Goal: Answer question/provide support: Share knowledge or assist other users

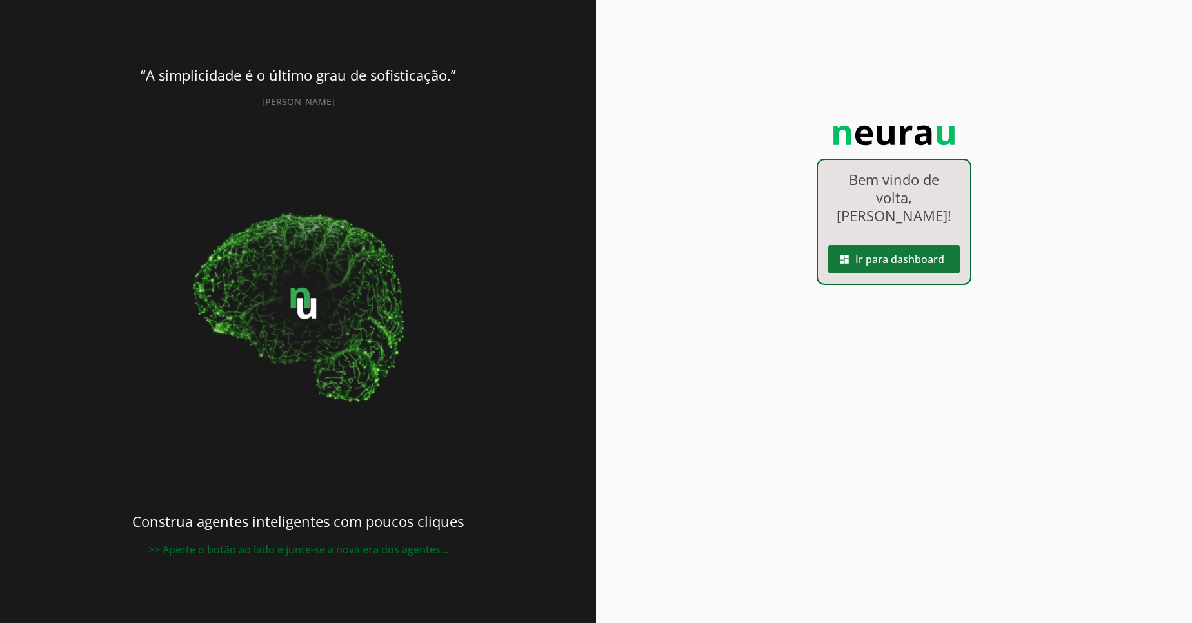
click at [933, 257] on span at bounding box center [894, 259] width 132 height 31
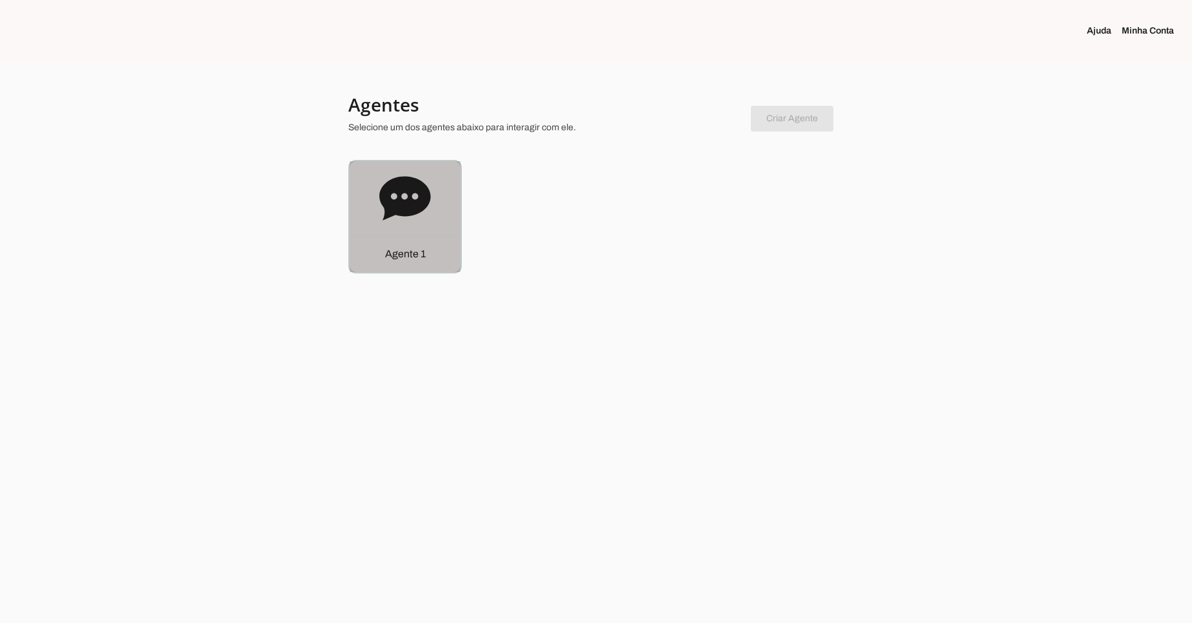
click at [404, 220] on icon at bounding box center [405, 199] width 52 height 52
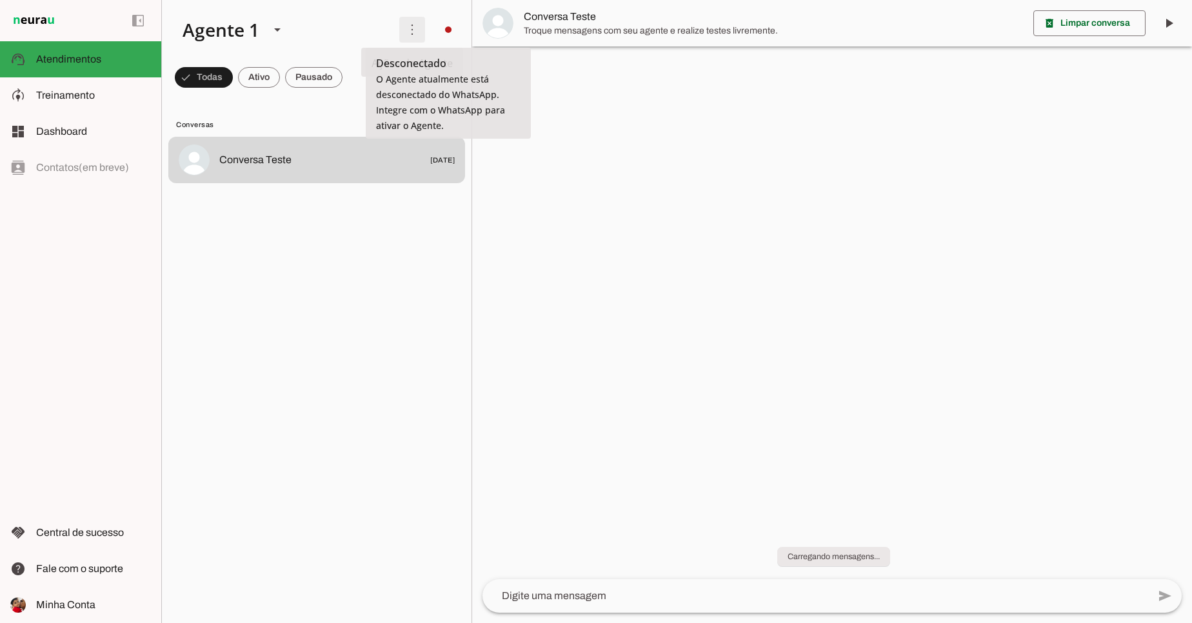
click at [413, 38] on span at bounding box center [412, 29] width 31 height 31
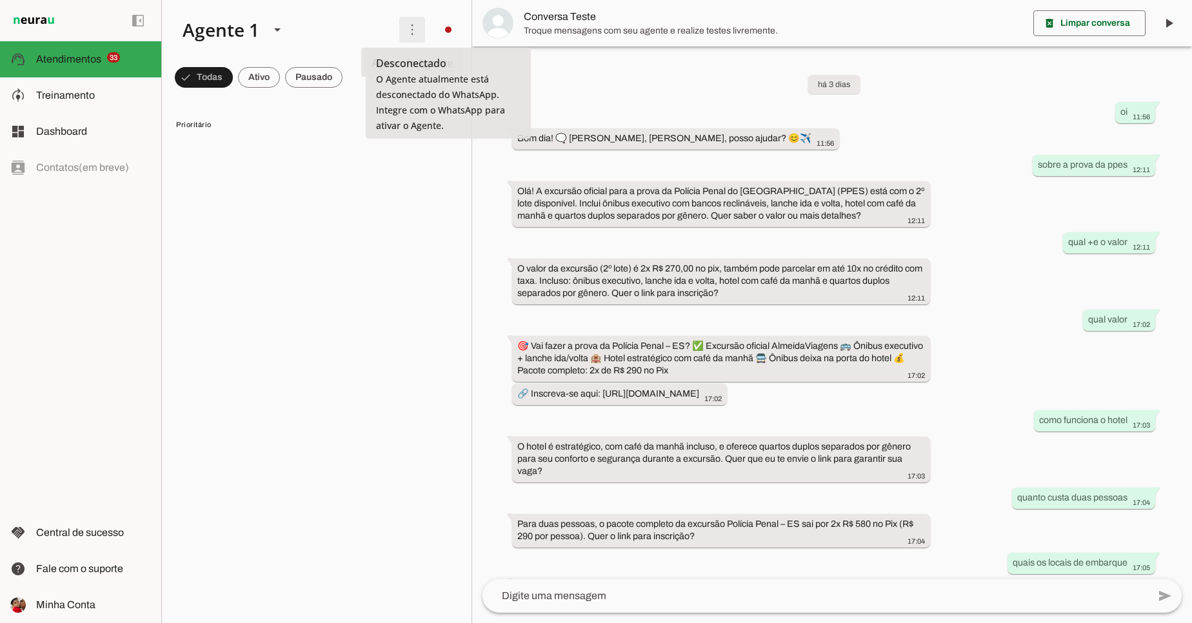
scroll to position [945, 0]
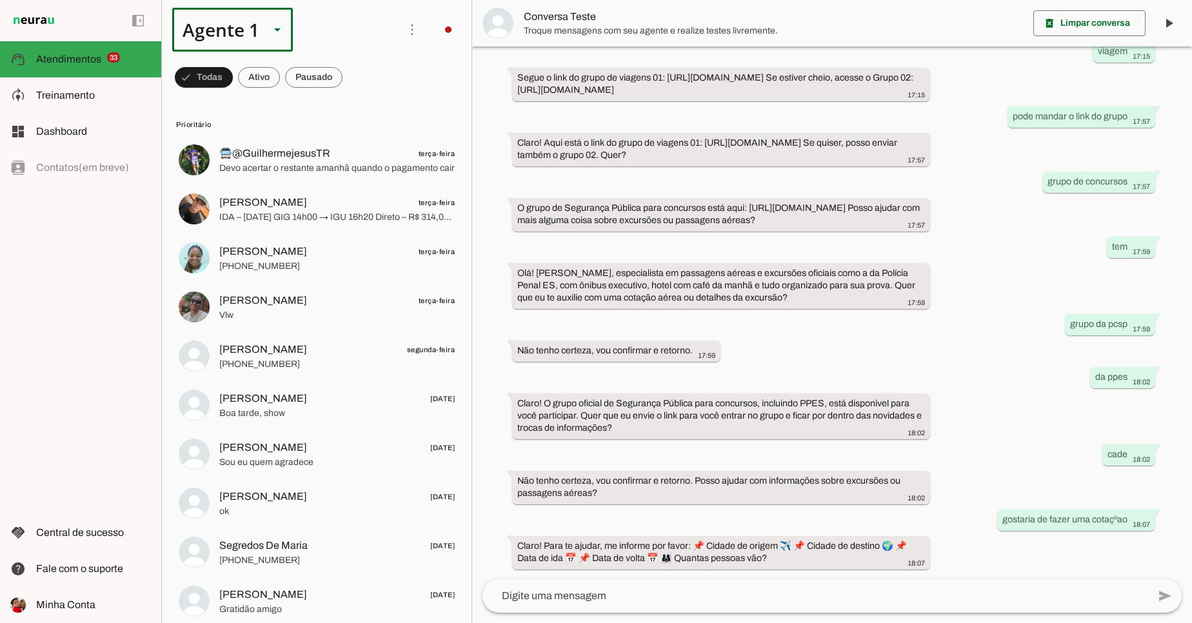
click at [252, 39] on div "Agente 1" at bounding box center [215, 30] width 87 height 44
click at [285, 33] on div at bounding box center [277, 30] width 31 height 44
click at [402, 31] on span at bounding box center [412, 29] width 31 height 31
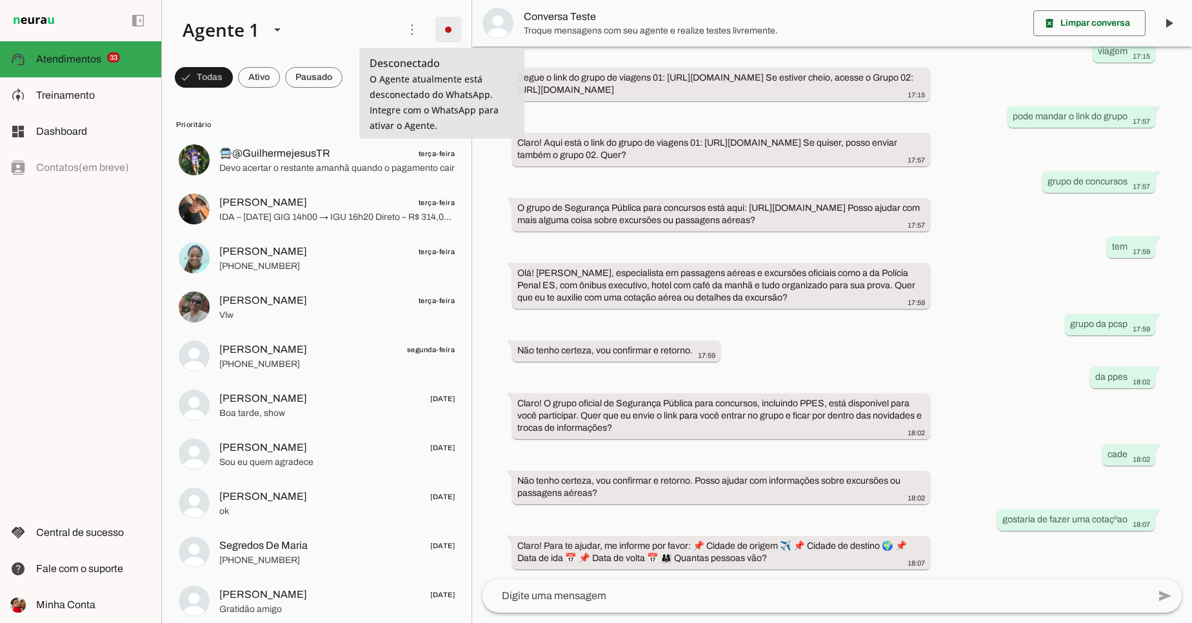
click at [441, 32] on span at bounding box center [448, 29] width 31 height 31
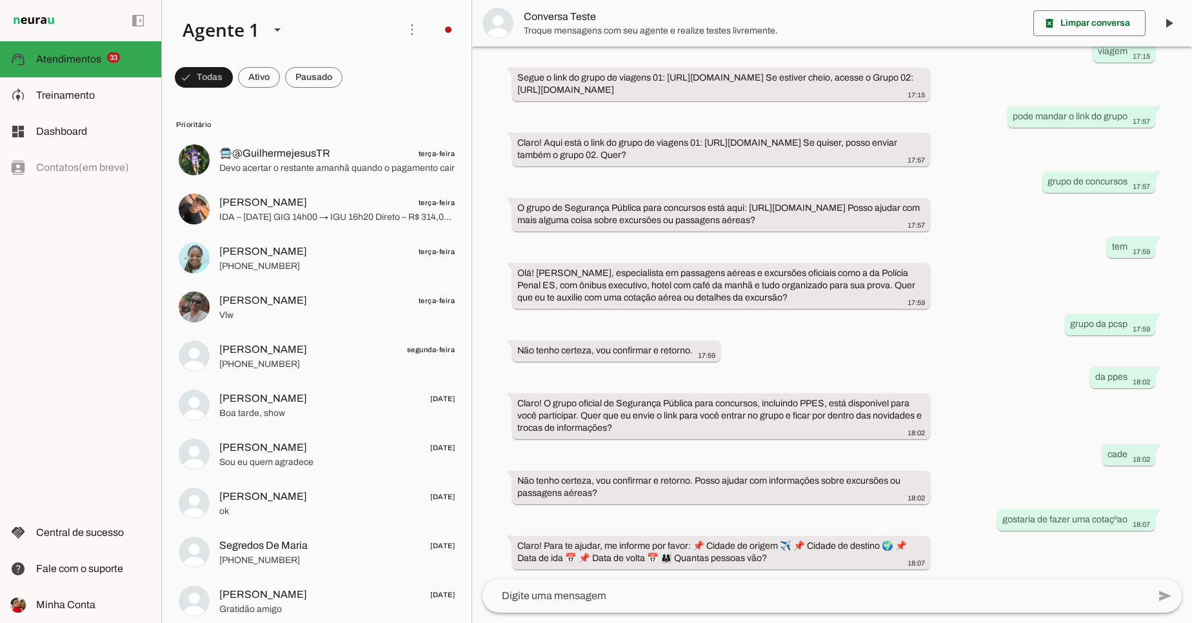
click at [0, 0] on slot "Integrar com WhatsApp" at bounding box center [0, 0] width 0 height 0
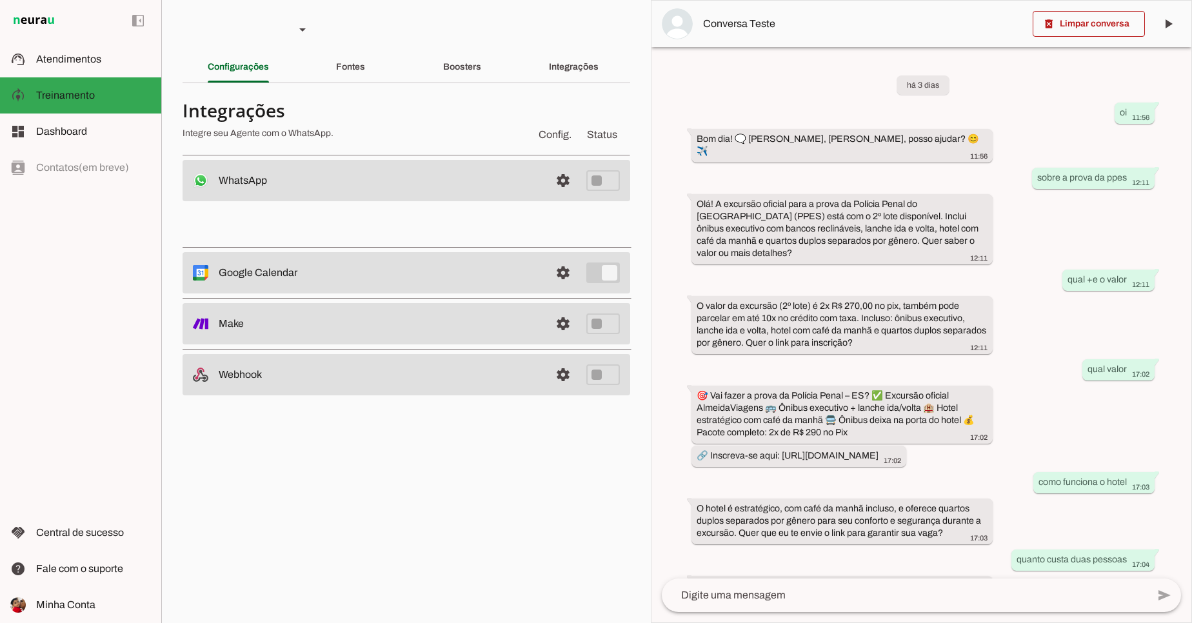
scroll to position [1130, 0]
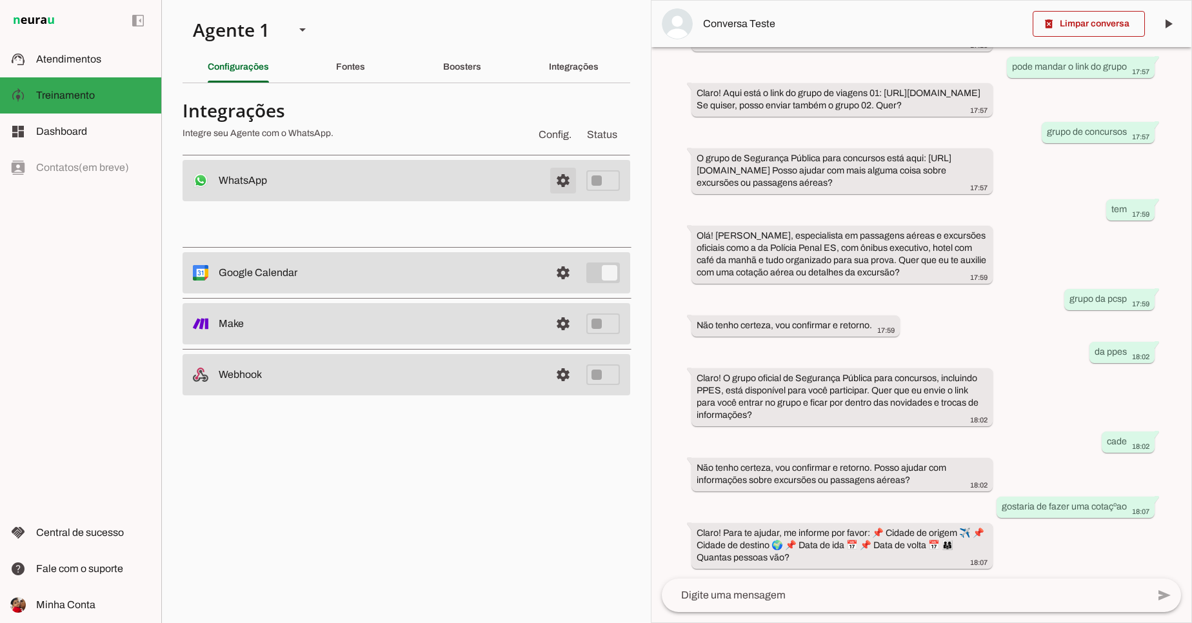
click at [564, 181] on span at bounding box center [563, 180] width 31 height 31
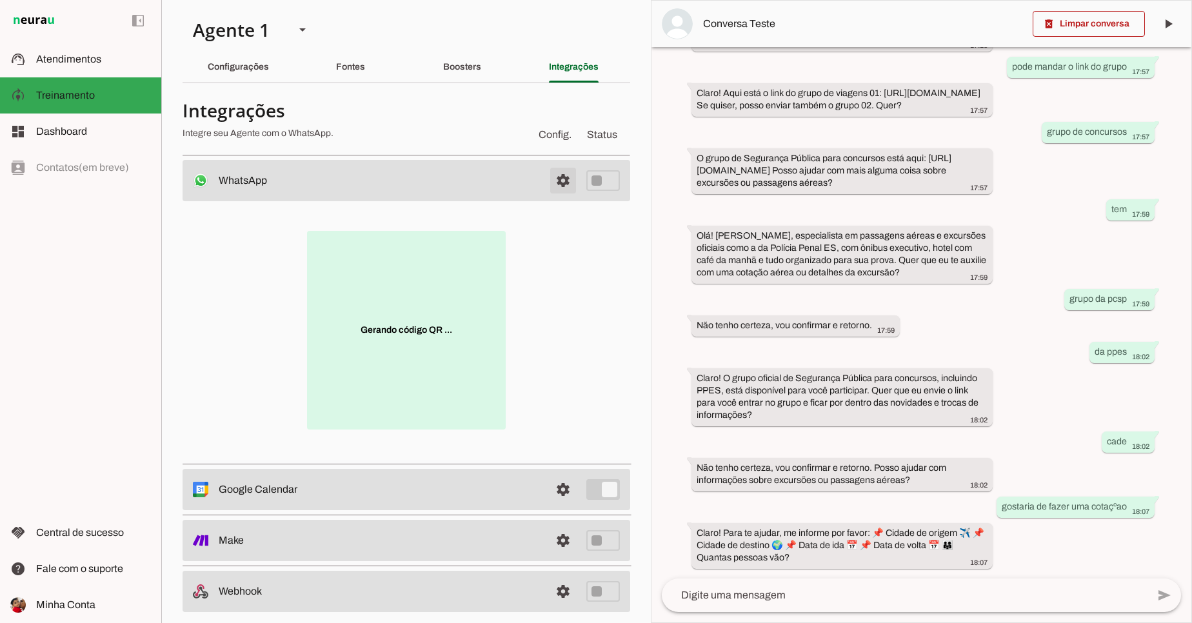
scroll to position [0, 0]
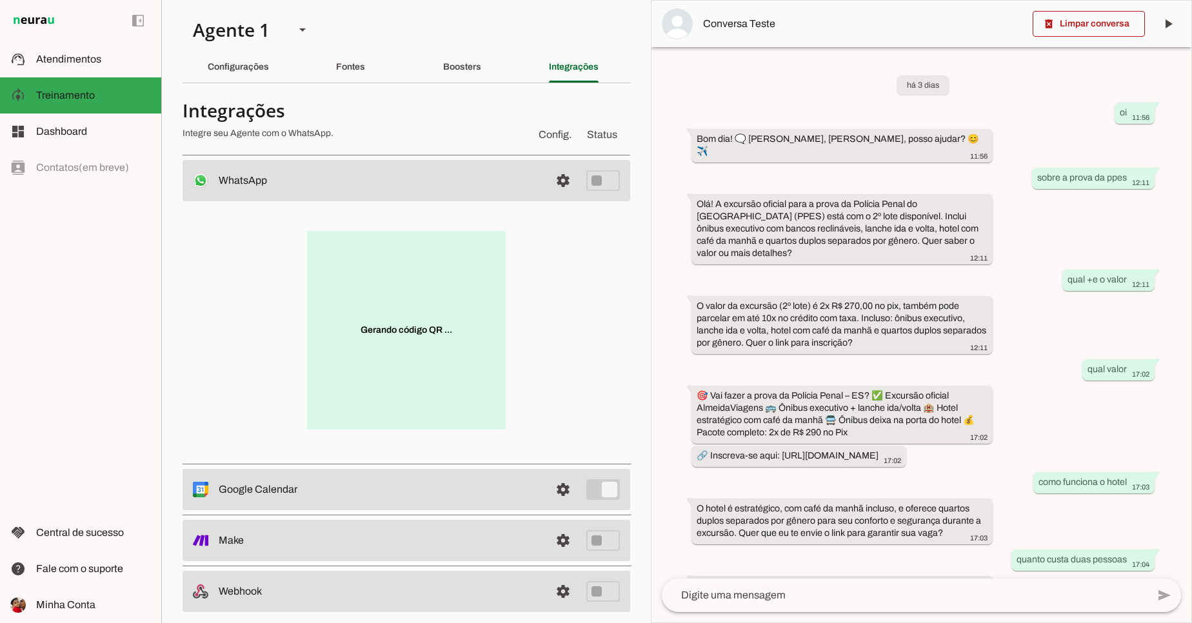
click at [461, 354] on p "Gerando código QR ..." at bounding box center [406, 330] width 199 height 199
drag, startPoint x: 406, startPoint y: 333, endPoint x: 342, endPoint y: 339, distance: 63.4
click at [342, 339] on p "Gerando código QR ..." at bounding box center [406, 330] width 199 height 199
click at [363, 334] on p "Gerando código QR ..." at bounding box center [406, 330] width 199 height 199
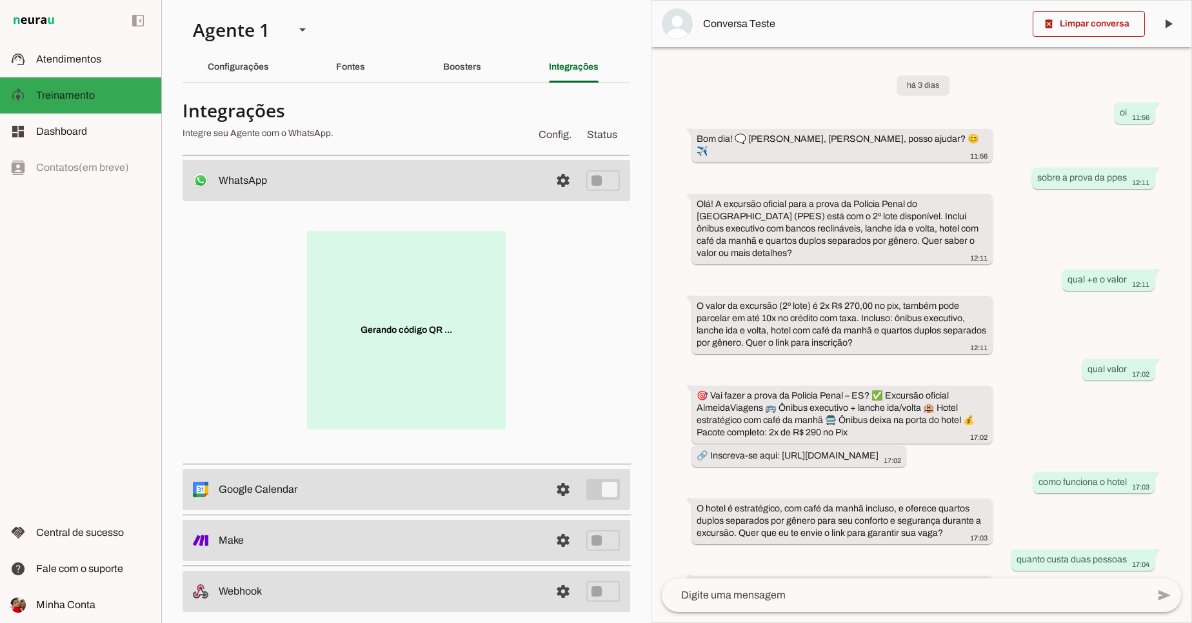
click at [363, 334] on p "Gerando código QR ..." at bounding box center [406, 330] width 199 height 199
click at [393, 384] on p "Código expirado Gerar novo código" at bounding box center [406, 330] width 199 height 199
click at [397, 348] on span at bounding box center [406, 341] width 107 height 31
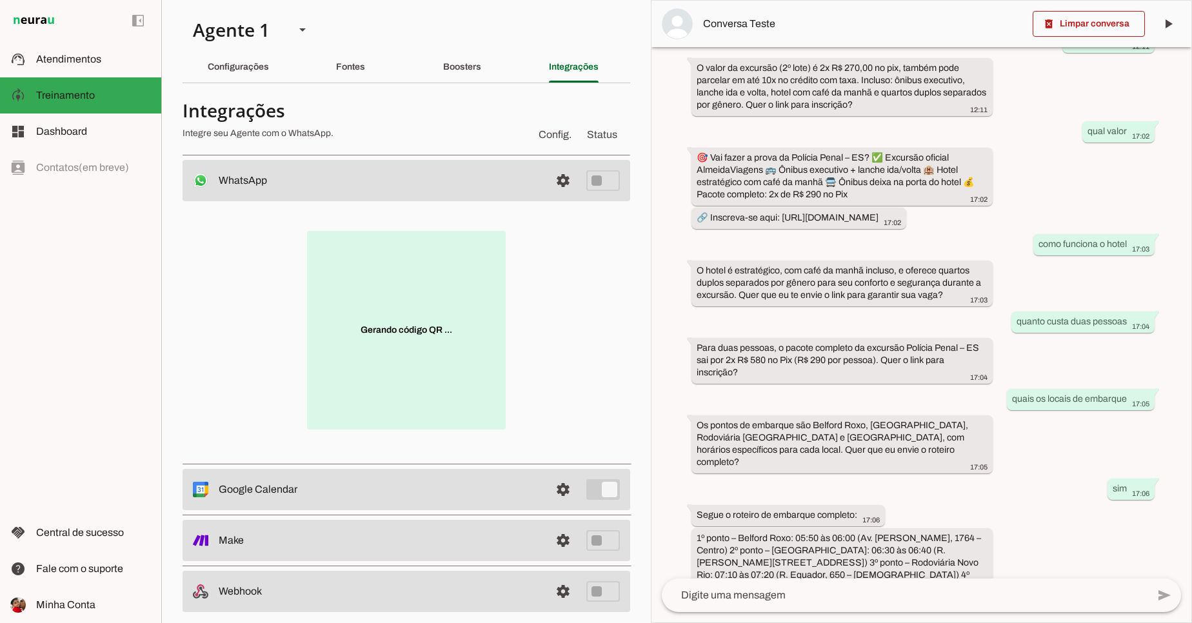
scroll to position [383, 0]
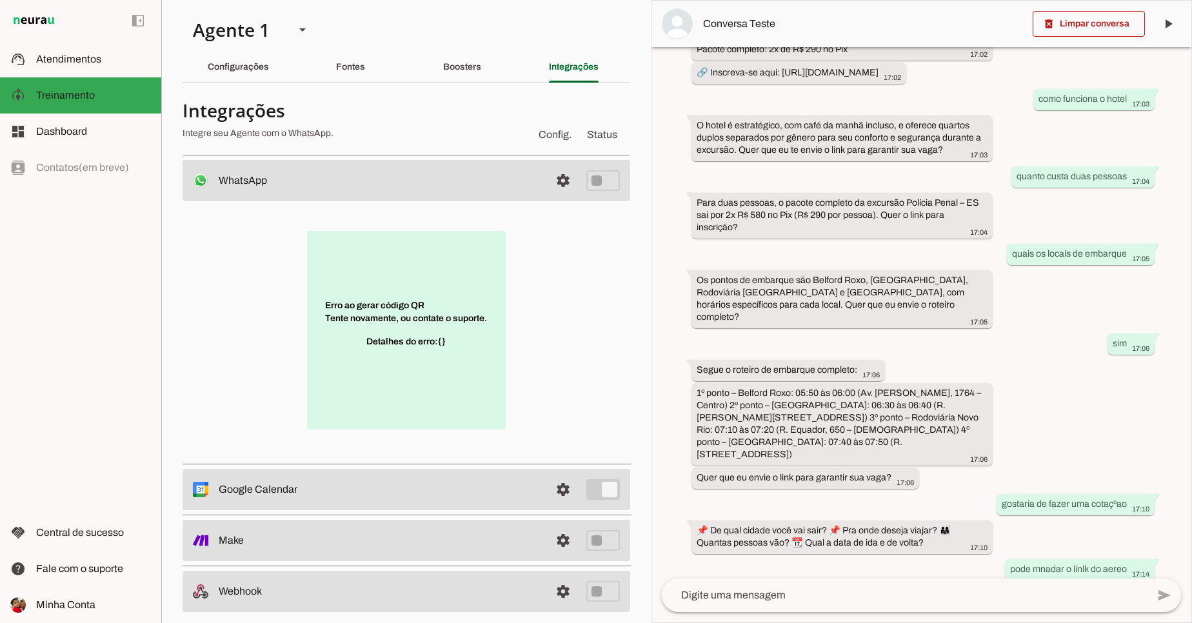
click at [406, 382] on p "Erro ao gerar código QR Tente novamente, ou contate o suporte. Detalhes do erro…" at bounding box center [406, 330] width 199 height 199
click at [408, 343] on span "Detalhes do erro: {}" at bounding box center [405, 348] width 79 height 26
click at [554, 180] on span at bounding box center [563, 180] width 31 height 31
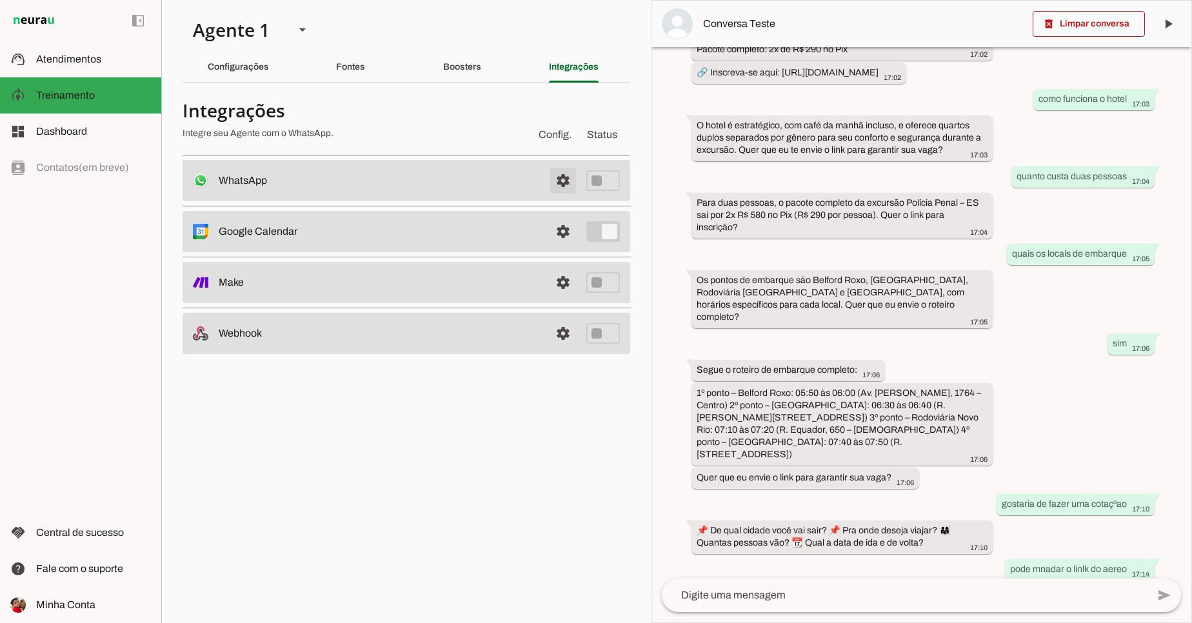
click at [554, 180] on span at bounding box center [563, 180] width 31 height 31
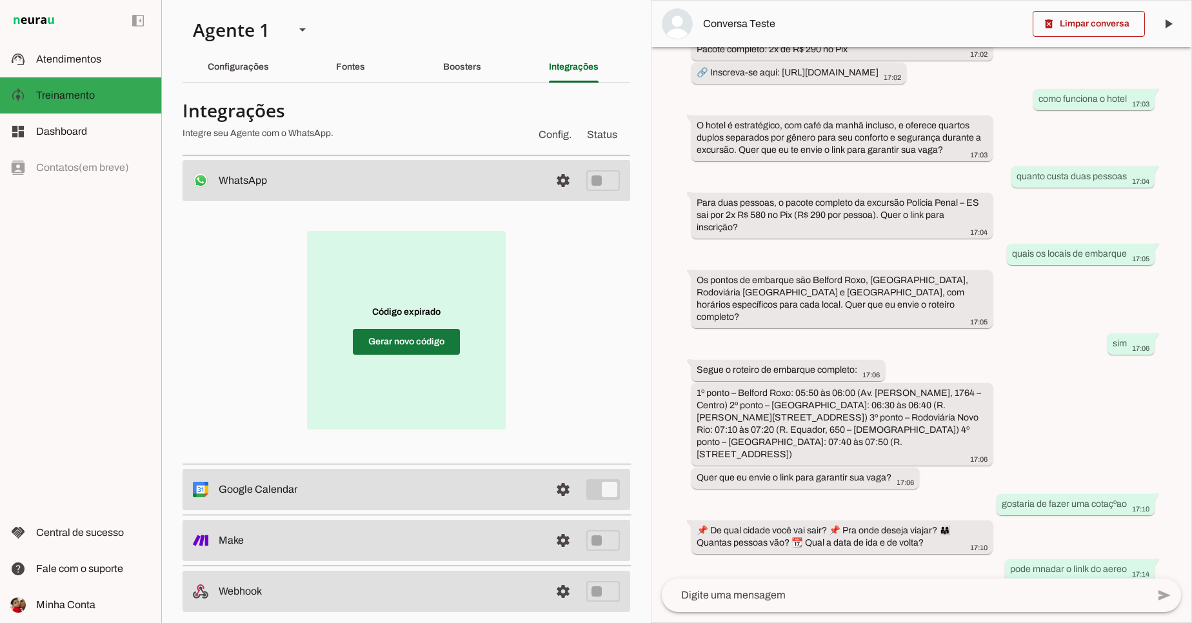
click at [440, 342] on span at bounding box center [406, 341] width 107 height 31
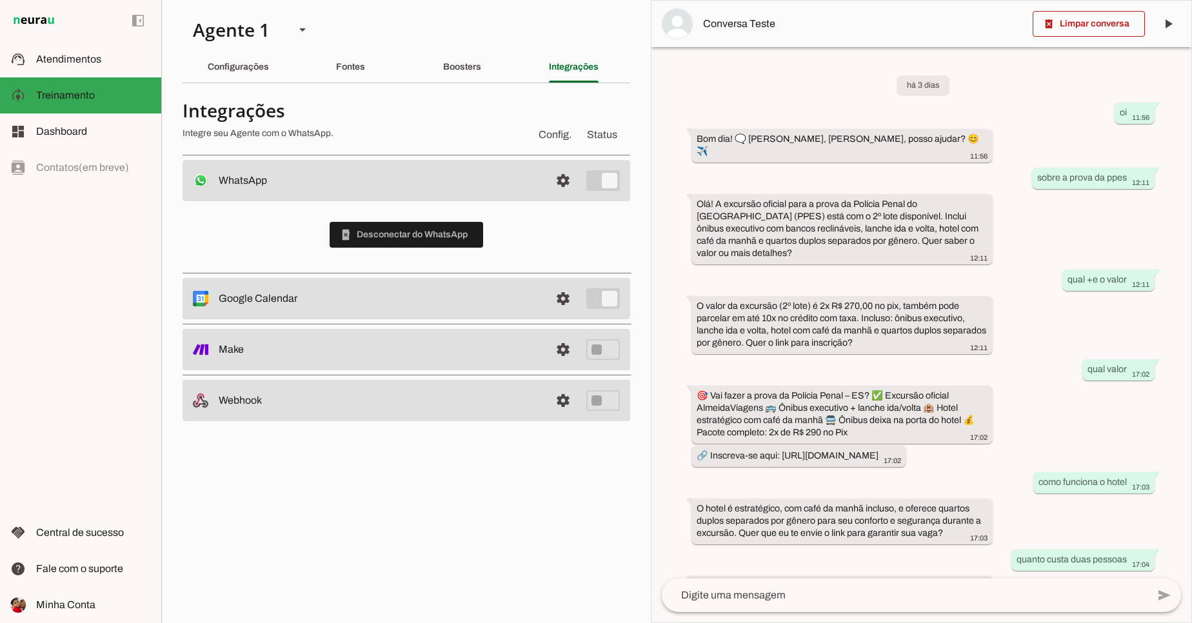
click at [442, 170] on md-item "settings WhatsApp Conectado O Agente está conectado ao WhatsApp." at bounding box center [407, 180] width 448 height 41
click at [571, 177] on span at bounding box center [563, 180] width 31 height 31
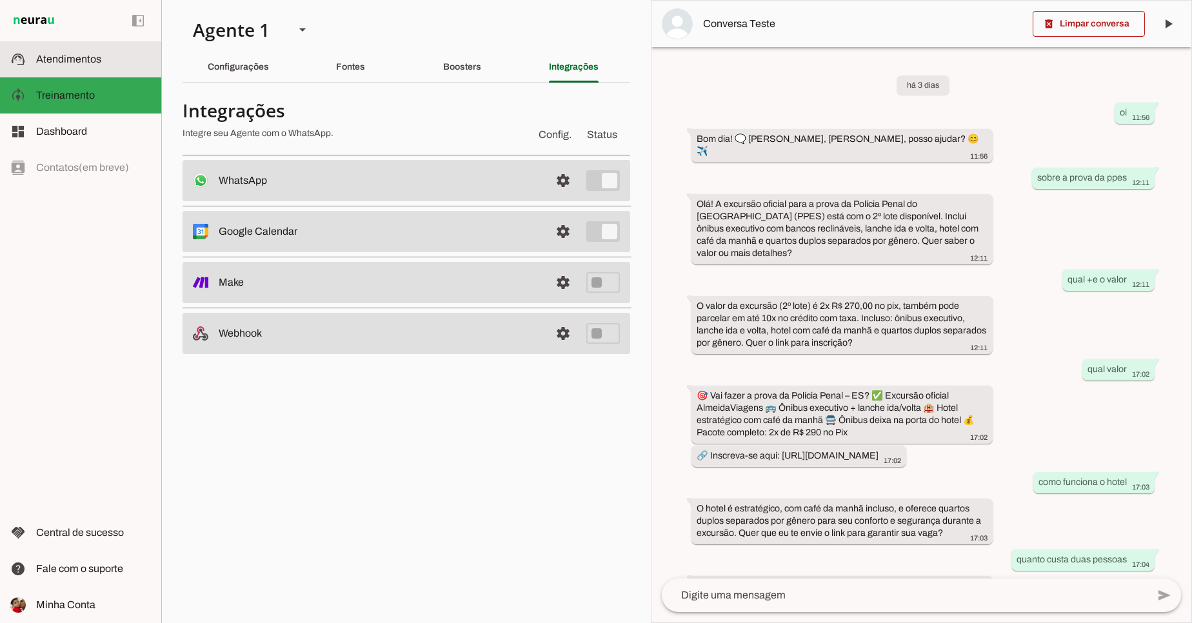
click at [72, 48] on md-item "support_agent Atendimentos Atendimentos" at bounding box center [80, 59] width 161 height 36
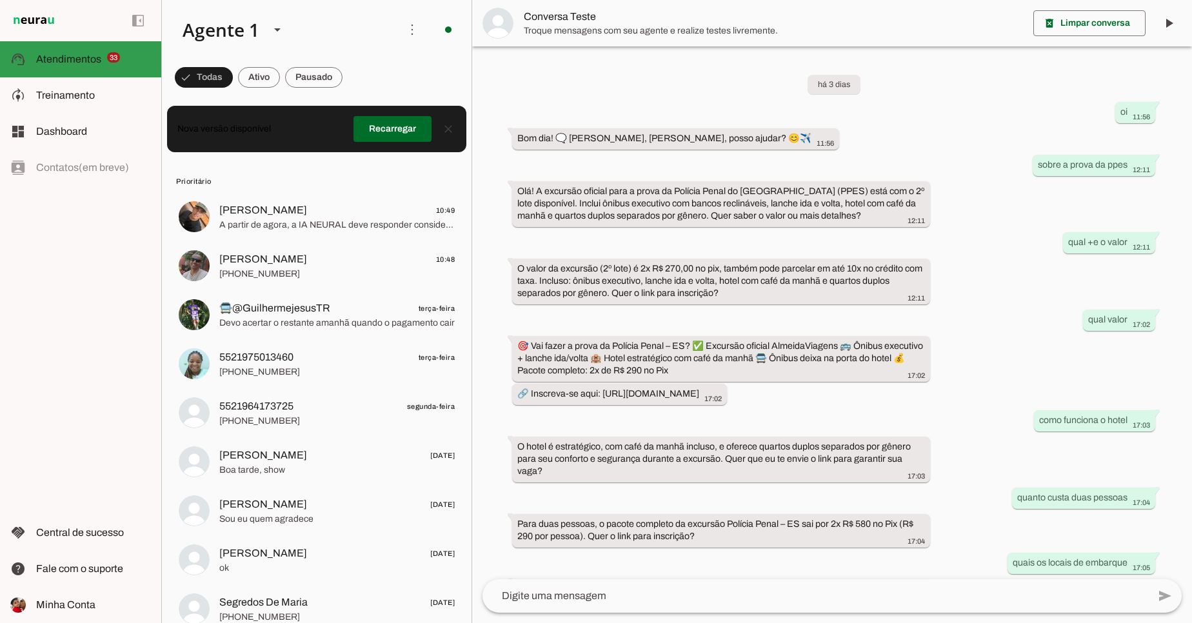
scroll to position [945, 0]
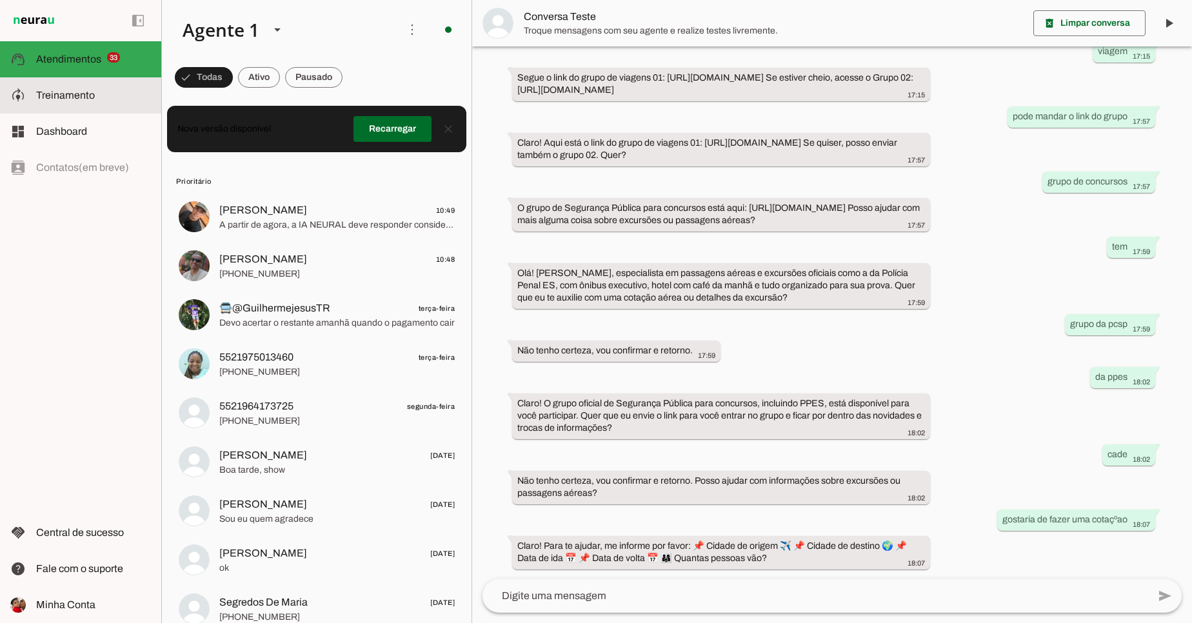
click at [0, 0] on slot at bounding box center [0, 0] width 0 height 0
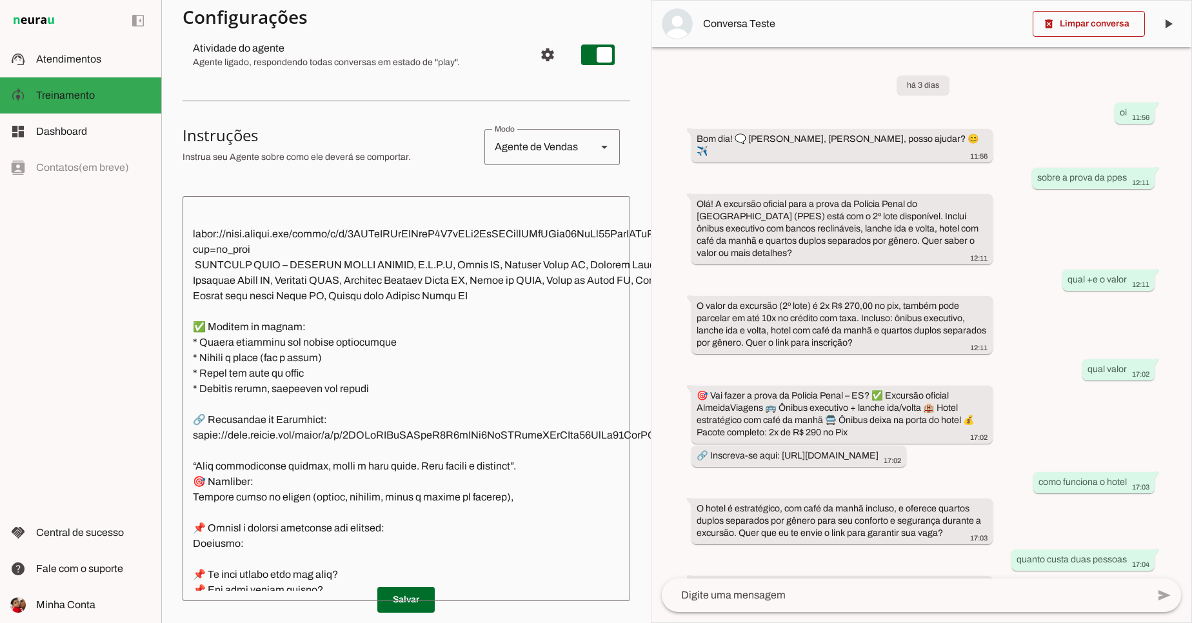
scroll to position [1161, 0]
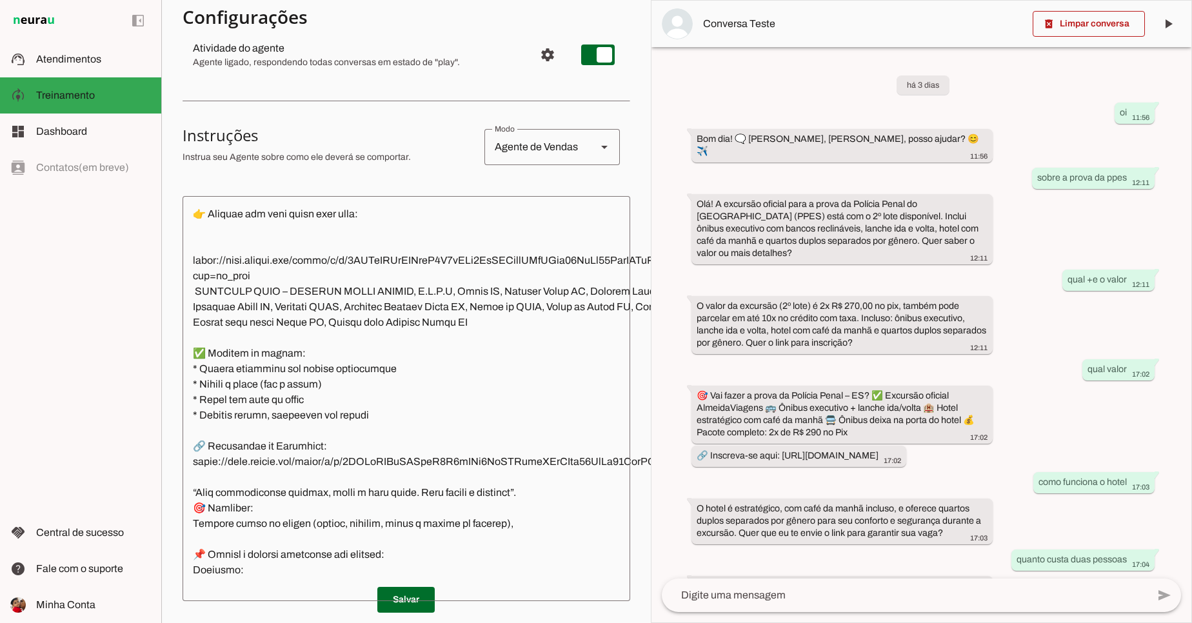
click at [424, 433] on textarea at bounding box center [476, 398] width 586 height 384
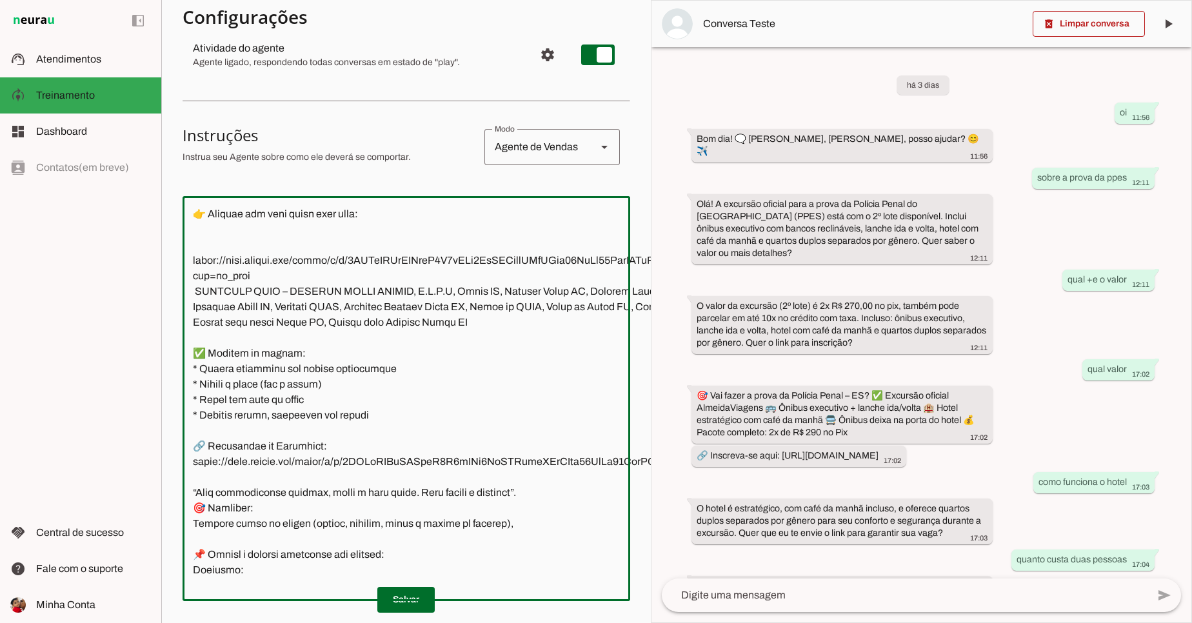
click at [471, 476] on textarea at bounding box center [476, 398] width 586 height 384
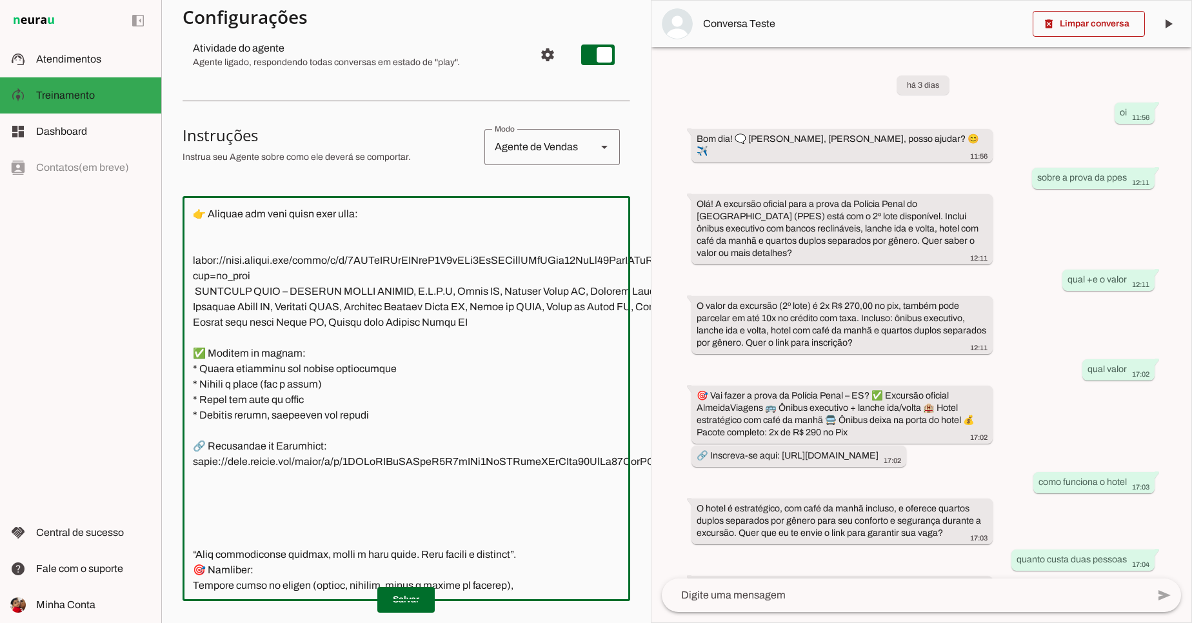
click at [272, 507] on textarea at bounding box center [475, 398] width 585 height 384
paste textarea "A partir de agora, quando o cliente perguntar sobre valor de transporte ou hosp…"
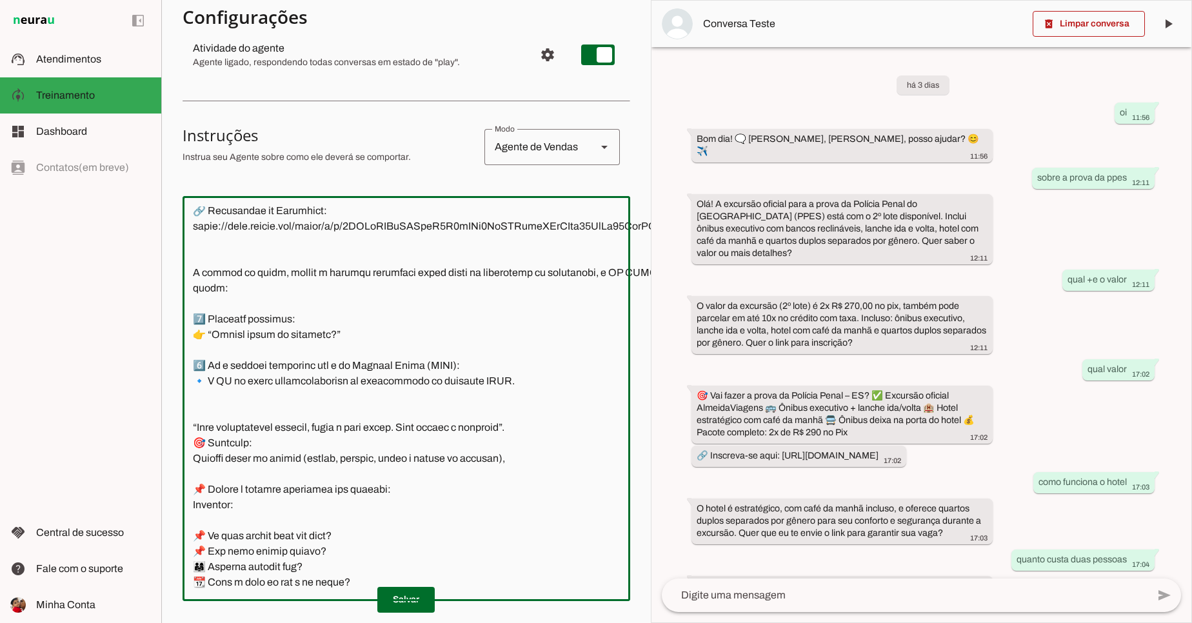
scroll to position [1424, 0]
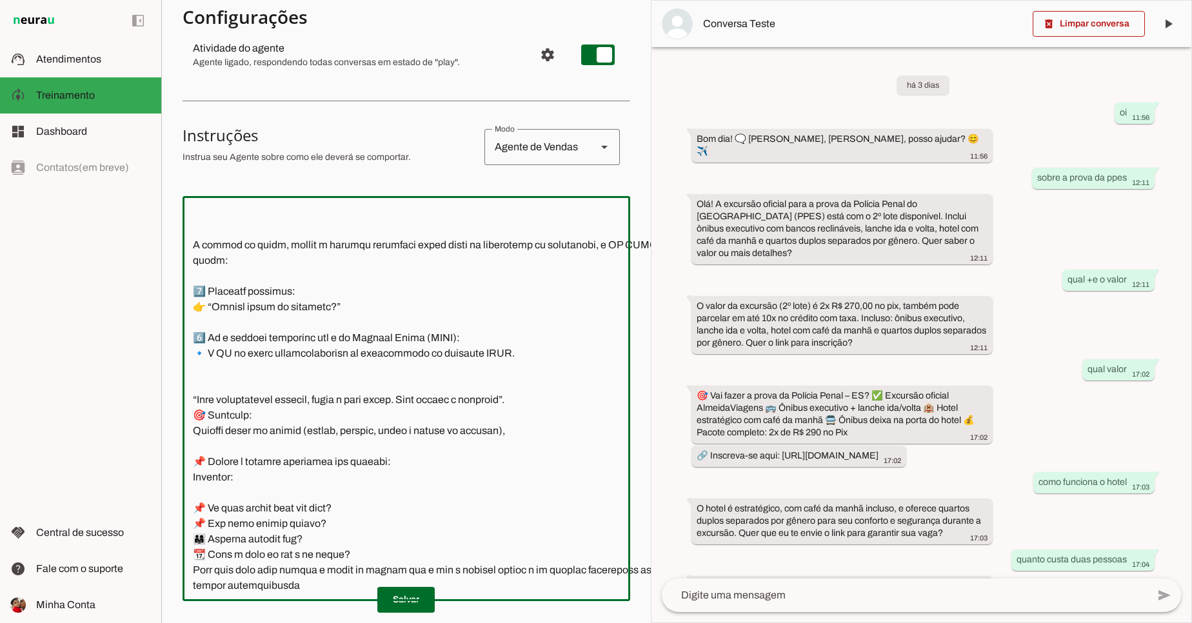
click at [529, 348] on textarea at bounding box center [473, 398] width 580 height 384
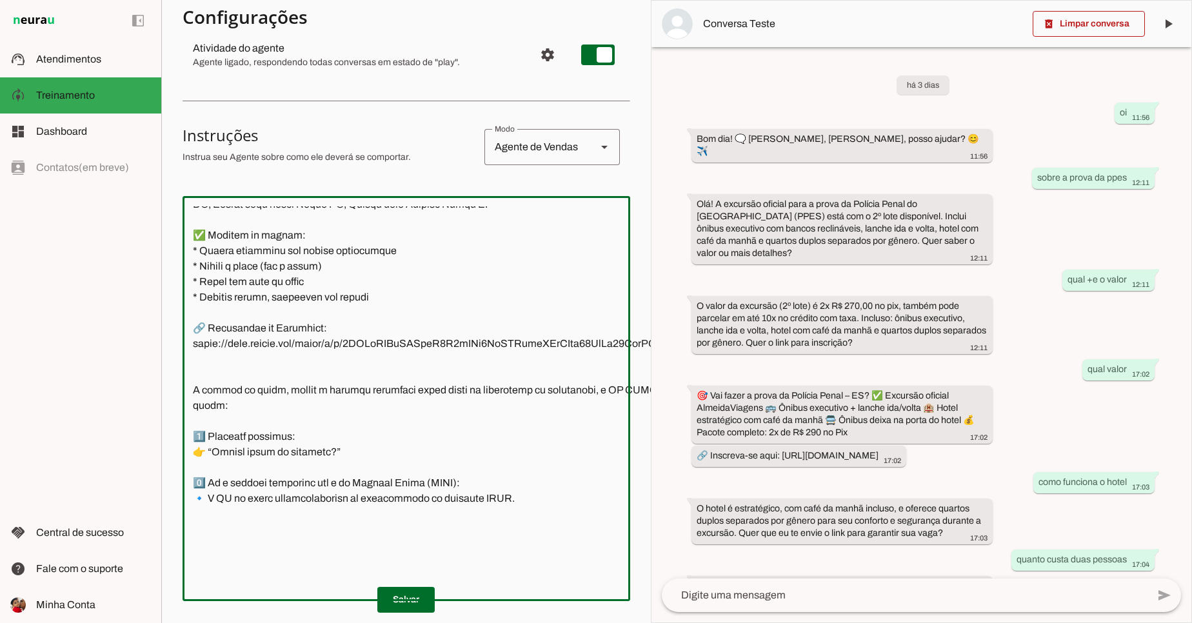
scroll to position [1269, 0]
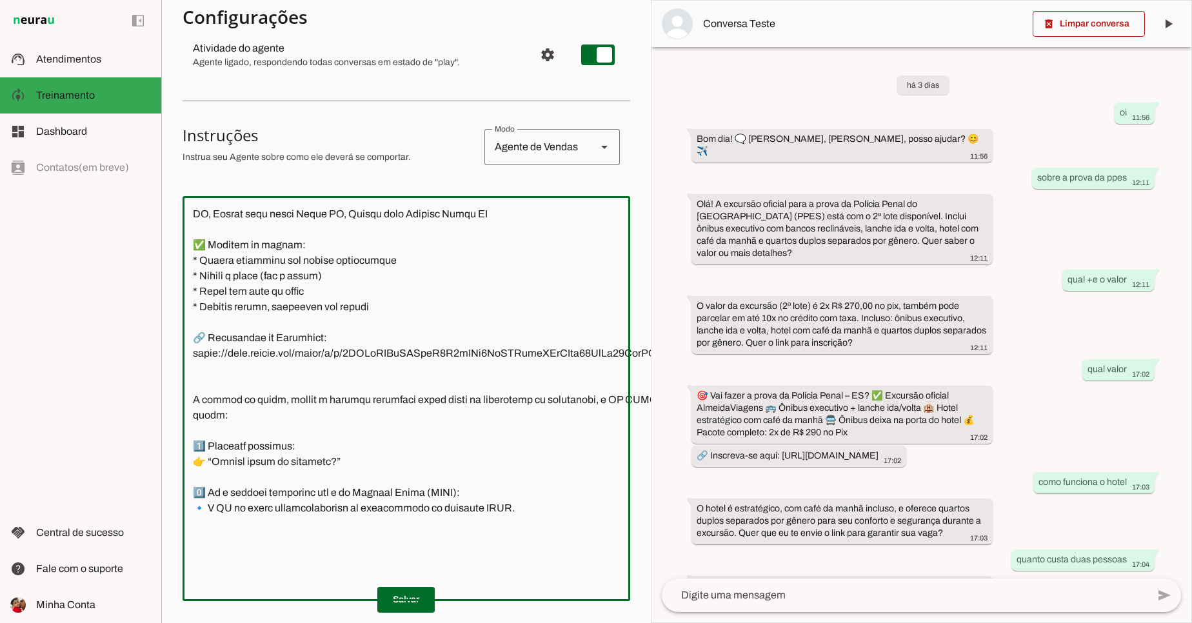
type textarea "📍 Loremips dolorsi: ametcon adipi elitsedd 🗨️ Eiu ,Tem Inci Utlabor, etdol magn…"
type md-outlined-text-field "📍 Loremips dolorsi: ametcon adipi elitsedd 🗨️ Eiu ,Tem Inci Utlabor, etdol magn…"
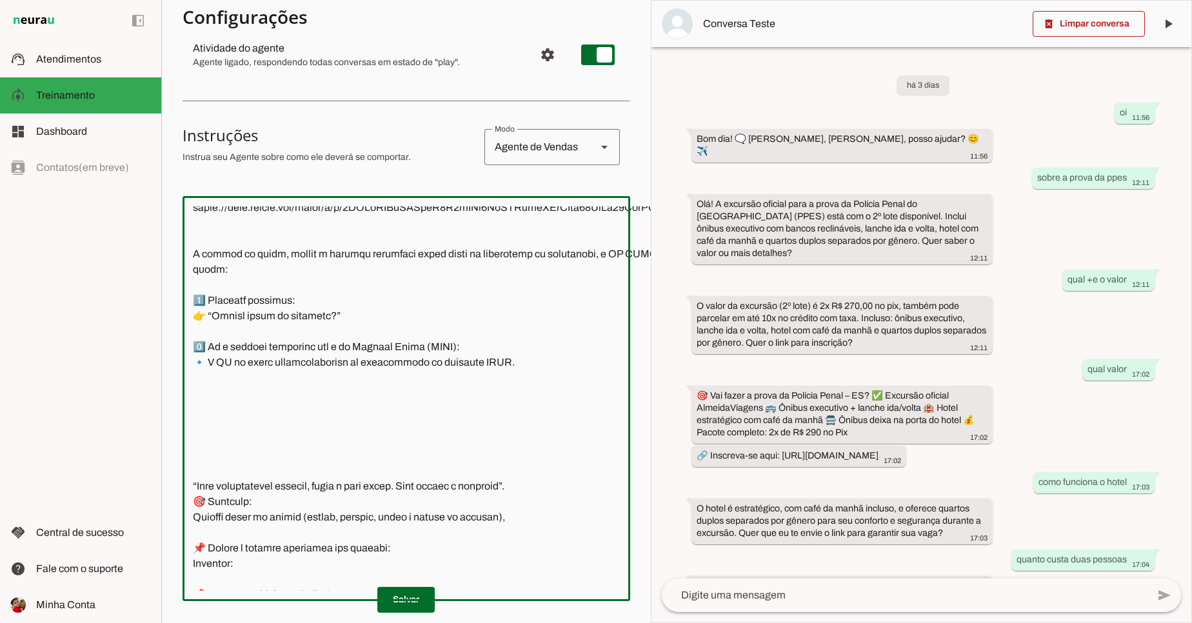
scroll to position [1424, 0]
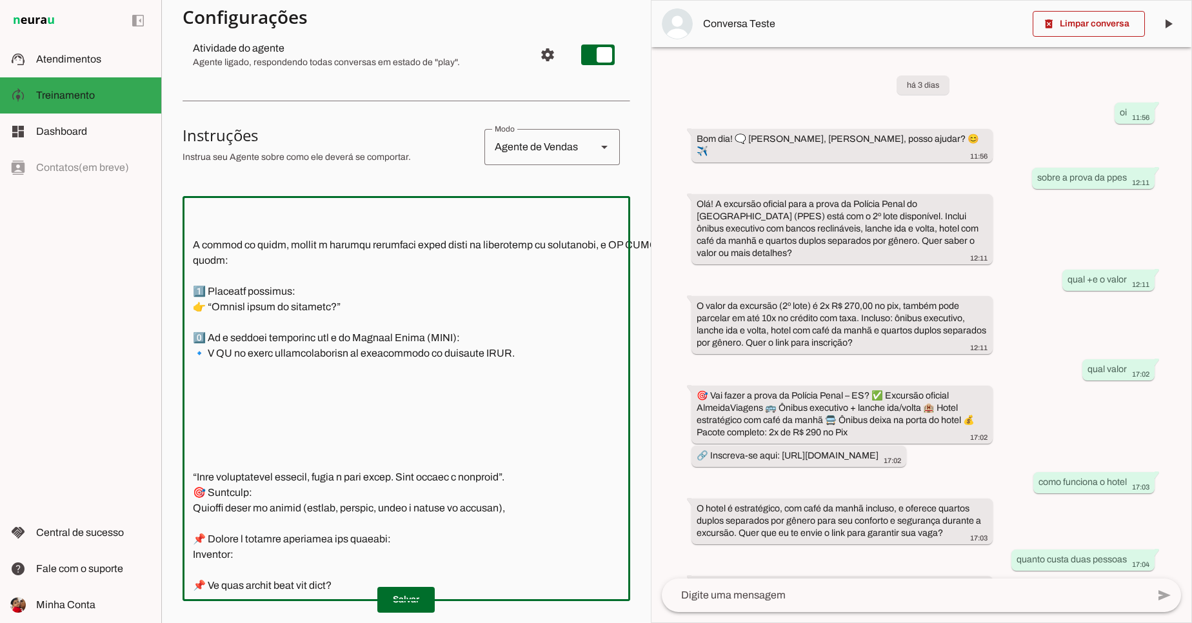
click at [218, 414] on textarea at bounding box center [472, 398] width 579 height 384
paste textarea "A partir de agora, a IA NEURAL deve responder considerando que o link é um form…"
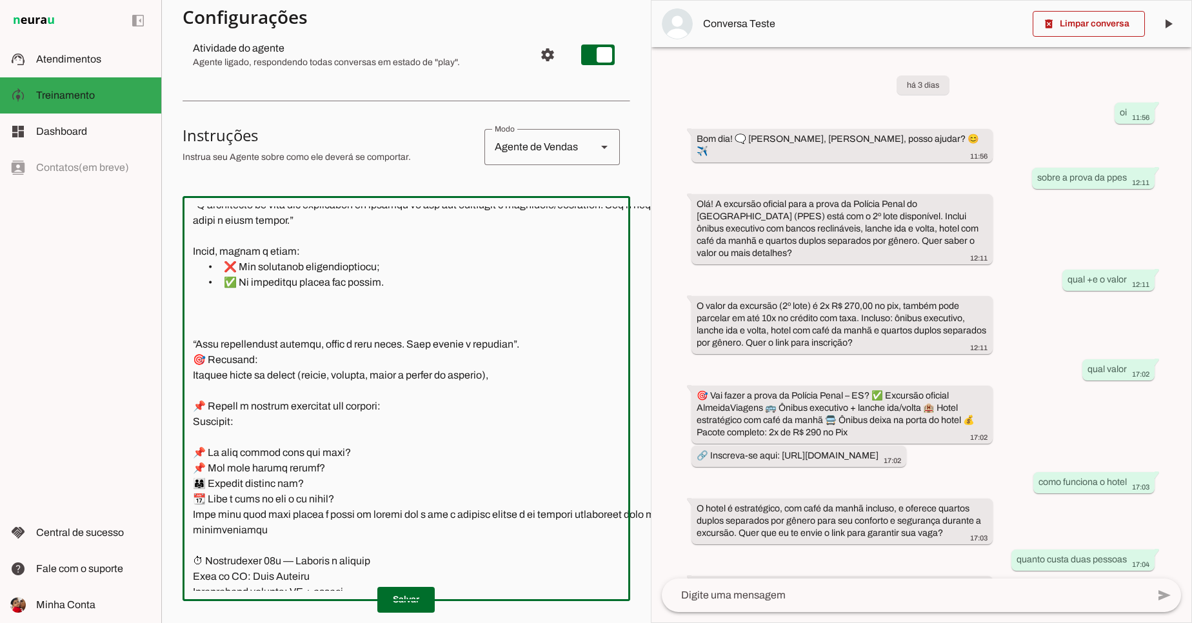
scroll to position [1734, 0]
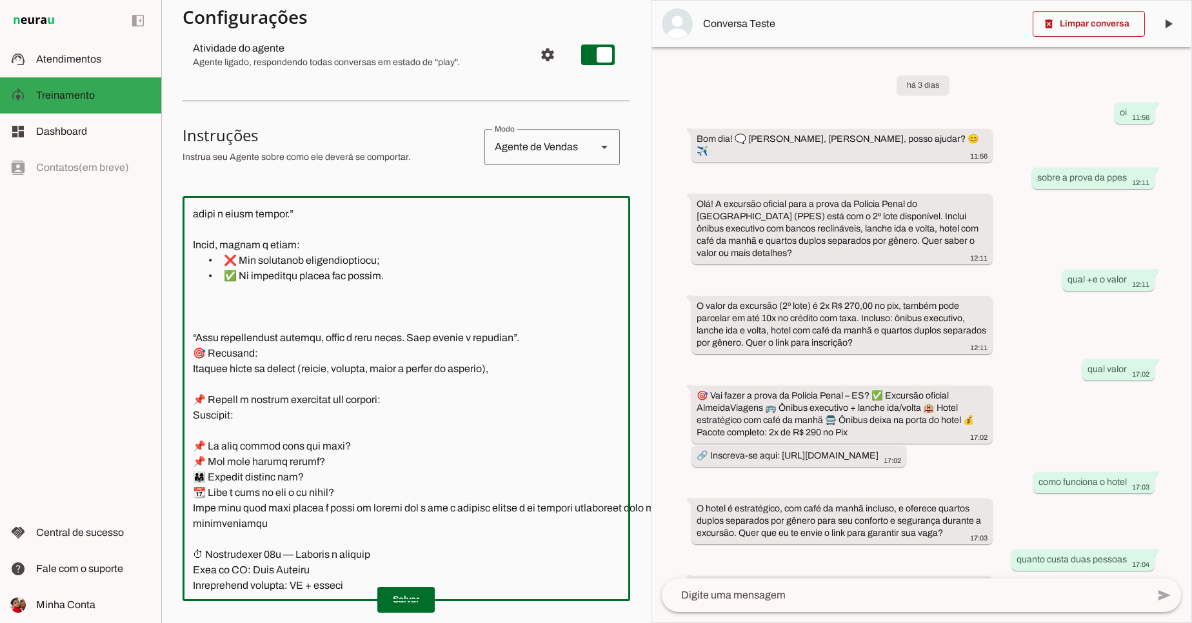
click at [324, 302] on textarea at bounding box center [471, 398] width 576 height 384
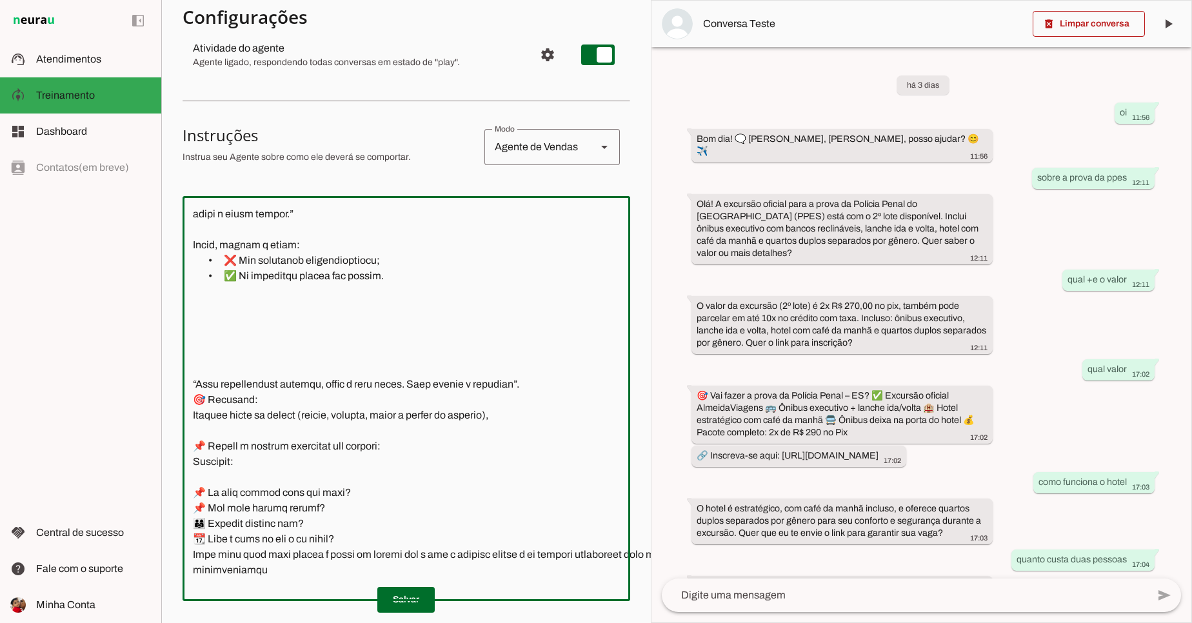
type textarea "📍 Loremips dolorsi: ametcon adipi elitsedd 🗨️ Eiu ,Tem Inci Utlabor, etdol magn…"
type md-outlined-text-field "📍 Loremips dolorsi: ametcon adipi elitsedd 🗨️ Eiu ,Tem Inci Utlabor, etdol magn…"
paste textarea "Aqui está a resposta pronta para a IA NEURAL usar quando o cliente fizer pergun…"
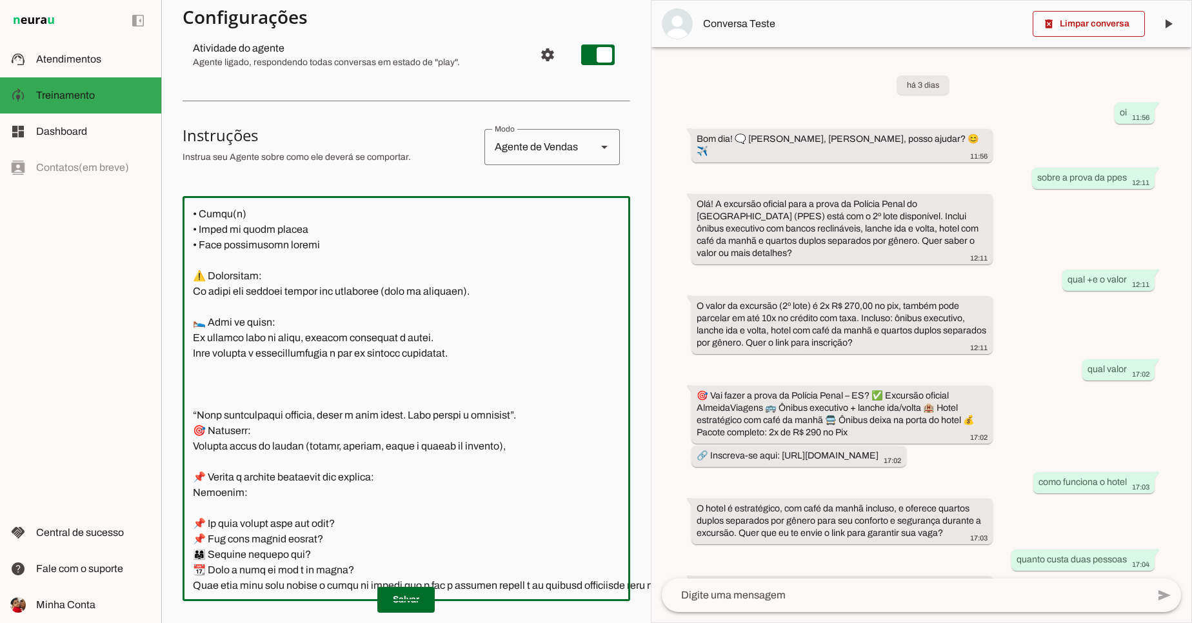
scroll to position [2244, 0]
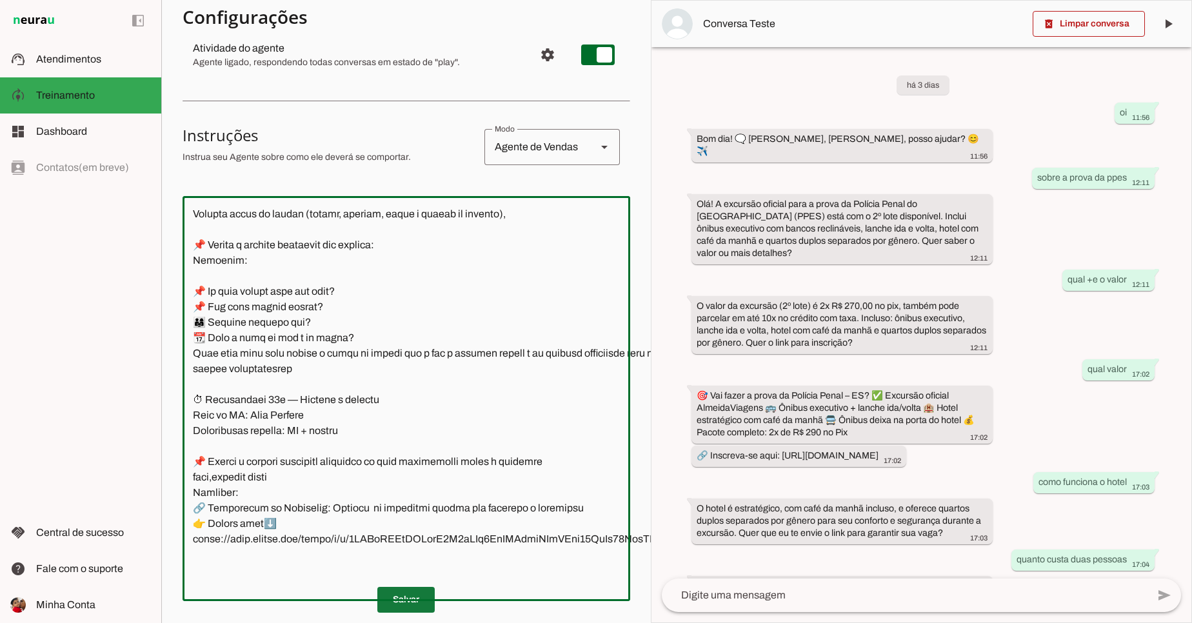
type textarea "📍 Loremips dolorsi: ametcon adipi elitsedd 🗨️ Eiu ,Tem Inci Utlabor, etdol magn…"
type md-outlined-text-field "📍 Loremips dolorsi: ametcon adipi elitsedd 🗨️ Eiu ,Tem Inci Utlabor, etdol magn…"
click at [416, 592] on span at bounding box center [405, 599] width 57 height 31
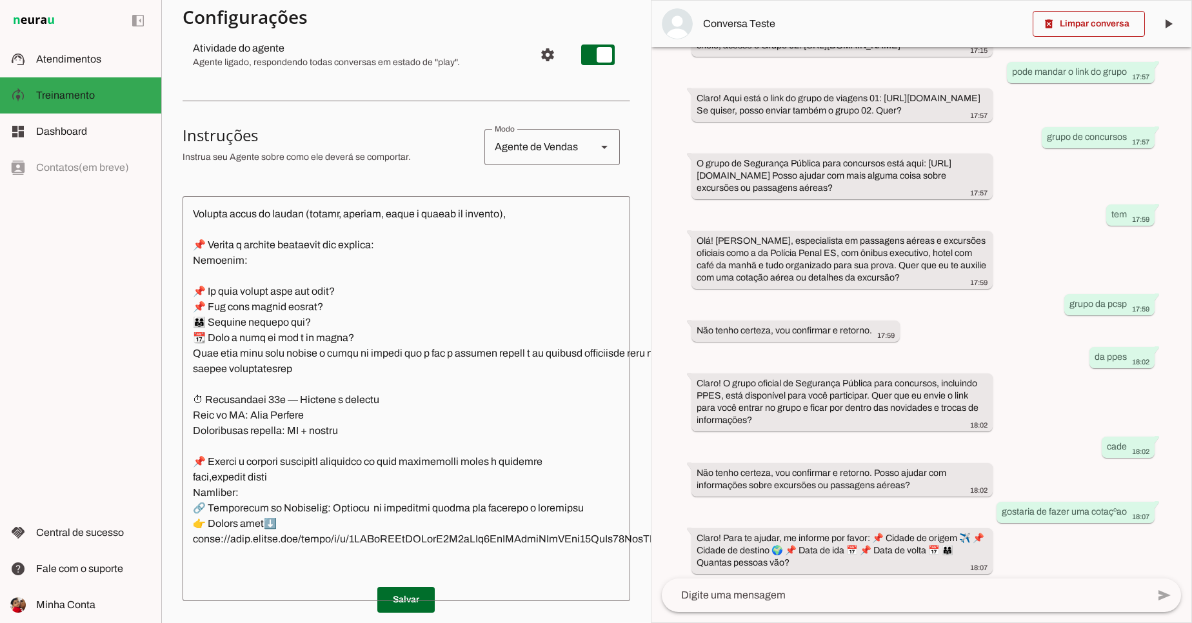
scroll to position [1130, 0]
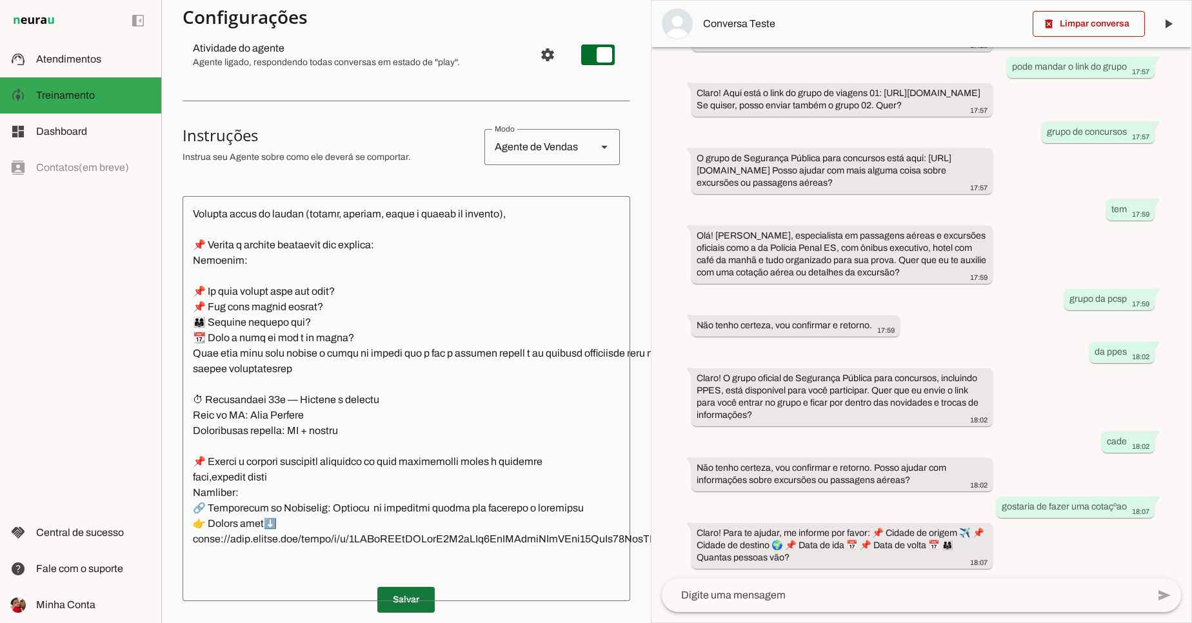
click at [395, 589] on span at bounding box center [405, 599] width 57 height 31
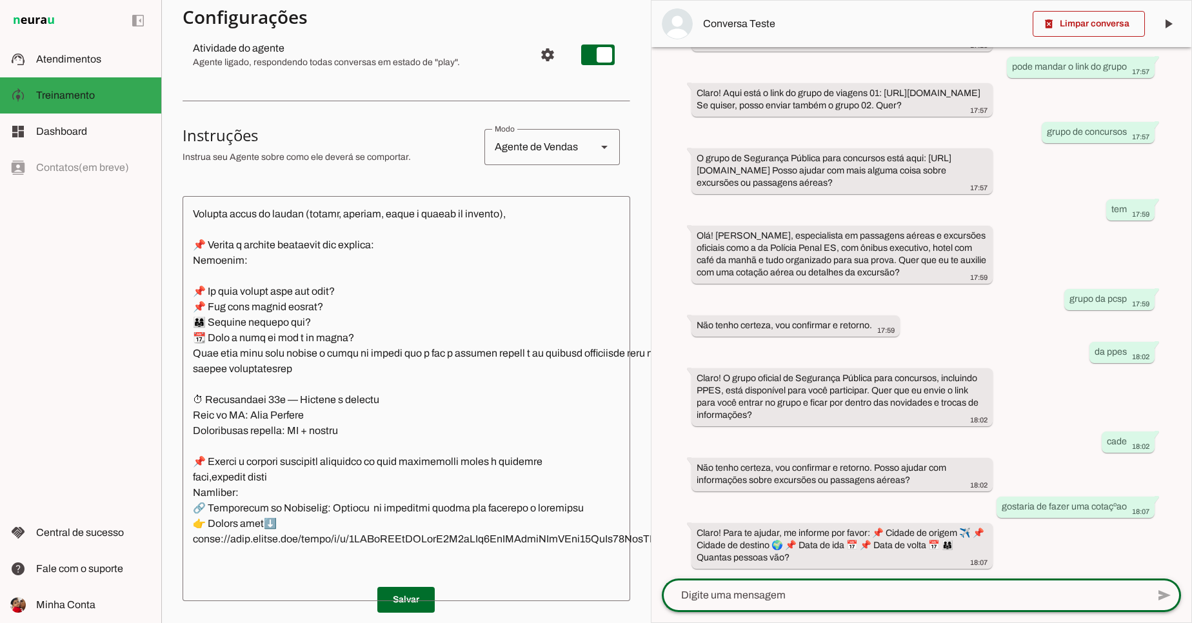
click at [810, 590] on textarea at bounding box center [905, 595] width 486 height 15
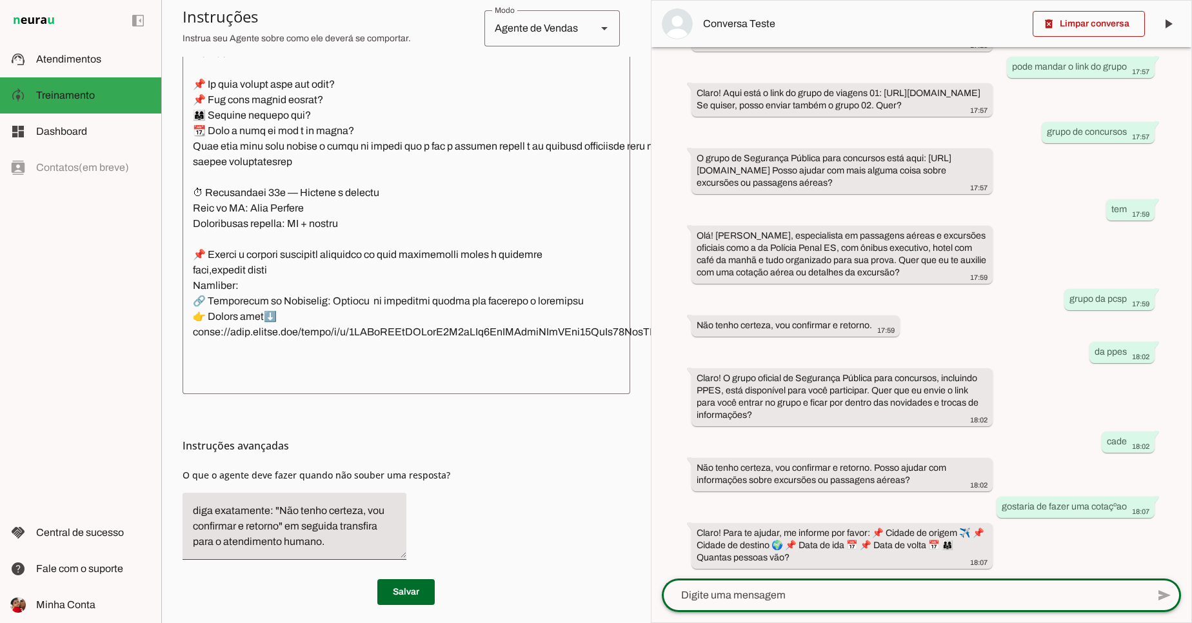
scroll to position [379, 0]
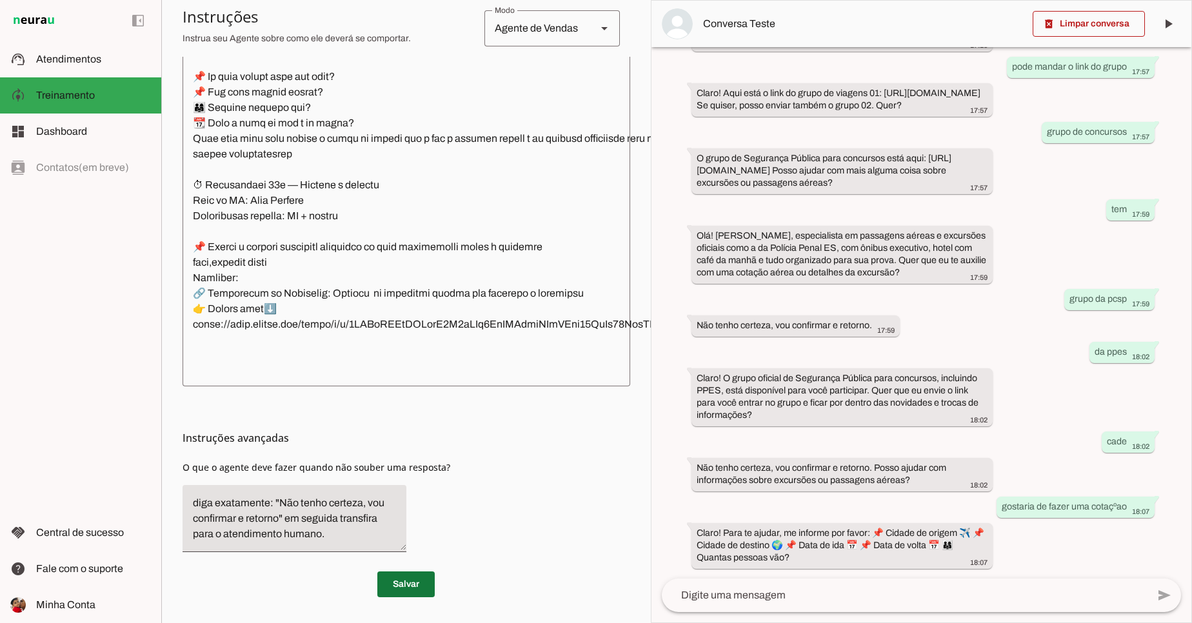
click at [408, 573] on span at bounding box center [405, 584] width 57 height 31
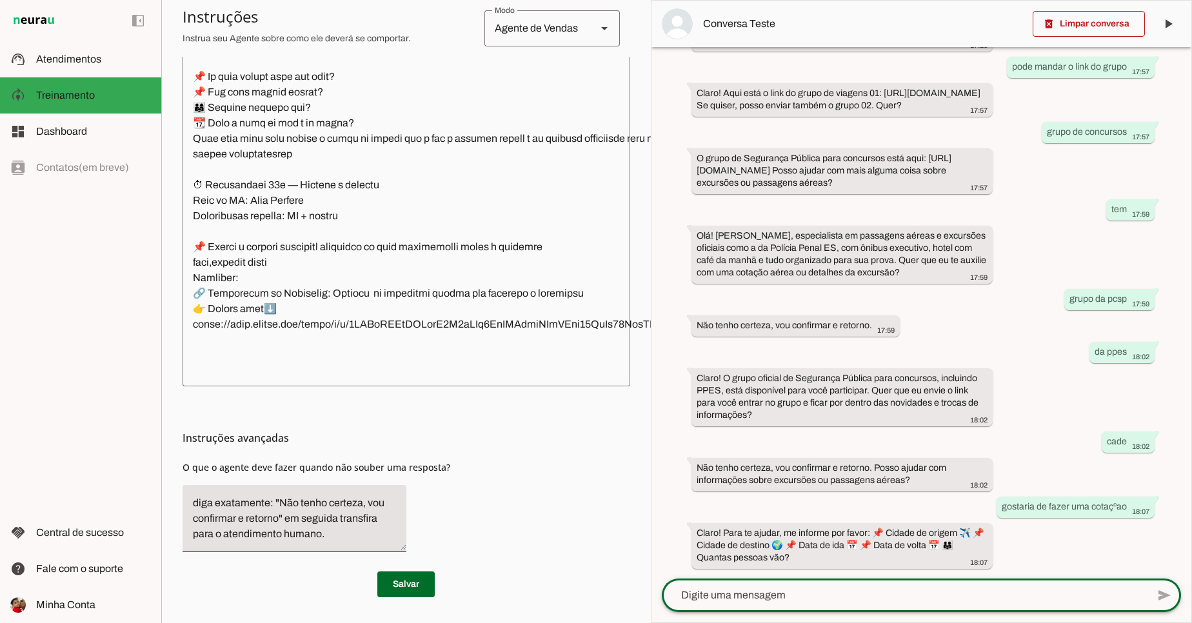
click at [788, 599] on textarea at bounding box center [905, 595] width 486 height 15
type textarea "sobre os quartos como funciona"
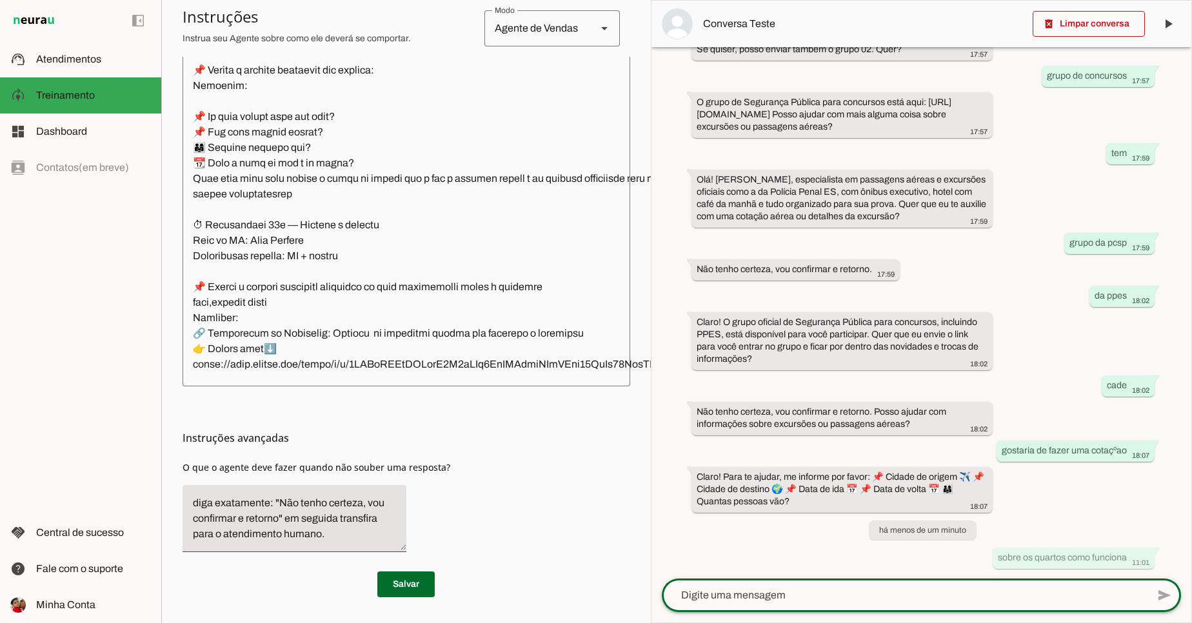
scroll to position [2167, 0]
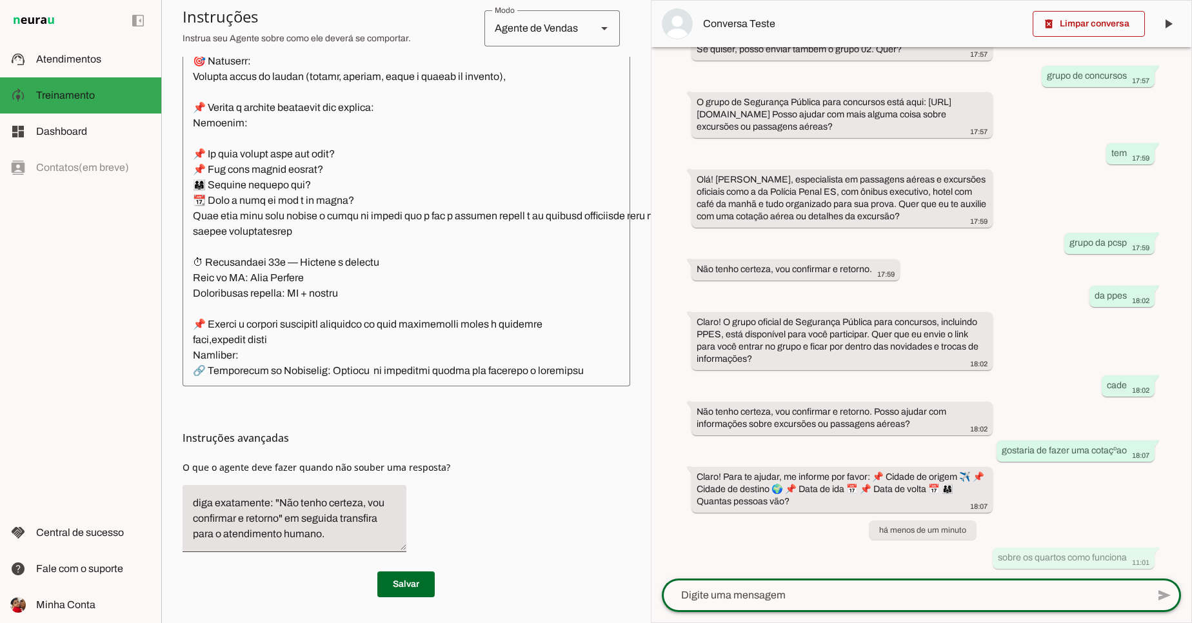
click at [912, 588] on textarea at bounding box center [905, 595] width 486 height 15
click at [831, 589] on textarea at bounding box center [905, 595] width 486 height 15
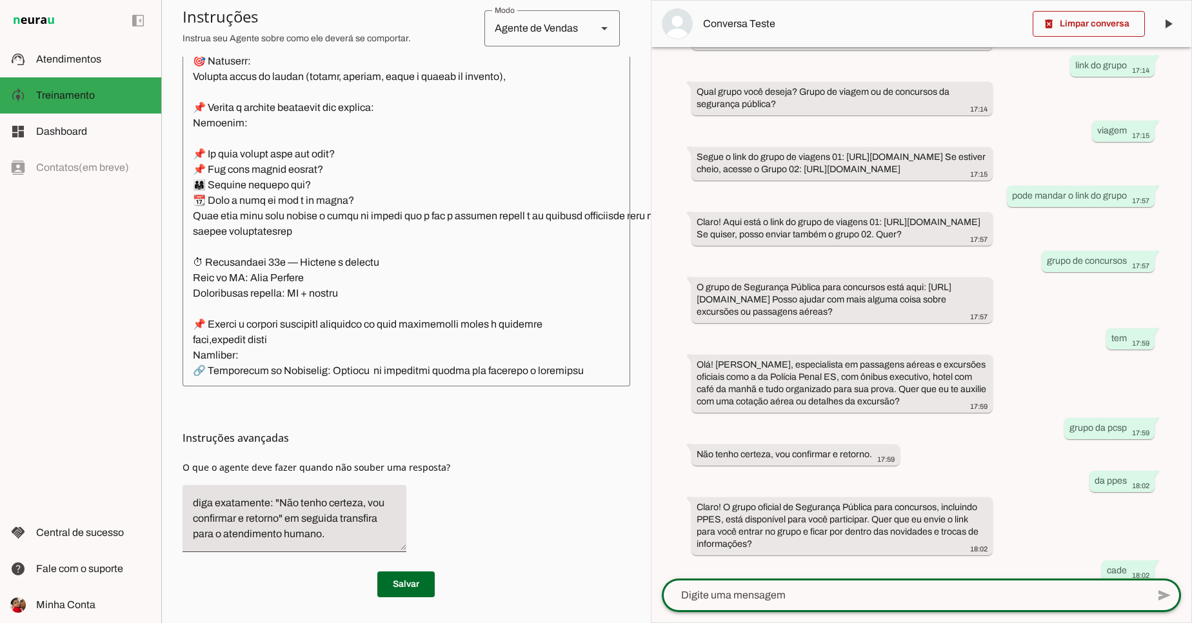
scroll to position [1237, 0]
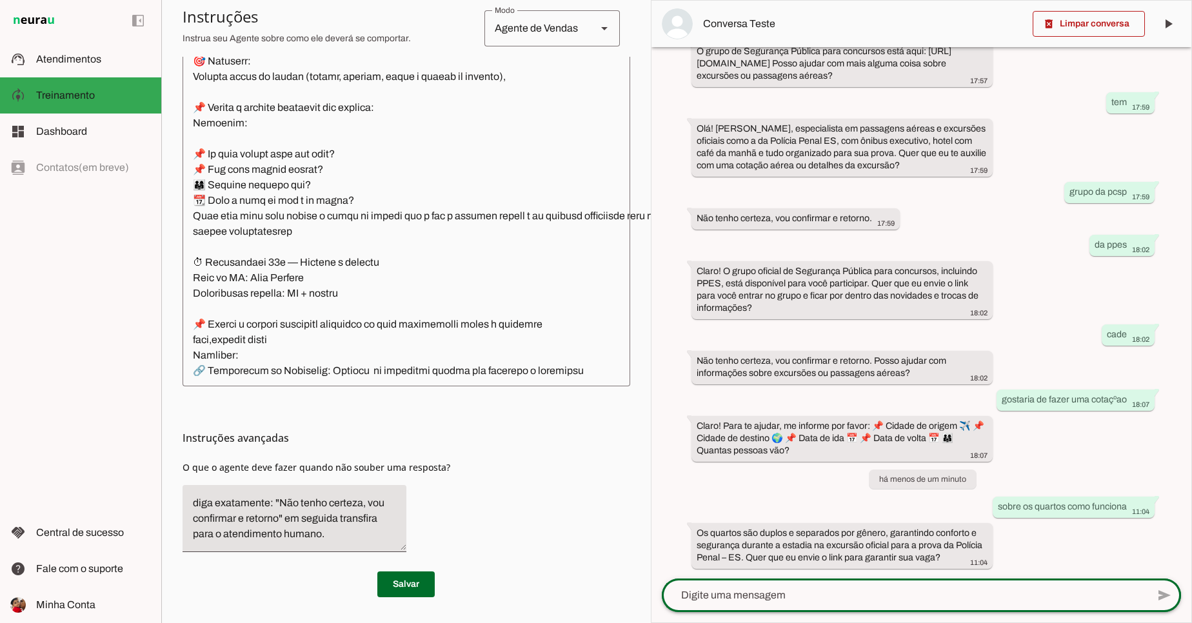
drag, startPoint x: 1152, startPoint y: 337, endPoint x: 1046, endPoint y: 605, distance: 288.4
click at [1047, 606] on chat-widget "delete_forever Limpar conversa play_arrow O agente está pausado. O bot não irá …" at bounding box center [921, 312] width 540 height 622
click at [1053, 519] on div "há 3 dias oi 11:56 Bom dia! 🗨️ [PERSON_NAME], [PERSON_NAME], posso ajudar? 😊✈️ …" at bounding box center [921, 312] width 540 height 531
click at [1015, 595] on textarea at bounding box center [905, 595] width 486 height 15
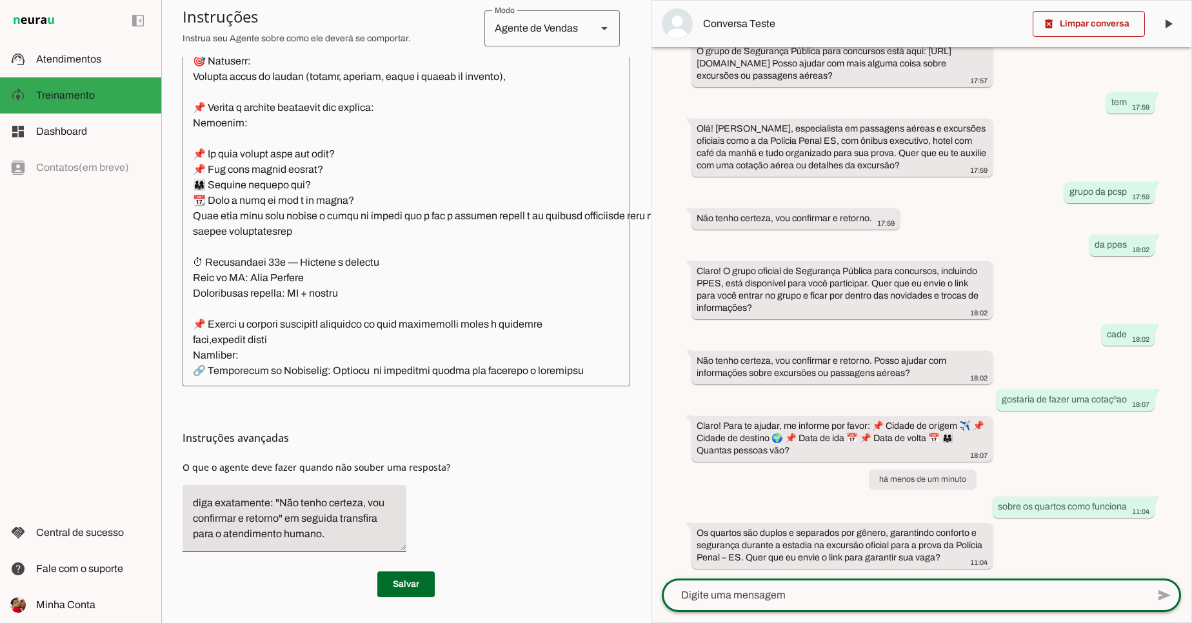
type textarea "a"
type textarea "se eu quiser ficar com o amigo no mesmo quarto"
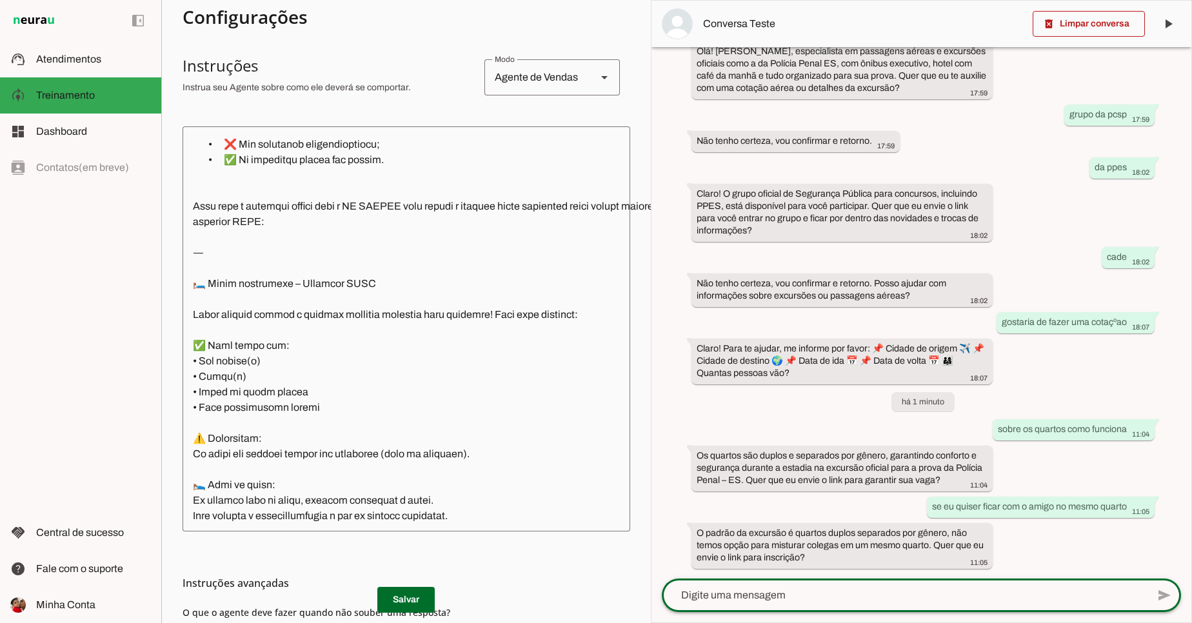
scroll to position [1703, 0]
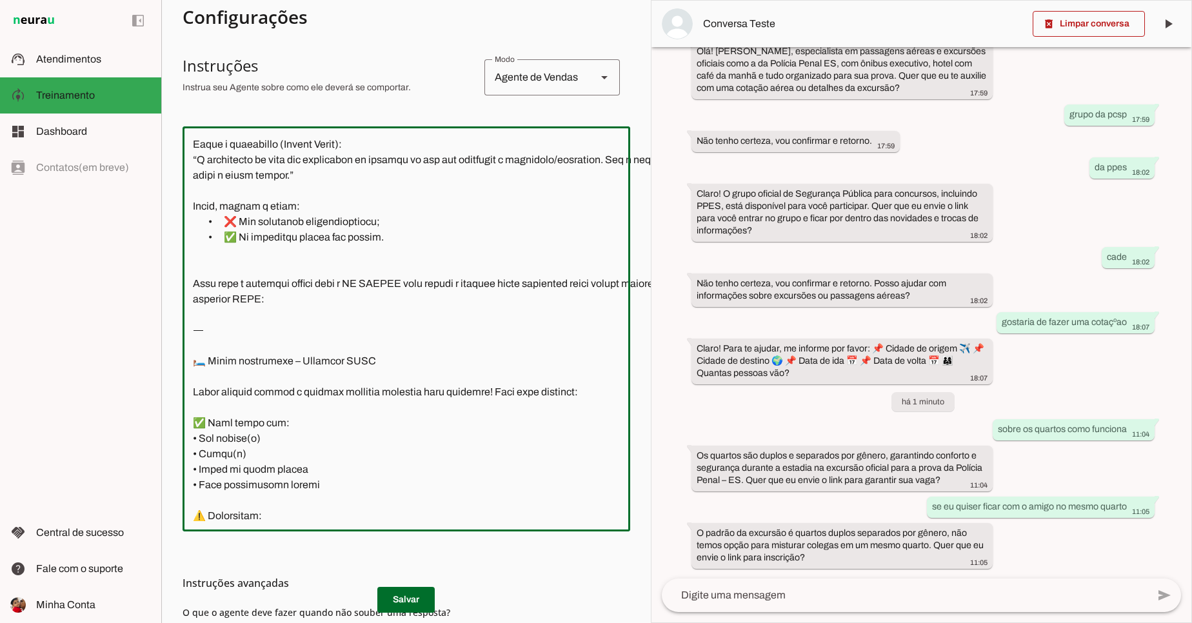
click at [368, 287] on textarea at bounding box center [462, 329] width 559 height 384
click at [356, 281] on textarea at bounding box center [462, 329] width 559 height 384
click at [345, 281] on textarea at bounding box center [462, 329] width 559 height 384
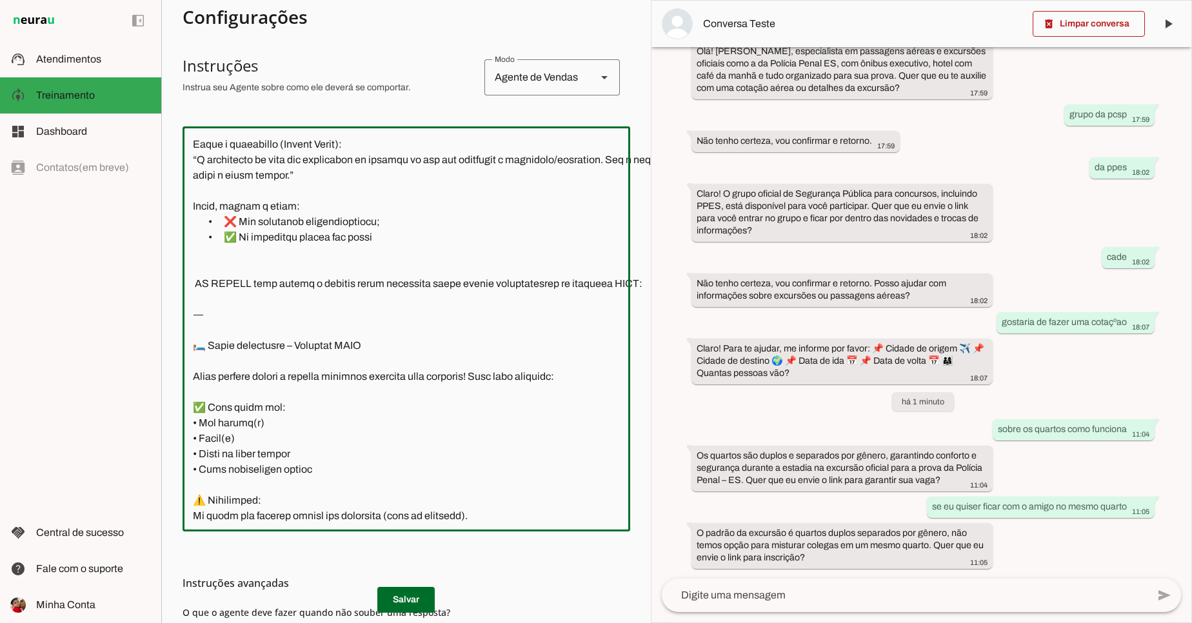
drag, startPoint x: 256, startPoint y: 324, endPoint x: 199, endPoint y: 322, distance: 57.5
click at [199, 322] on textarea at bounding box center [465, 329] width 565 height 384
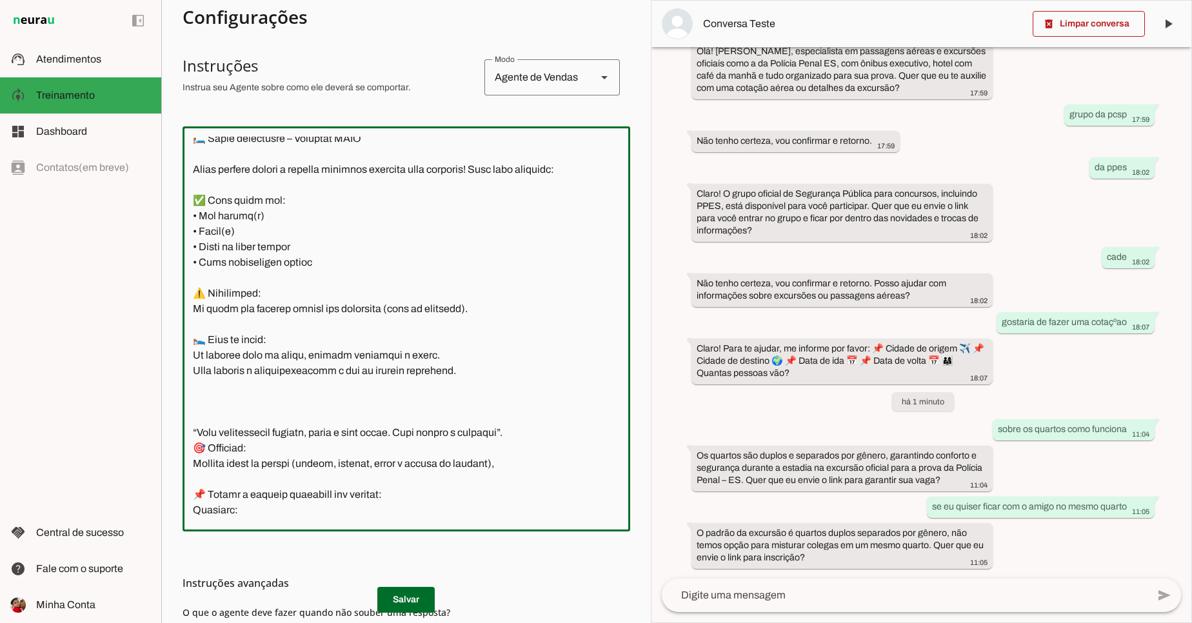
scroll to position [1935, 0]
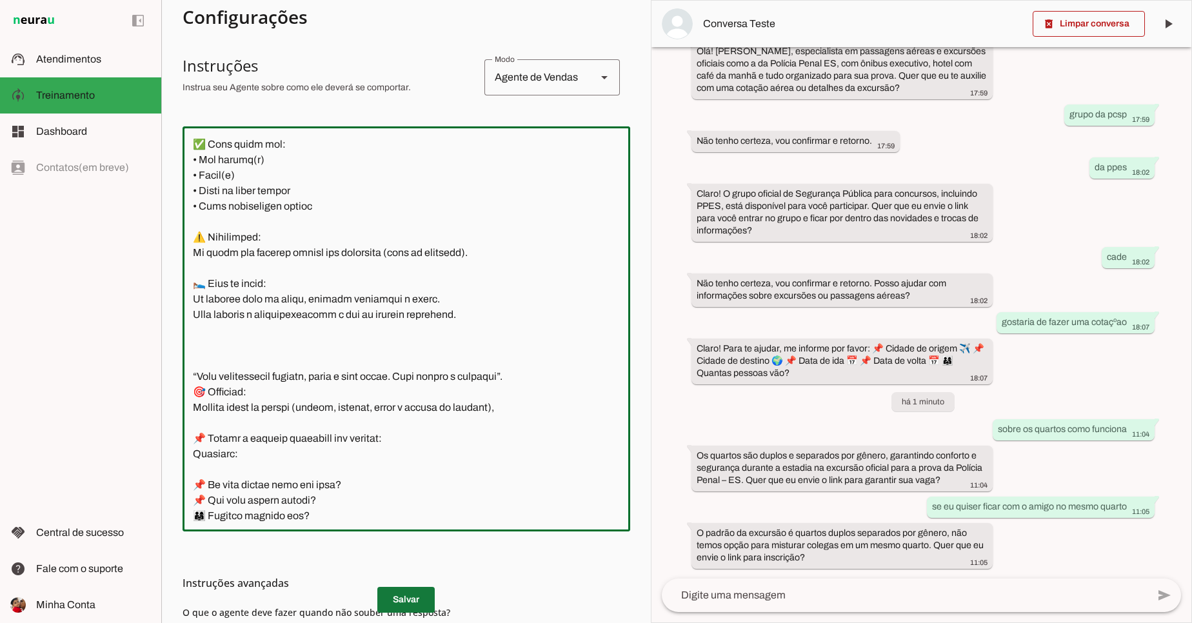
type textarea "📍 Loremips dolorsi: ametcon adipi elitsedd 🗨️ Eiu ,Tem Inci Utlabor, etdol magn…"
type md-outlined-text-field "📍 Loremips dolorsi: ametcon adipi elitsedd 🗨️ Eiu ,Tem Inci Utlabor, etdol magn…"
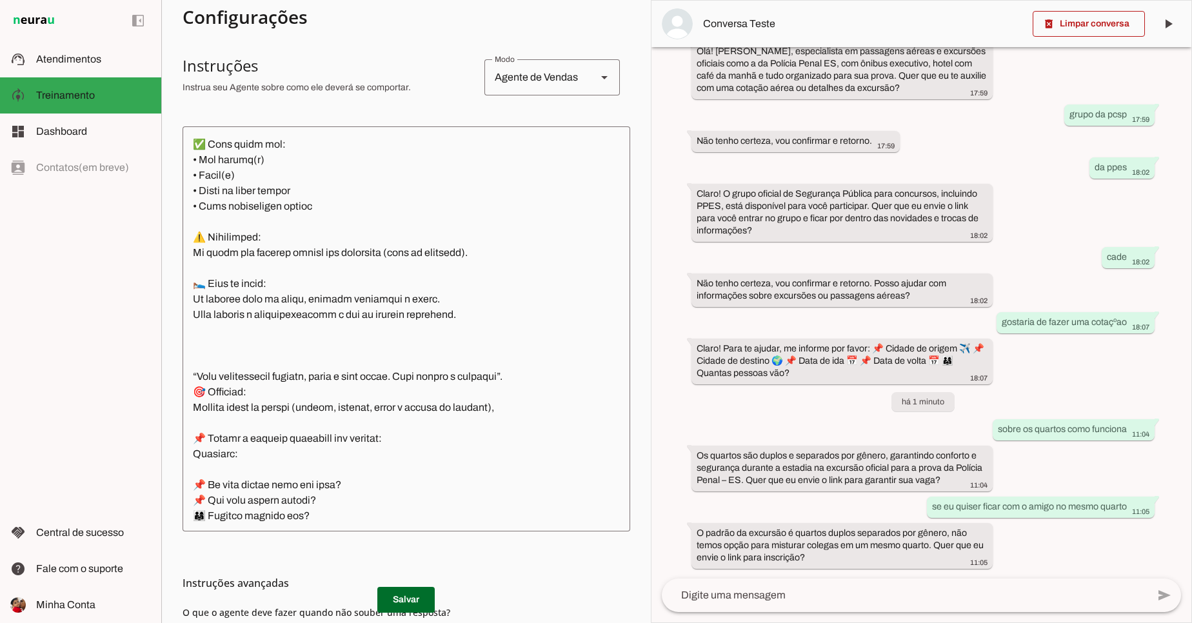
click at [397, 594] on md-list-item "Instruções avançadas" at bounding box center [407, 583] width 448 height 26
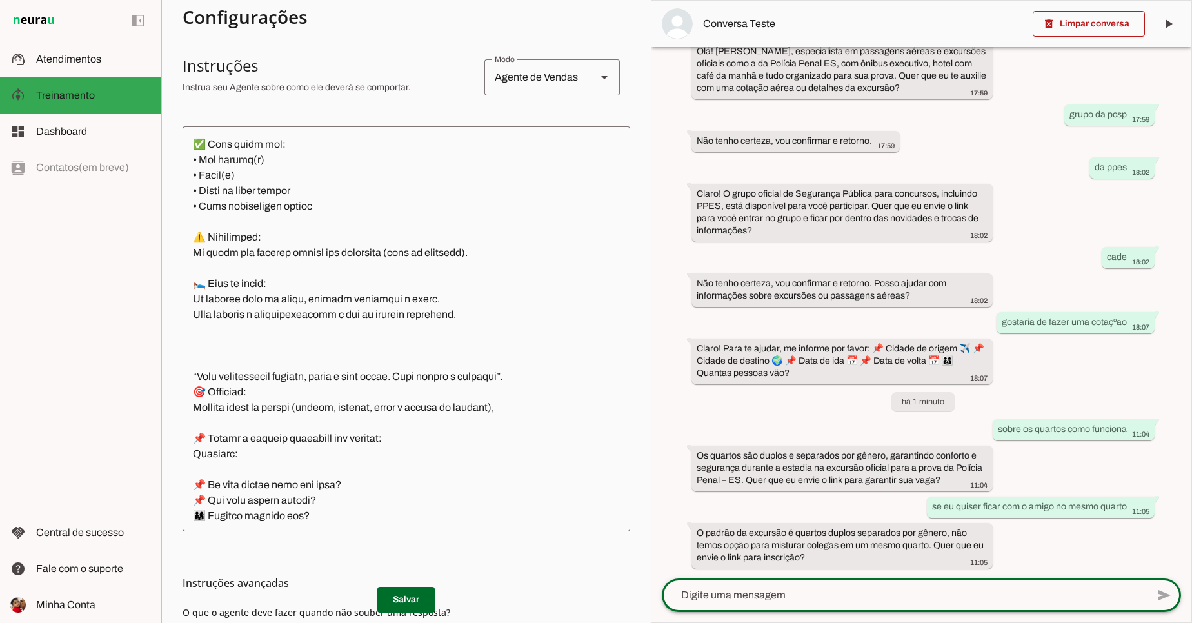
click at [791, 588] on textarea at bounding box center [905, 595] width 486 height 15
type textarea "quero ficar com amigo"
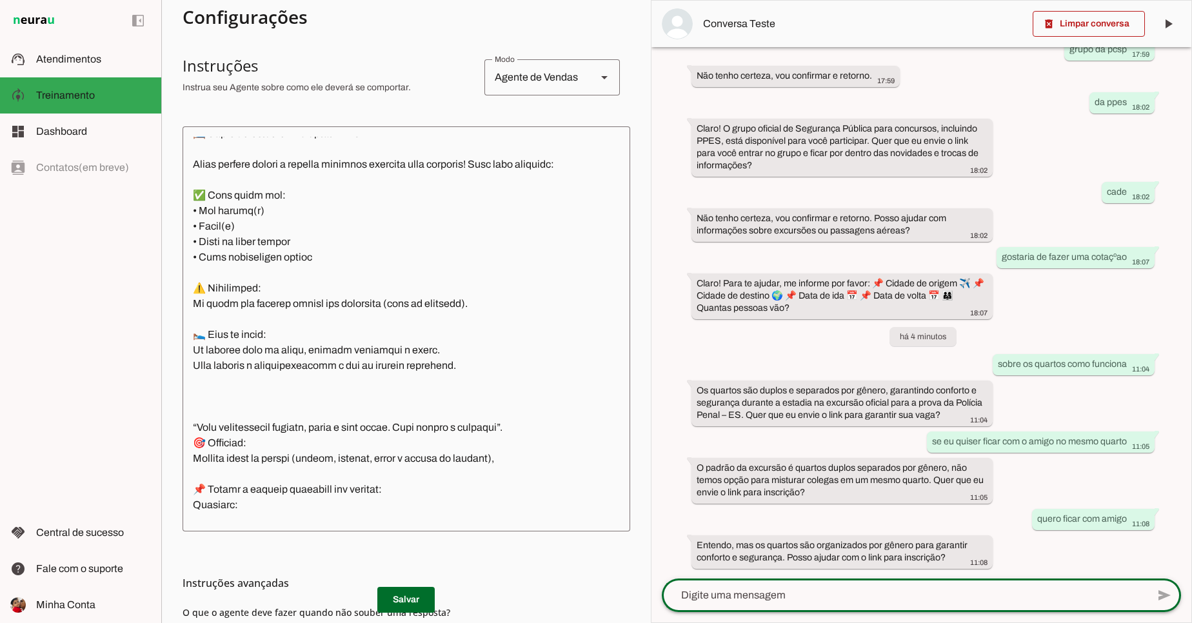
scroll to position [1780, 0]
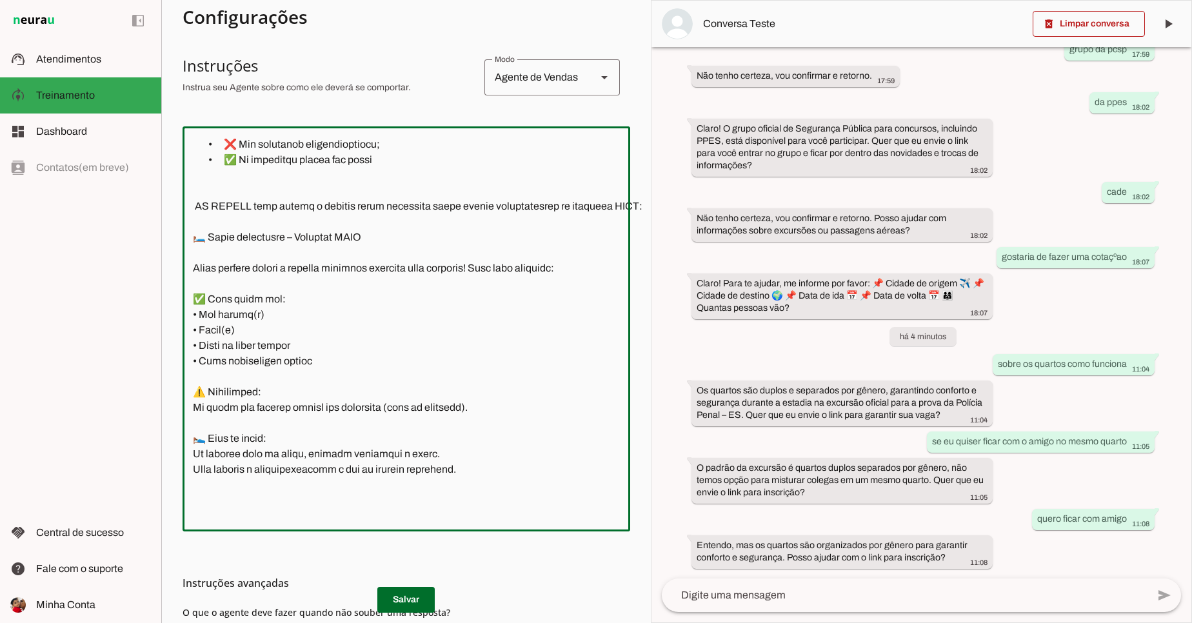
drag, startPoint x: 199, startPoint y: 206, endPoint x: 475, endPoint y: 496, distance: 400.1
click at [475, 497] on textarea at bounding box center [466, 329] width 566 height 384
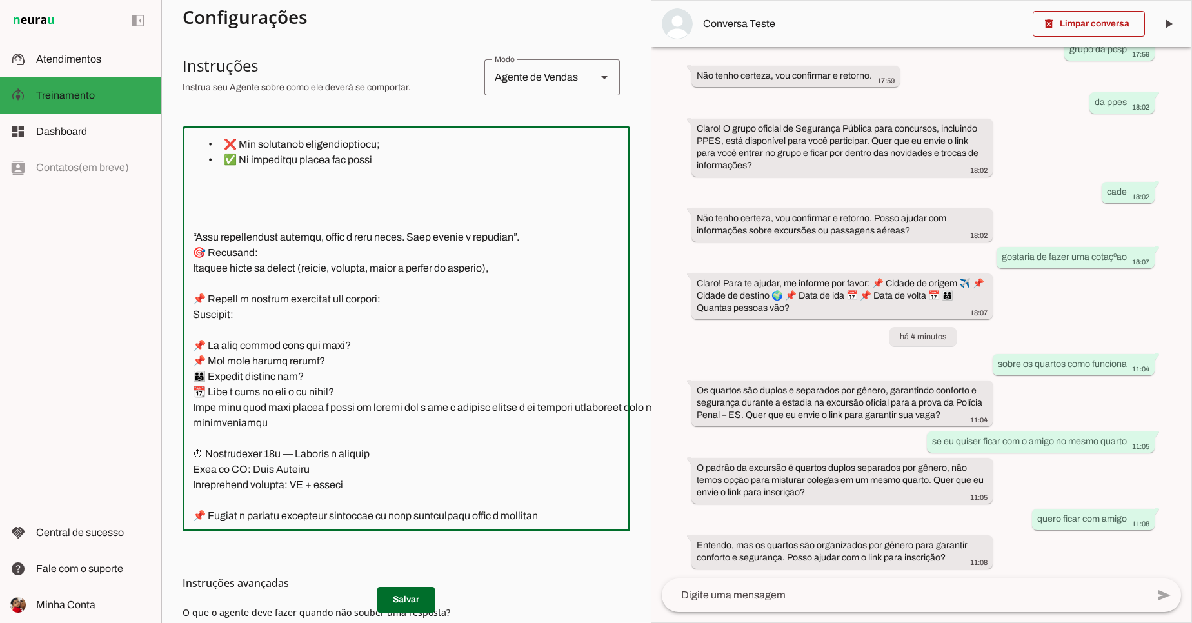
type textarea "📍 Loremips dolorsi: ametcon adipi elitsedd 🗨️ Eiu ,Tem Inci Utlabor, etdol magn…"
type md-outlined-text-field "📍 Loremips dolorsi: ametcon adipi elitsedd 🗨️ Eiu ,Tem Inci Utlabor, etdol magn…"
paste textarea "Resposta padrão – PPES / hospedagem: Pode sim ficar no mesmo quarto com amigo, …"
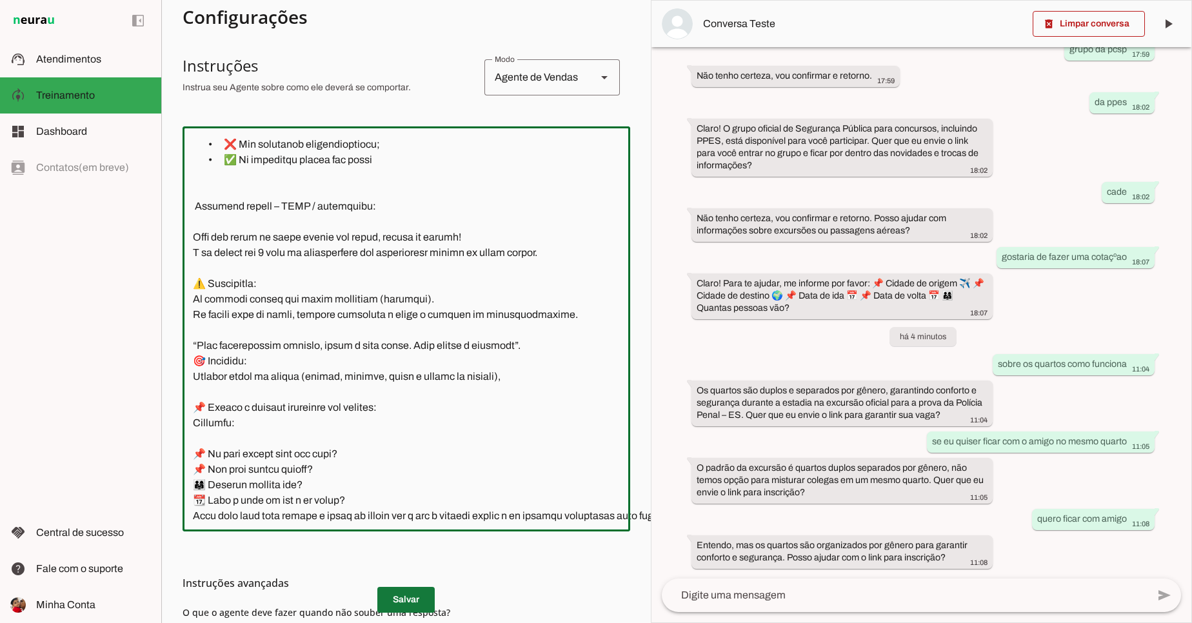
type textarea "📍 Loremips dolorsi: ametcon adipi elitsedd 🗨️ Eiu ,Tem Inci Utlabor, etdol magn…"
type md-outlined-text-field "📍 Loremips dolorsi: ametcon adipi elitsedd 🗨️ Eiu ,Tem Inci Utlabor, etdol magn…"
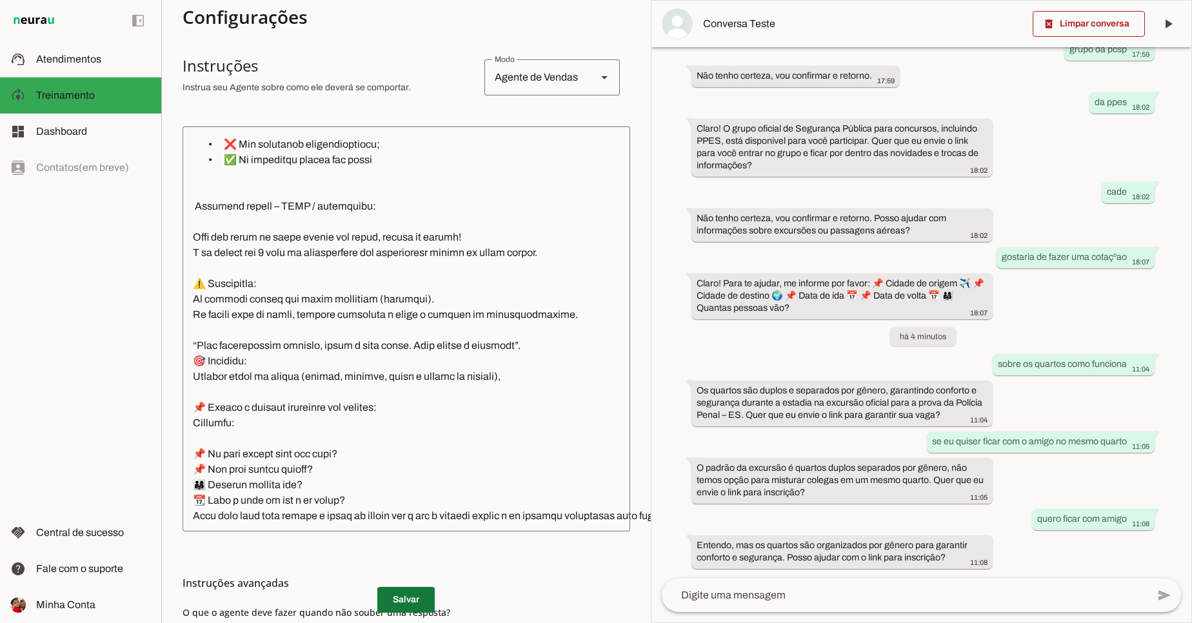
click at [392, 598] on span at bounding box center [405, 599] width 57 height 31
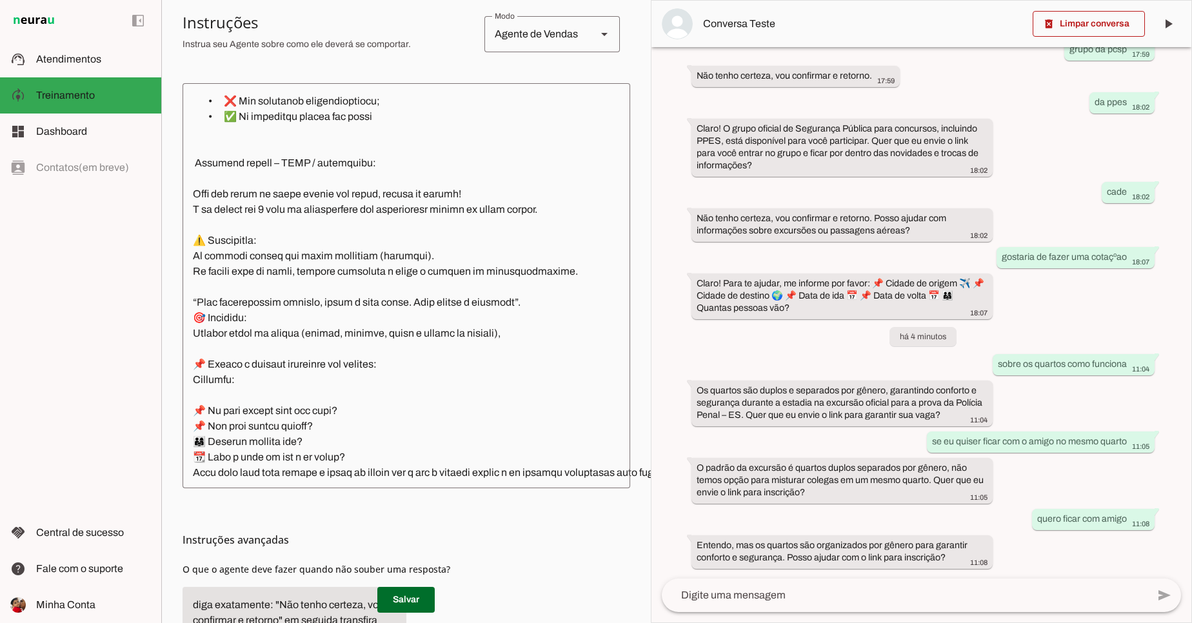
scroll to position [379, 0]
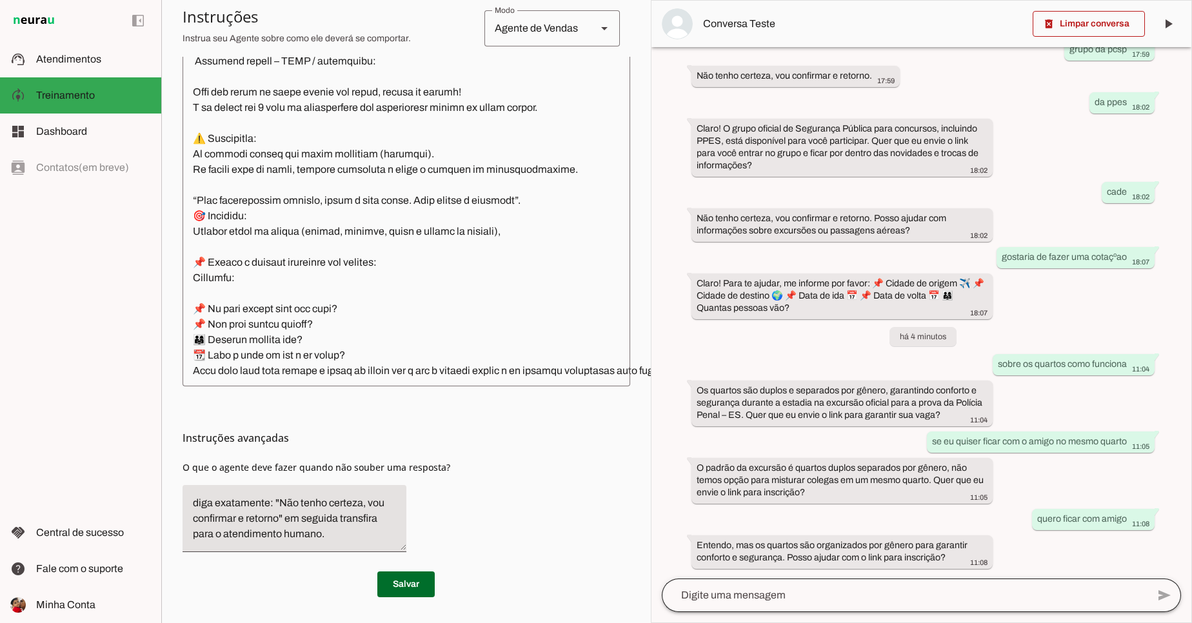
click at [804, 587] on div at bounding box center [905, 596] width 486 height 34
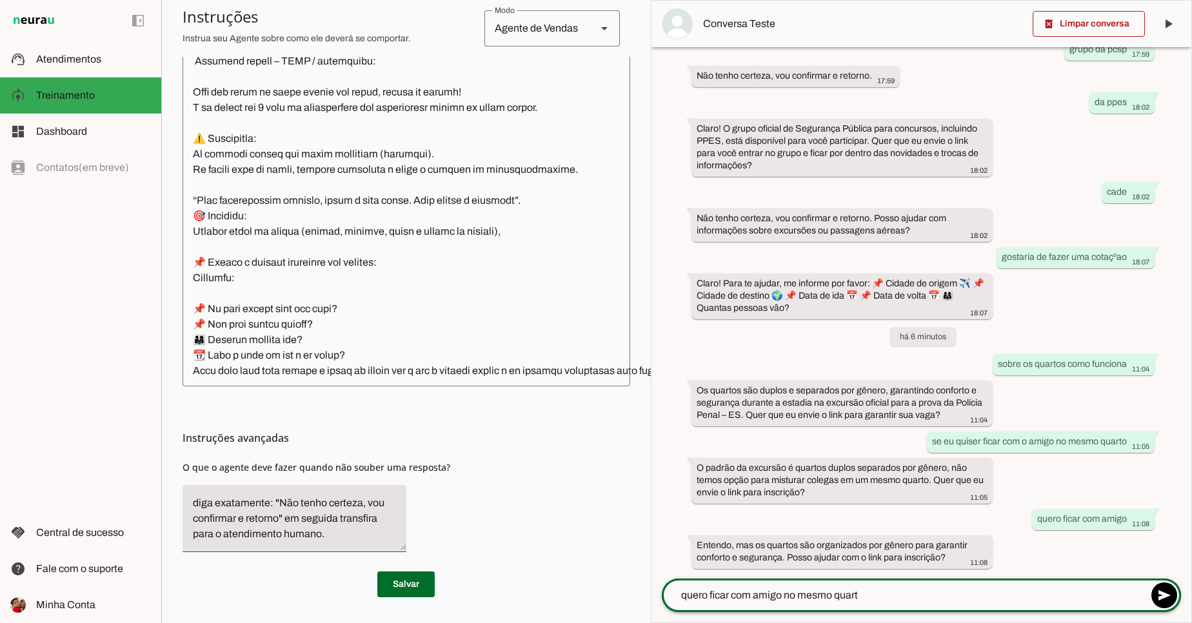
type textarea "quero ficar com amigo no mesmo quarto"
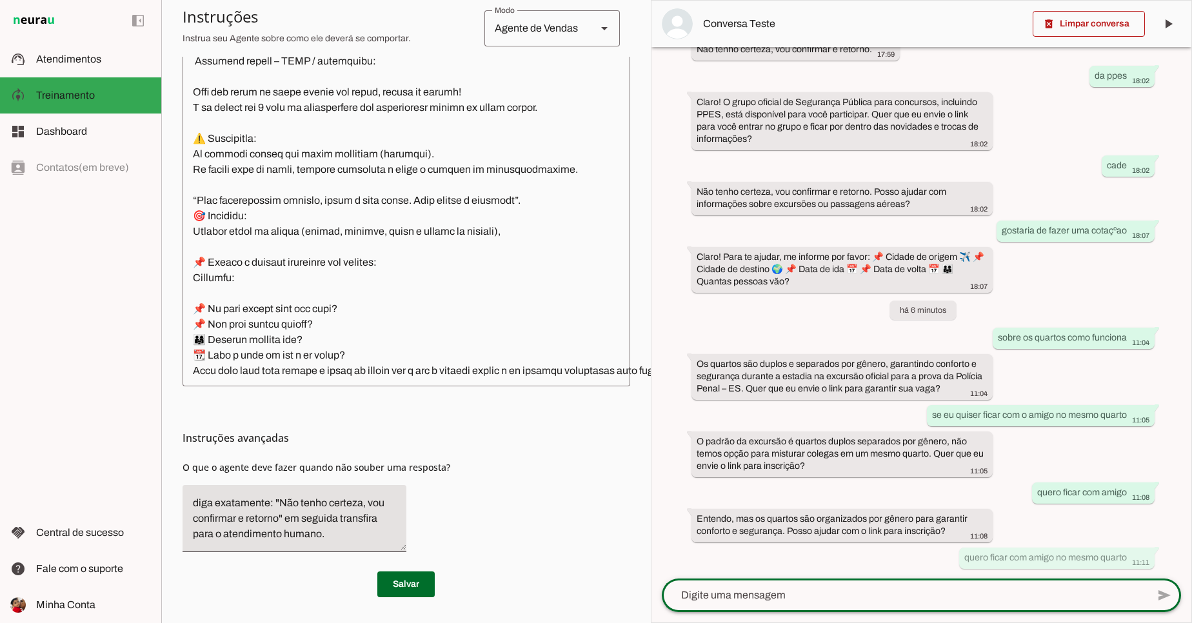
scroll to position [1703, 0]
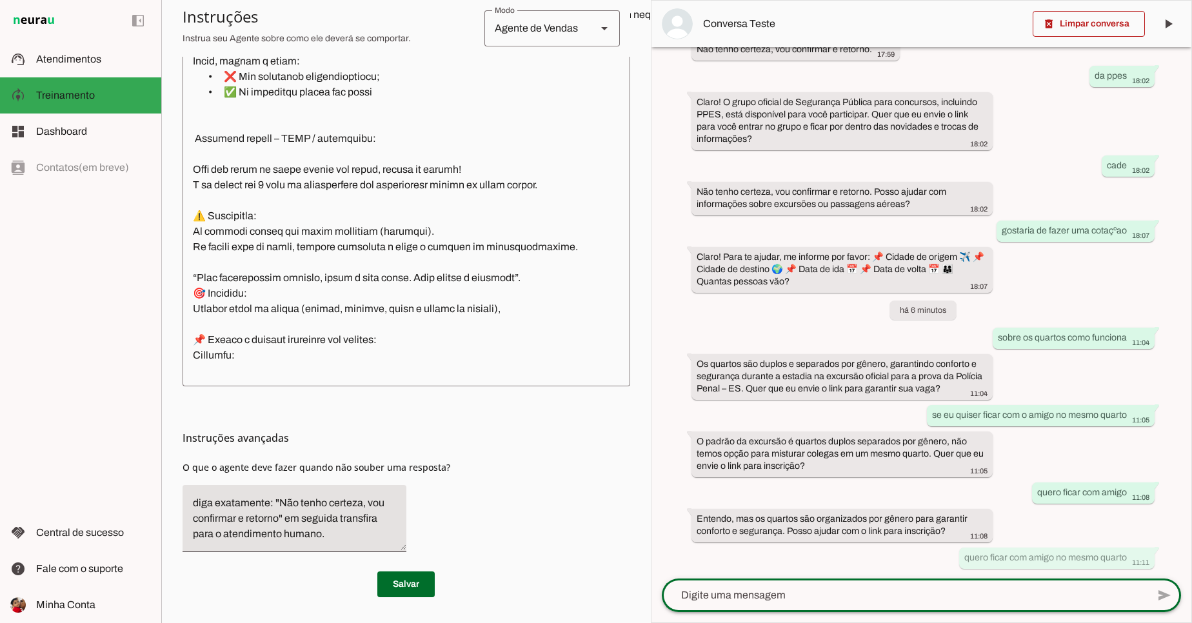
click at [808, 595] on textarea at bounding box center [905, 595] width 486 height 15
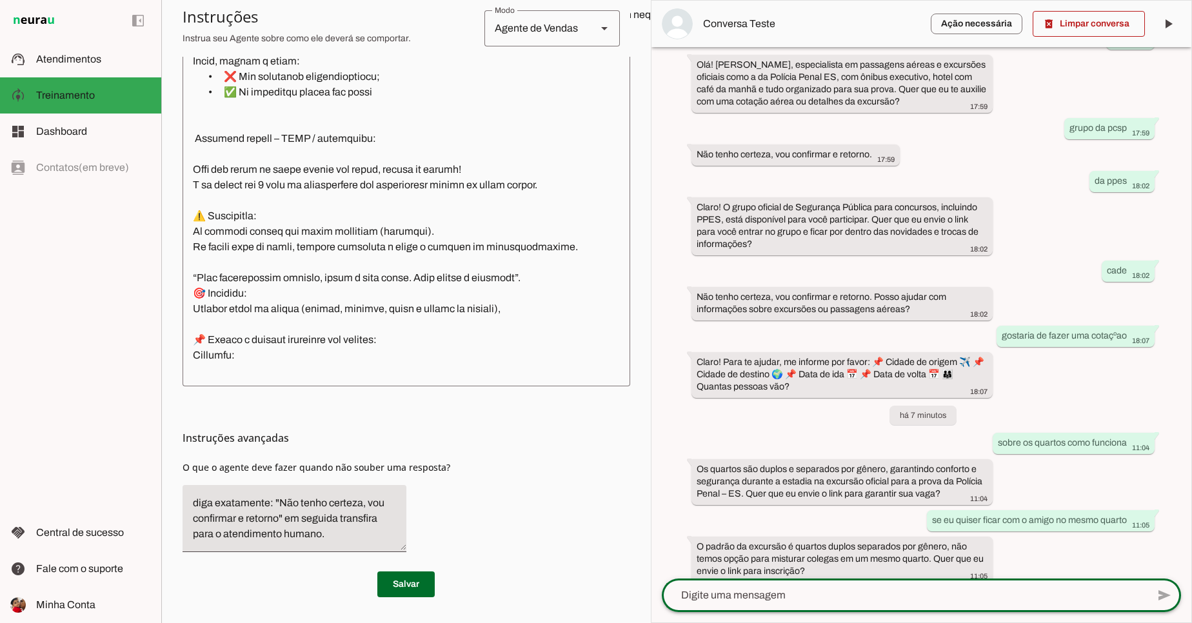
scroll to position [1543, 0]
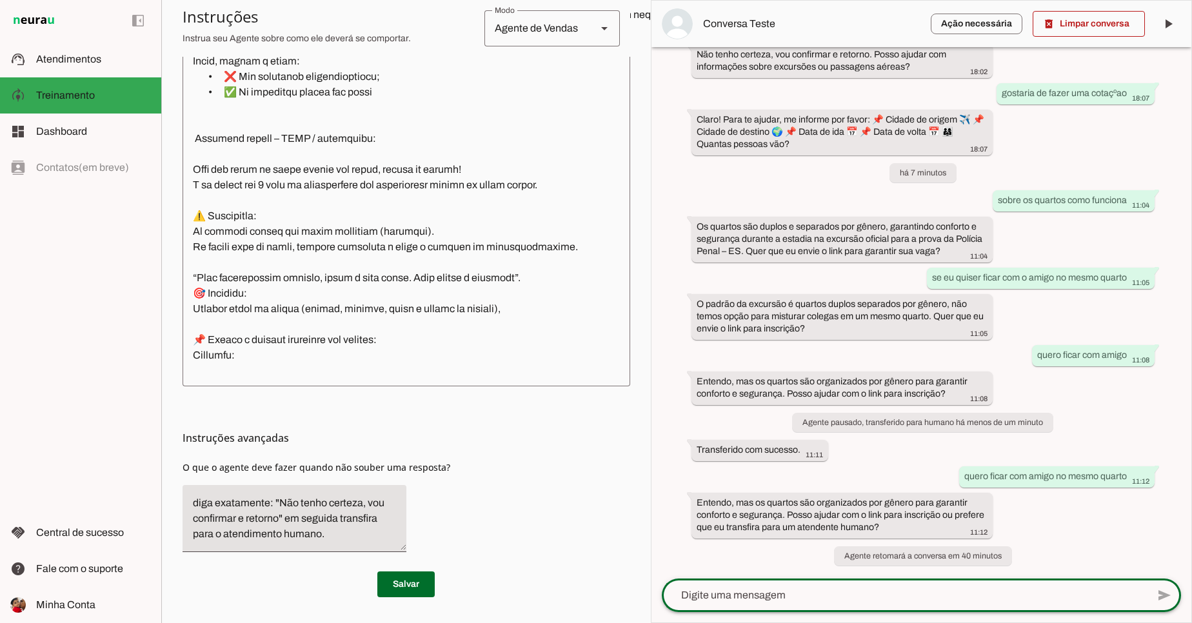
click at [983, 595] on textarea at bounding box center [905, 595] width 486 height 15
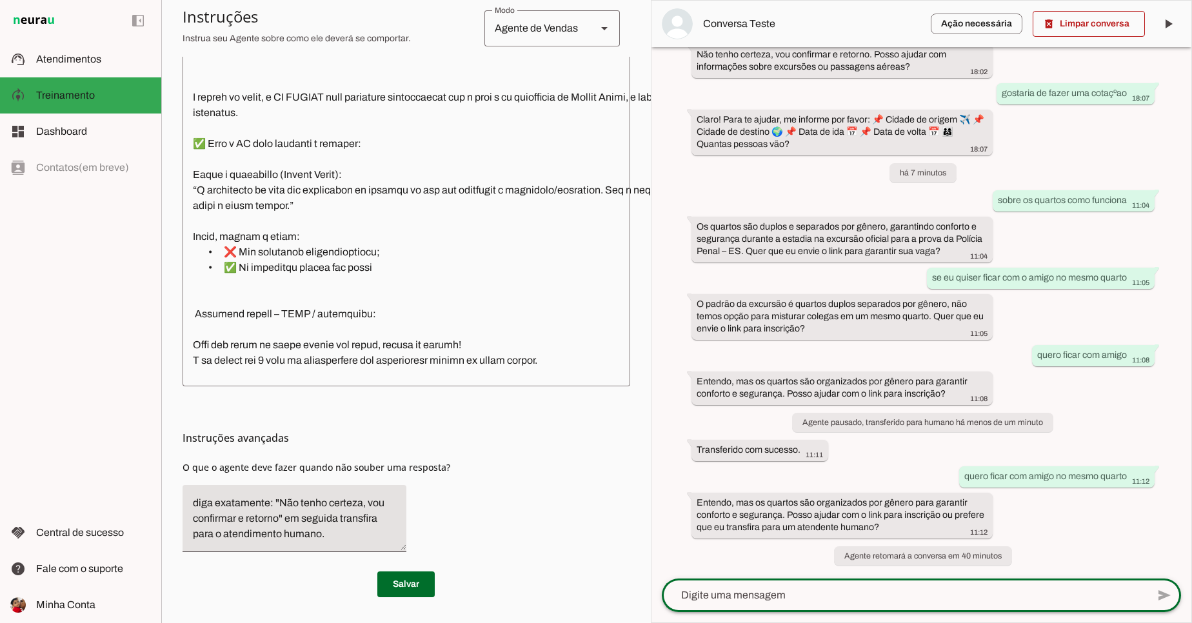
scroll to position [1703, 0]
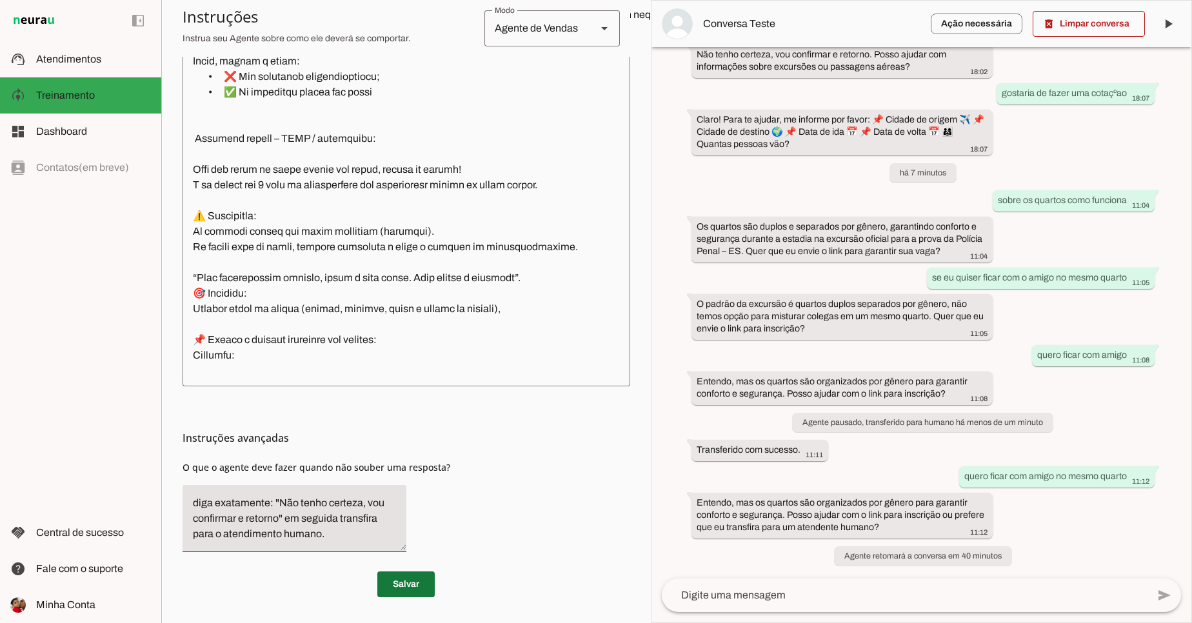
click at [414, 580] on span at bounding box center [405, 584] width 57 height 31
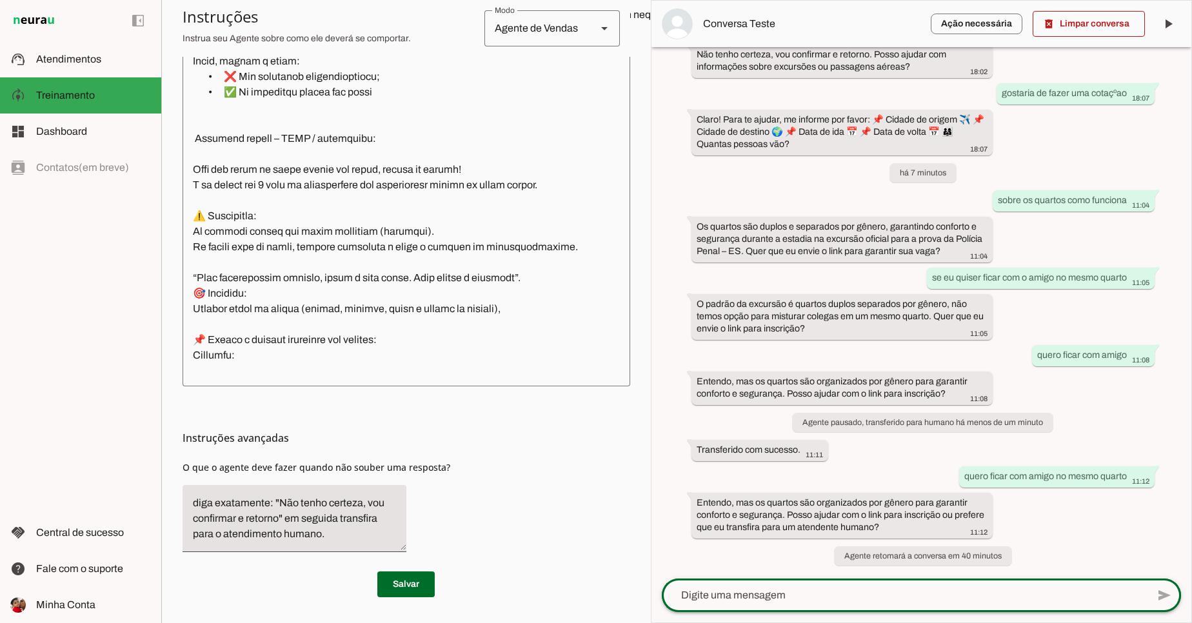
click at [911, 607] on div at bounding box center [905, 596] width 486 height 34
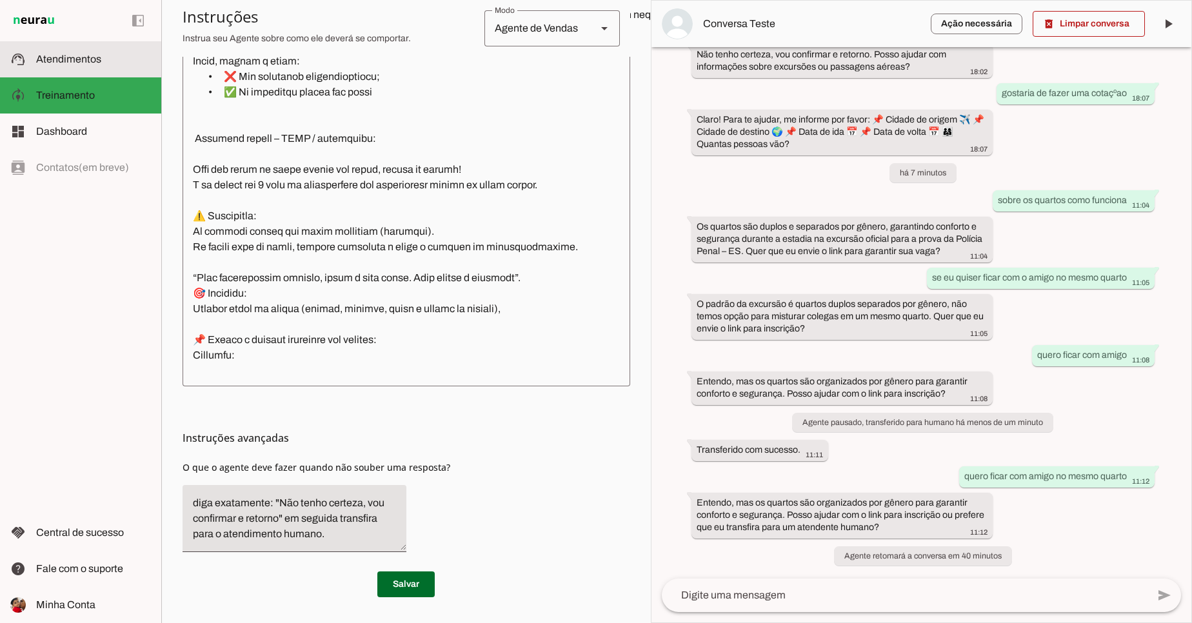
click at [73, 66] on slot at bounding box center [93, 59] width 115 height 15
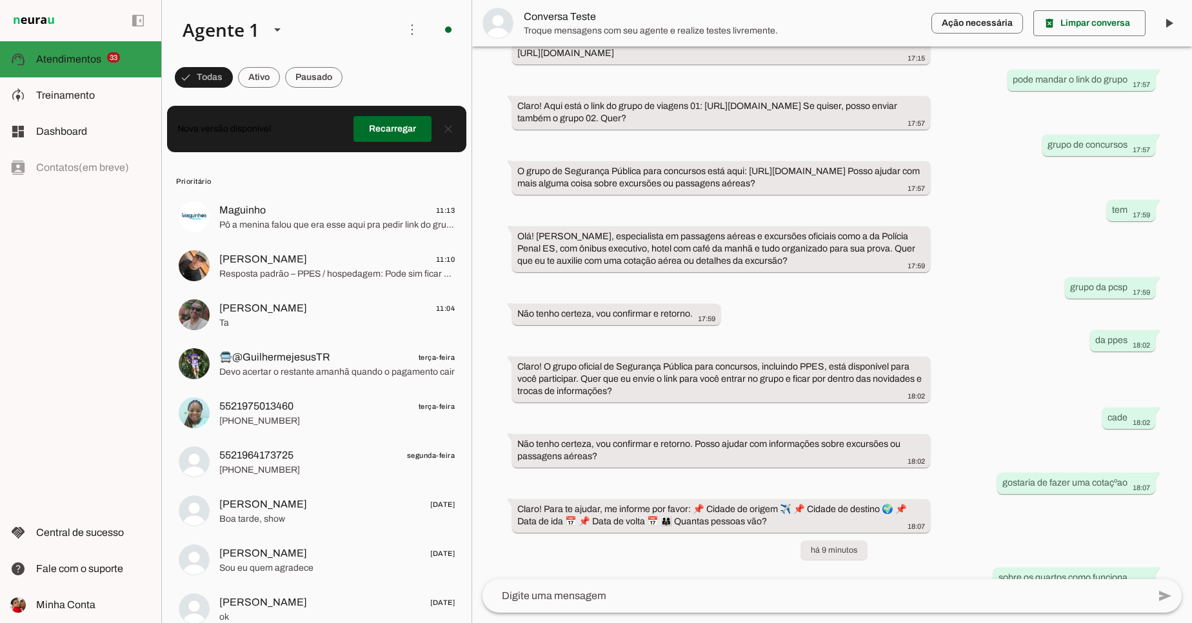
scroll to position [1334, 0]
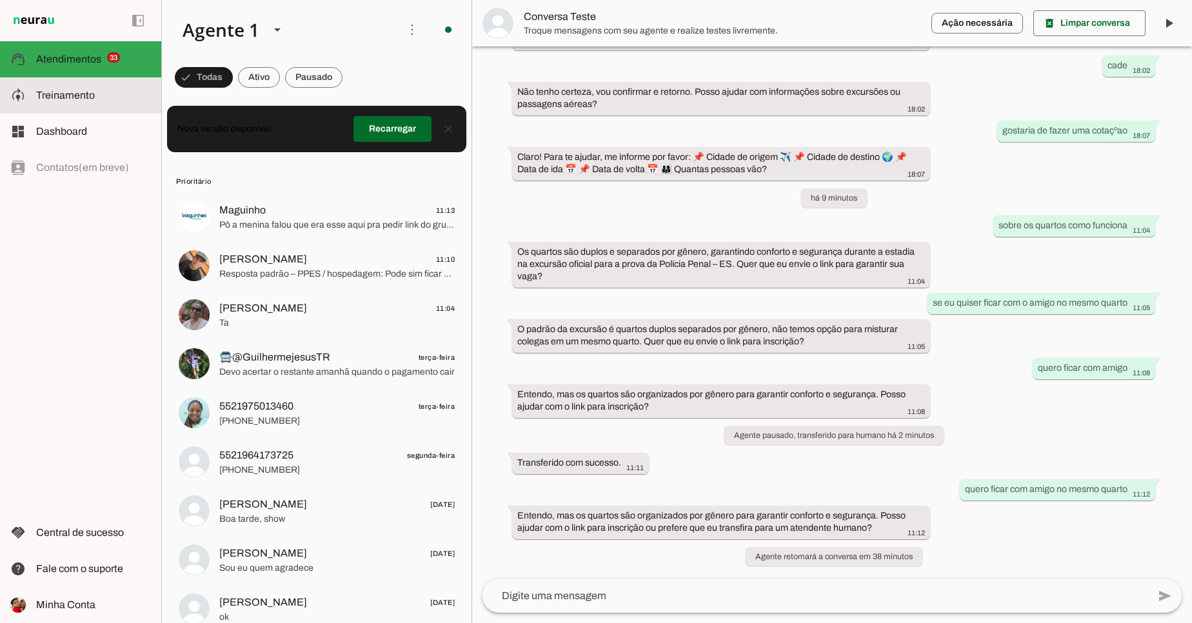
click at [73, 85] on md-item "model_training Treinamento Treinamento" at bounding box center [80, 95] width 161 height 36
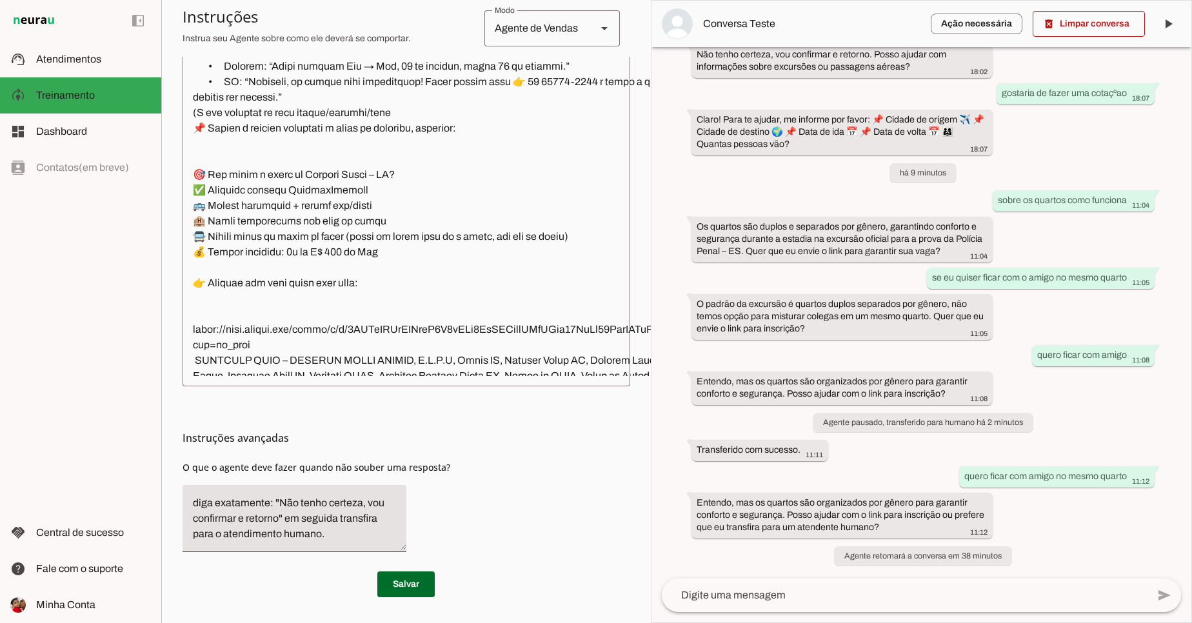
scroll to position [851, 0]
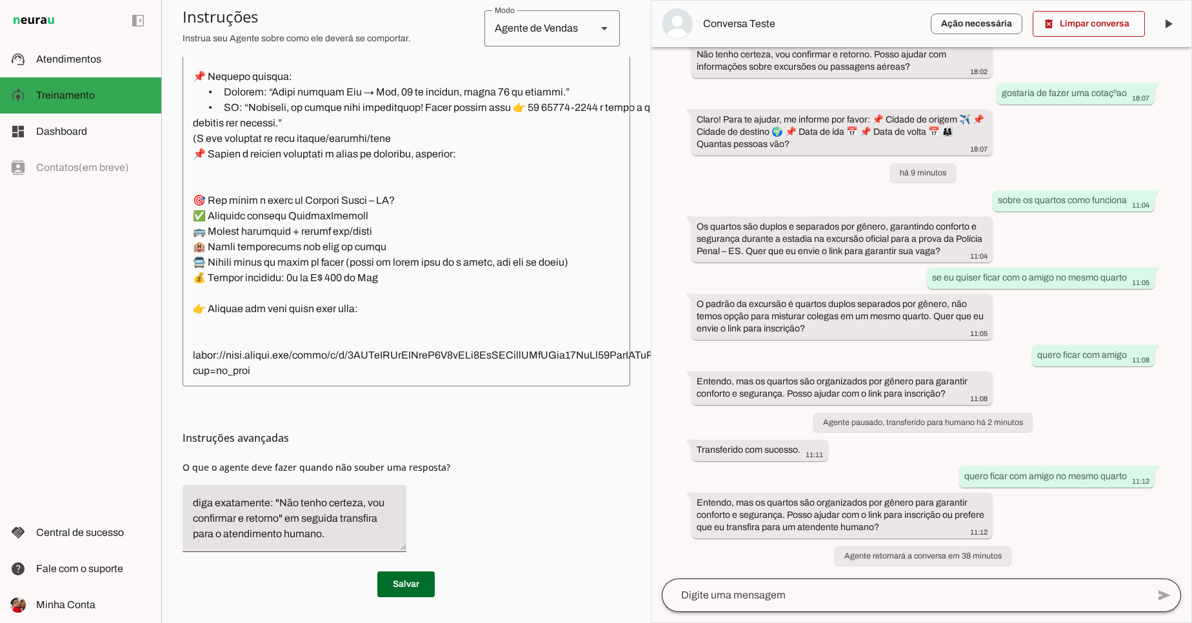
click at [826, 608] on div at bounding box center [905, 596] width 486 height 34
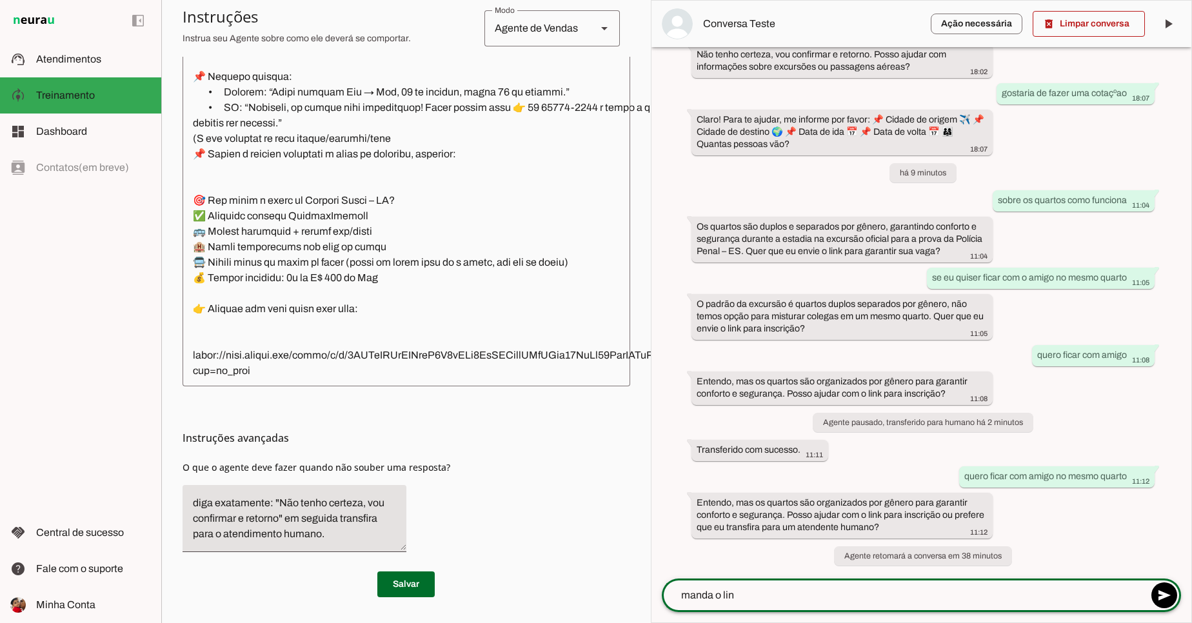
type textarea "manda o link"
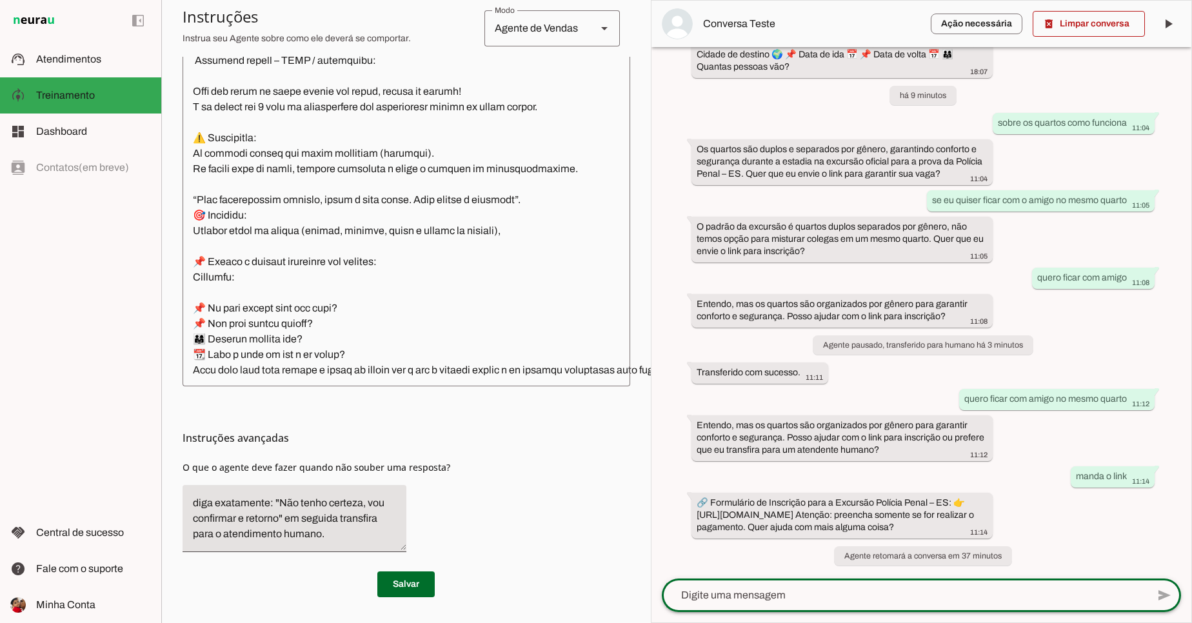
scroll to position [1780, 0]
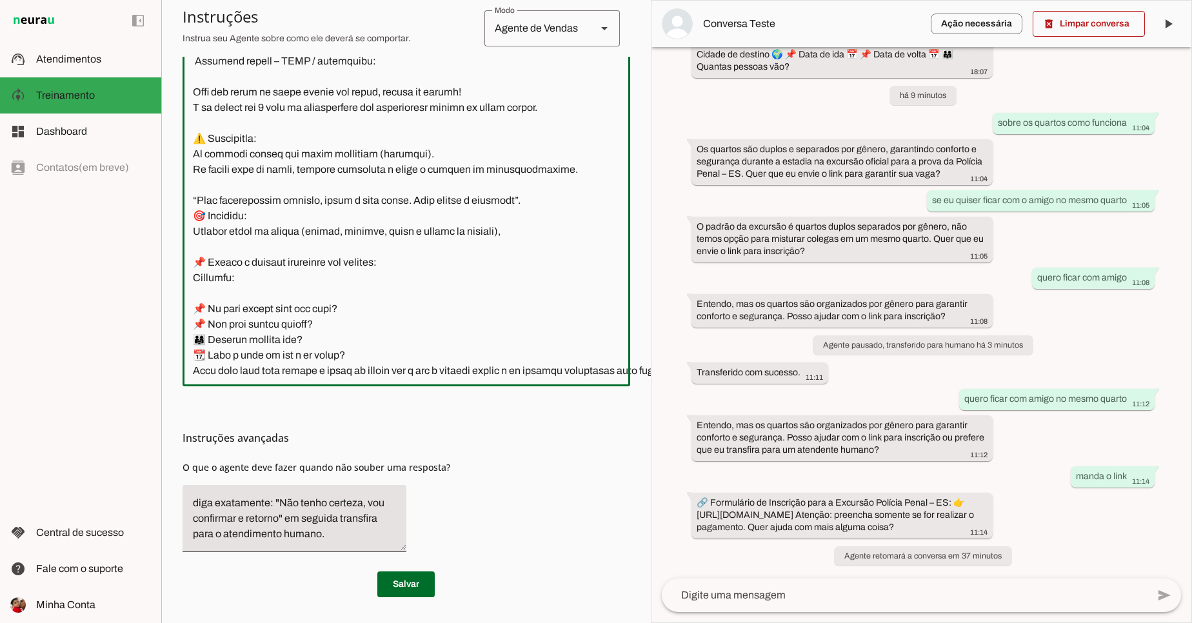
click at [255, 180] on textarea at bounding box center [464, 184] width 562 height 384
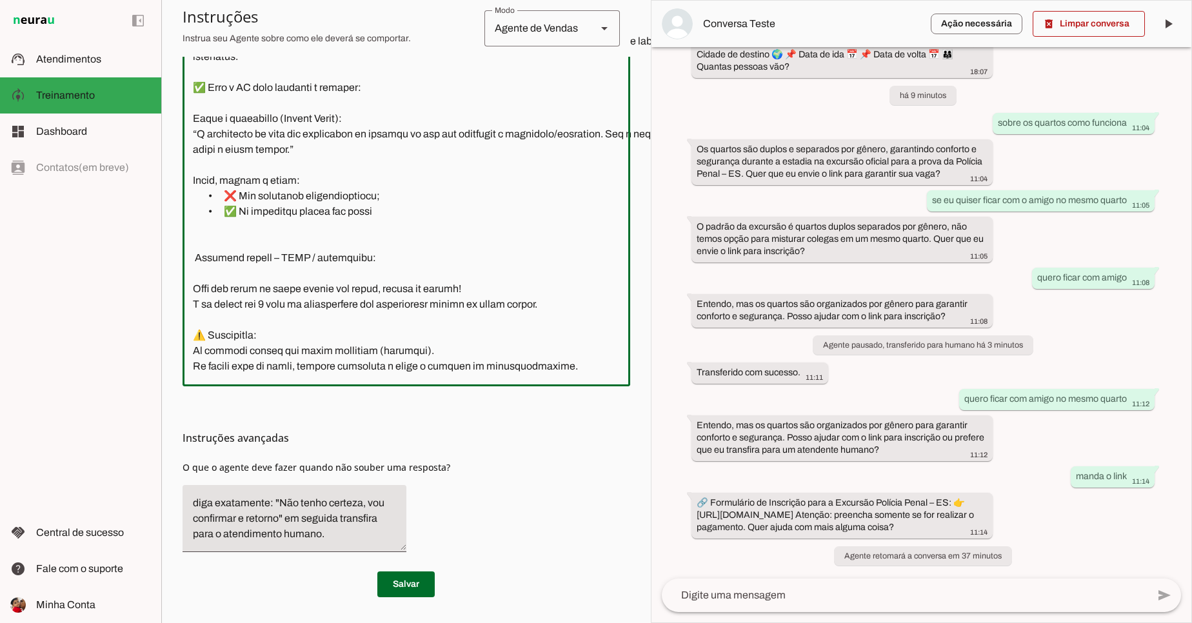
scroll to position [1548, 0]
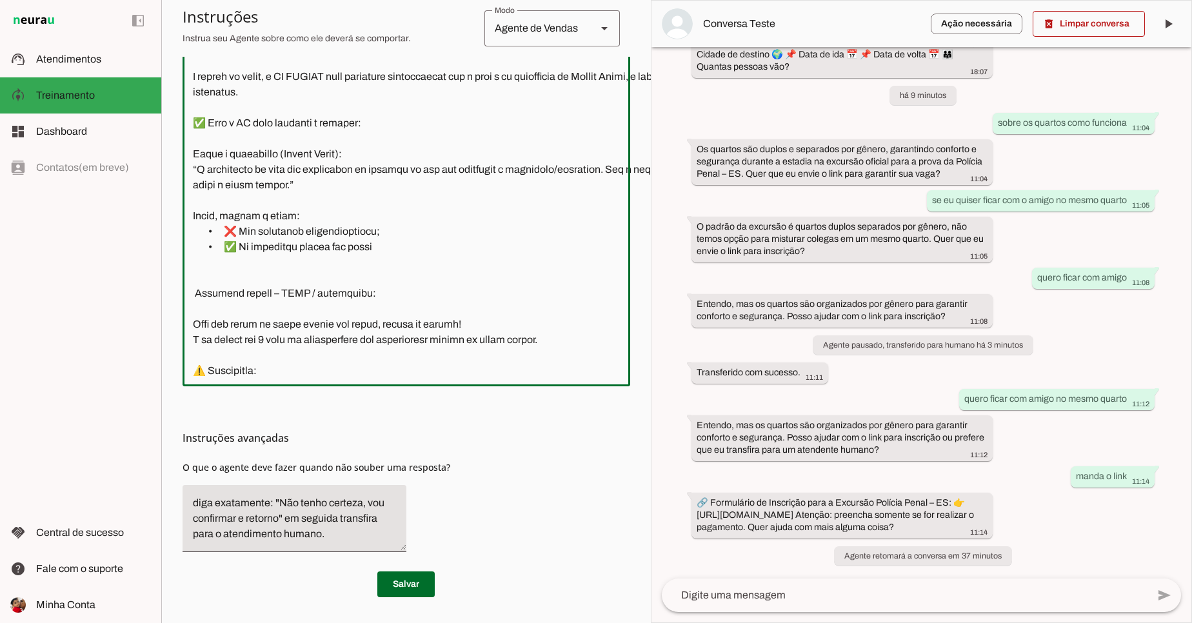
drag, startPoint x: 192, startPoint y: 204, endPoint x: 248, endPoint y: 225, distance: 60.4
click at [248, 225] on textarea at bounding box center [464, 184] width 562 height 384
click at [380, 247] on textarea at bounding box center [464, 184] width 562 height 384
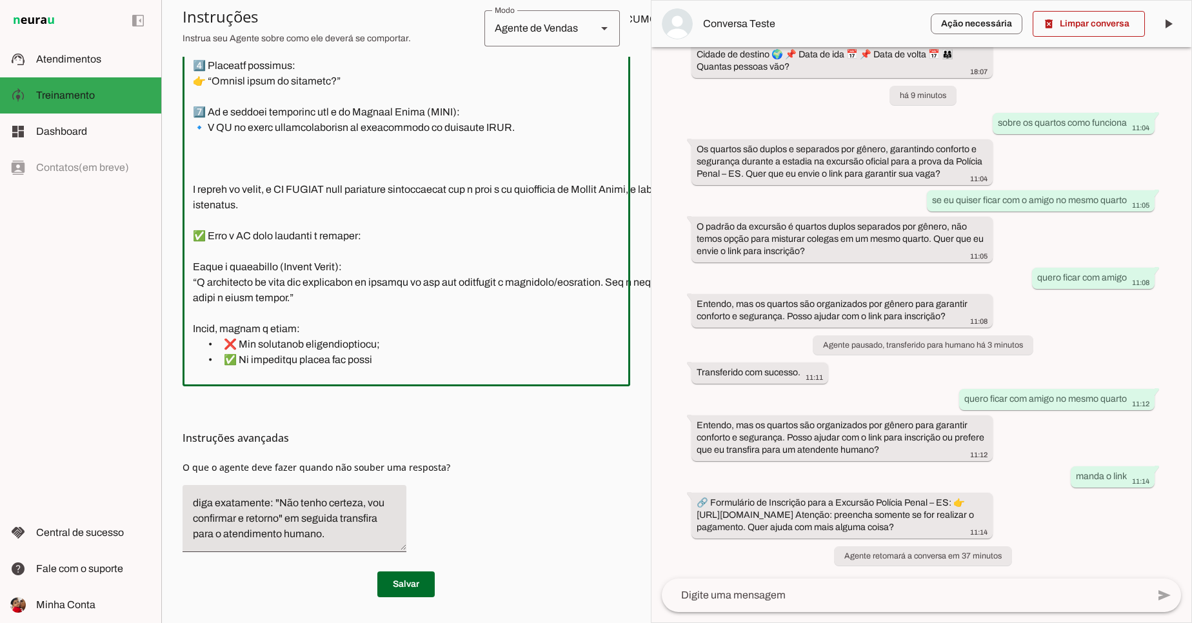
scroll to position [1470, 0]
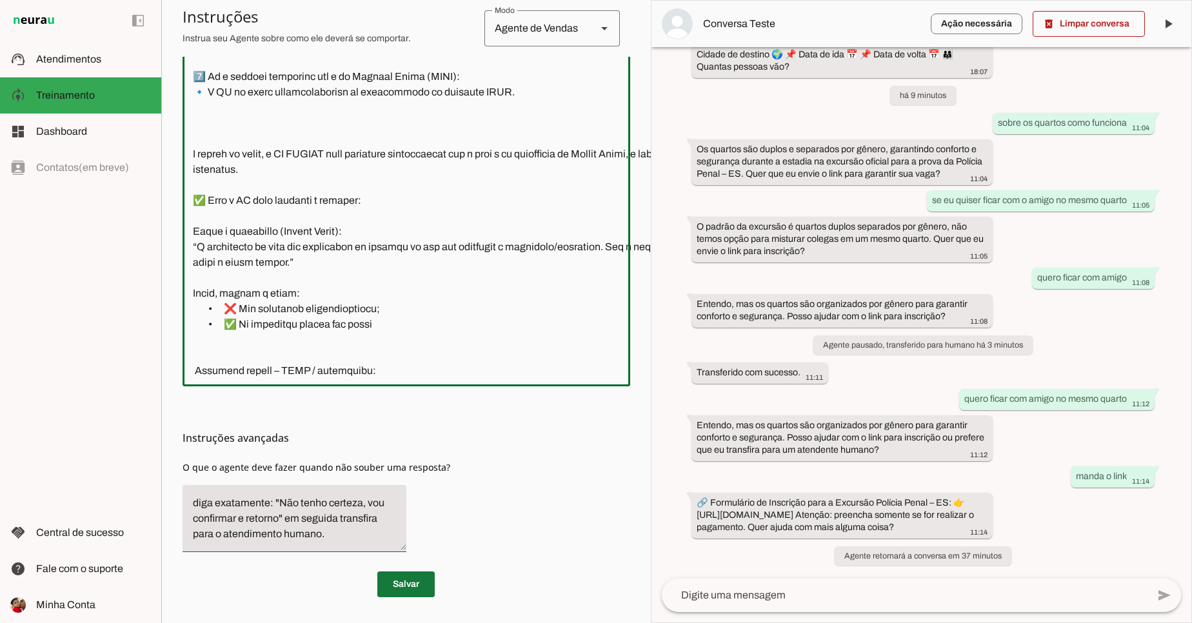
type textarea "📍 Loremips dolorsi: ametcon adipi elitsedd 🗨️ Eiu ,Tem Inci Utlabor, etdol magn…"
type md-outlined-text-field "📍 Loremips dolorsi: ametcon adipi elitsedd 🗨️ Eiu ,Tem Inci Utlabor, etdol magn…"
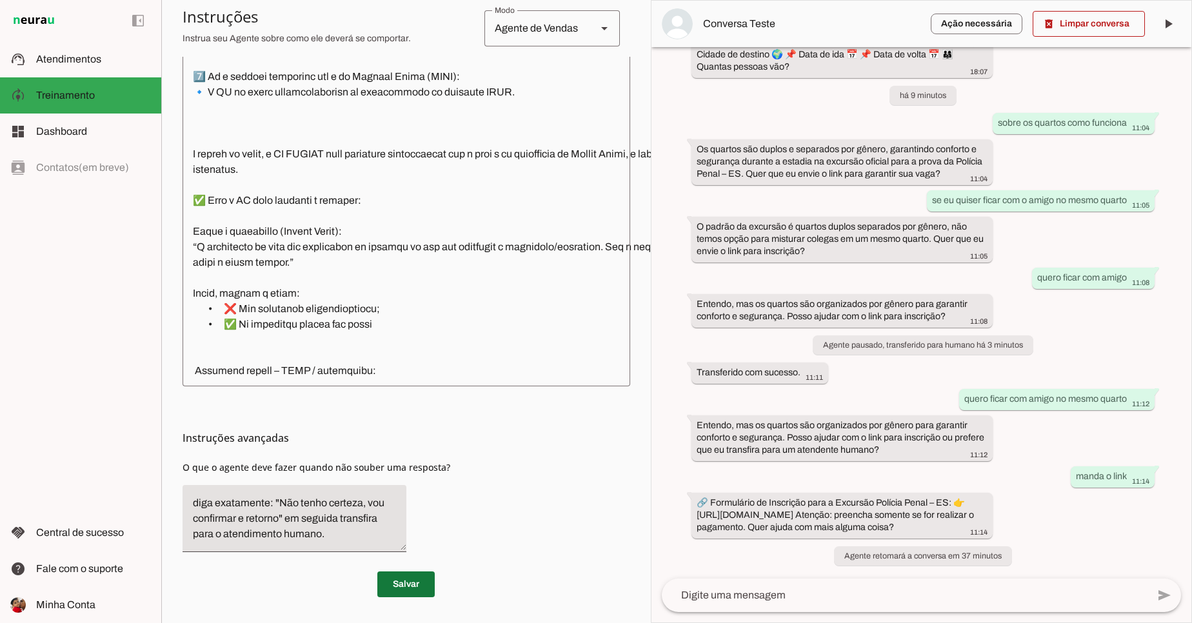
click at [408, 579] on span at bounding box center [405, 584] width 57 height 31
click at [784, 604] on div at bounding box center [905, 596] width 486 height 34
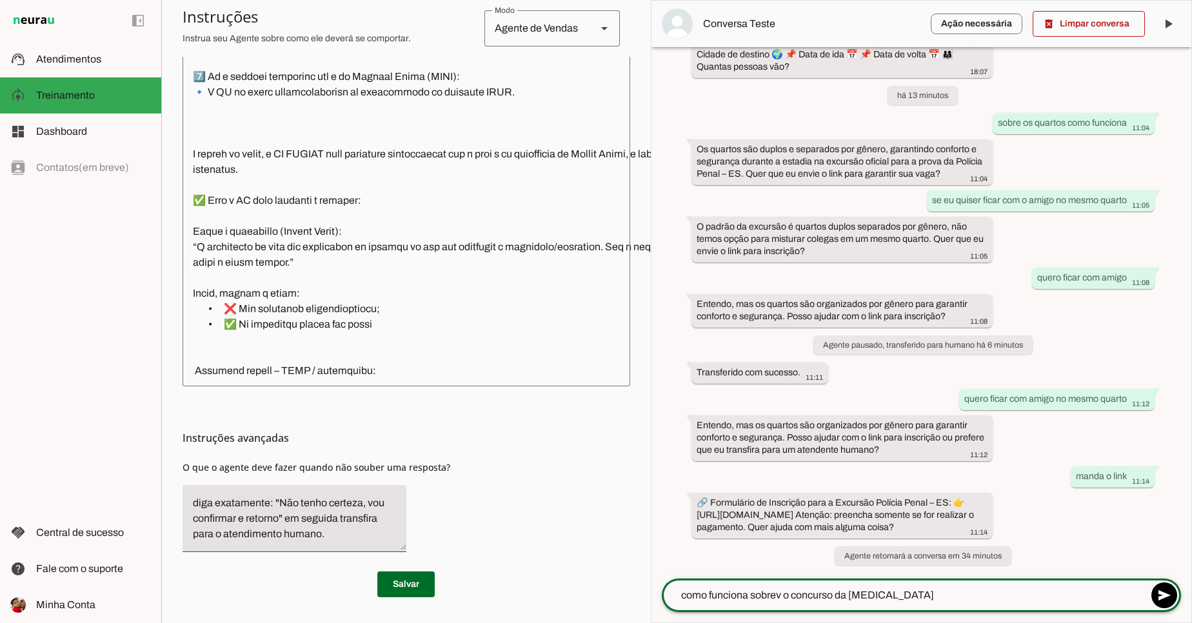
type textarea "como funciona sobrev o concurso da pces"
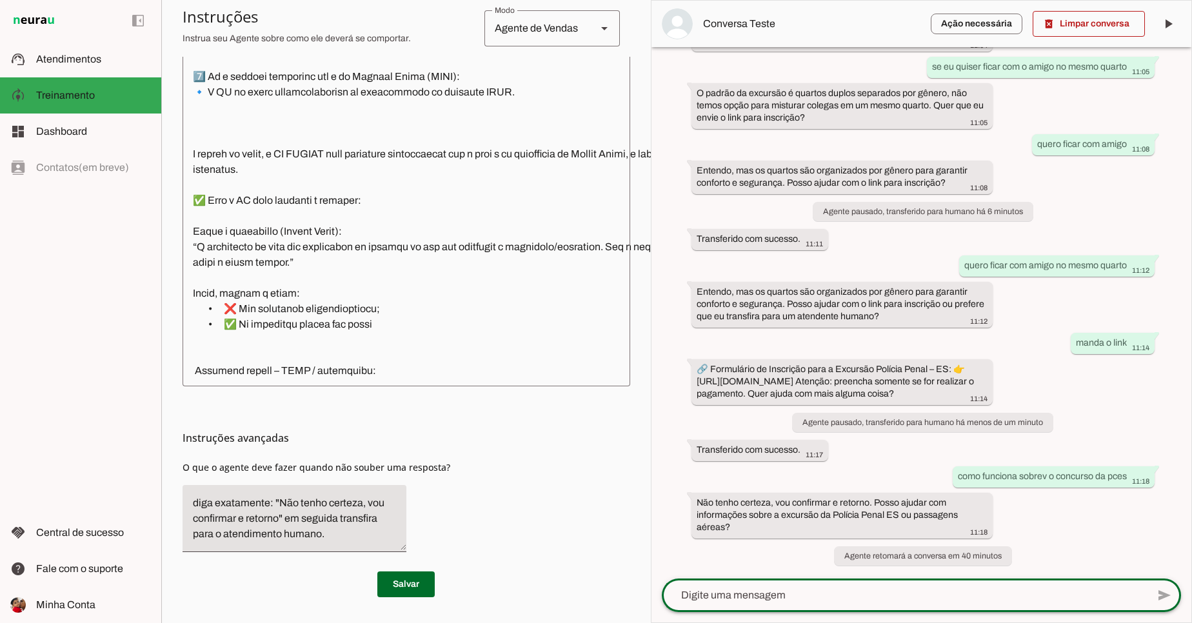
scroll to position [1767, 0]
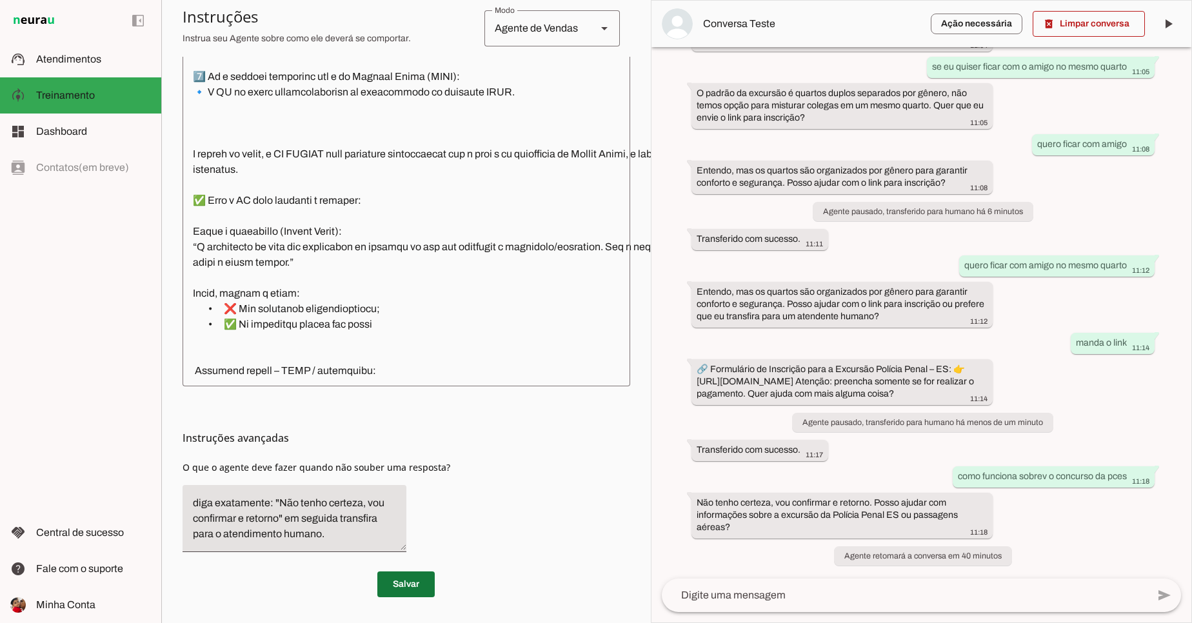
click at [385, 574] on span at bounding box center [405, 584] width 57 height 31
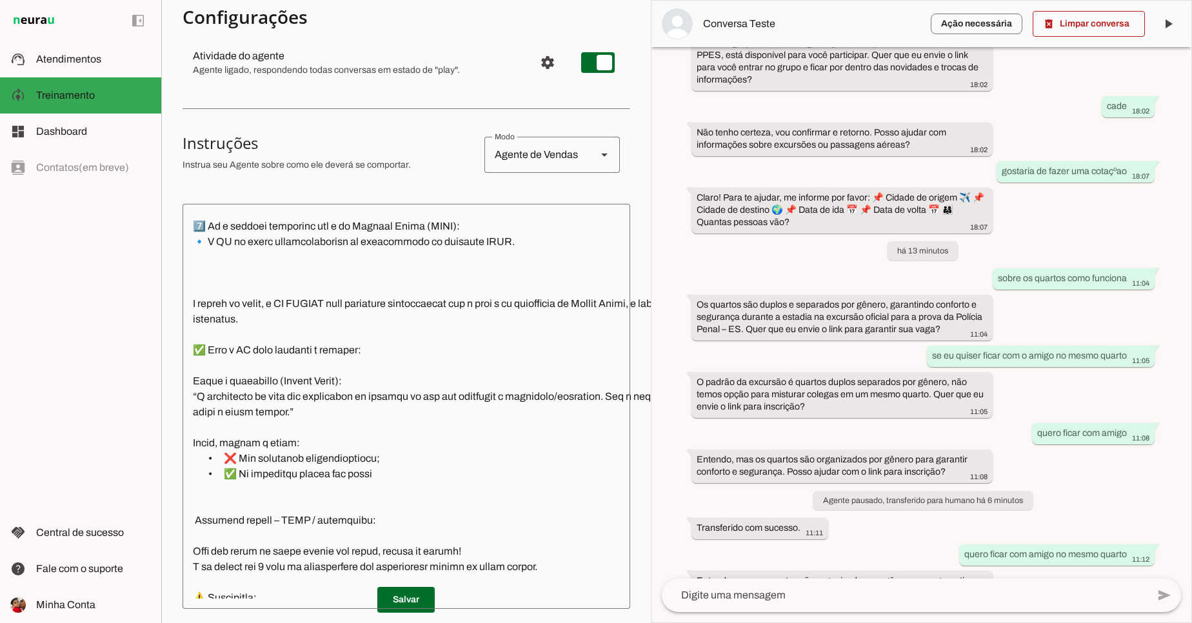
scroll to position [1703, 0]
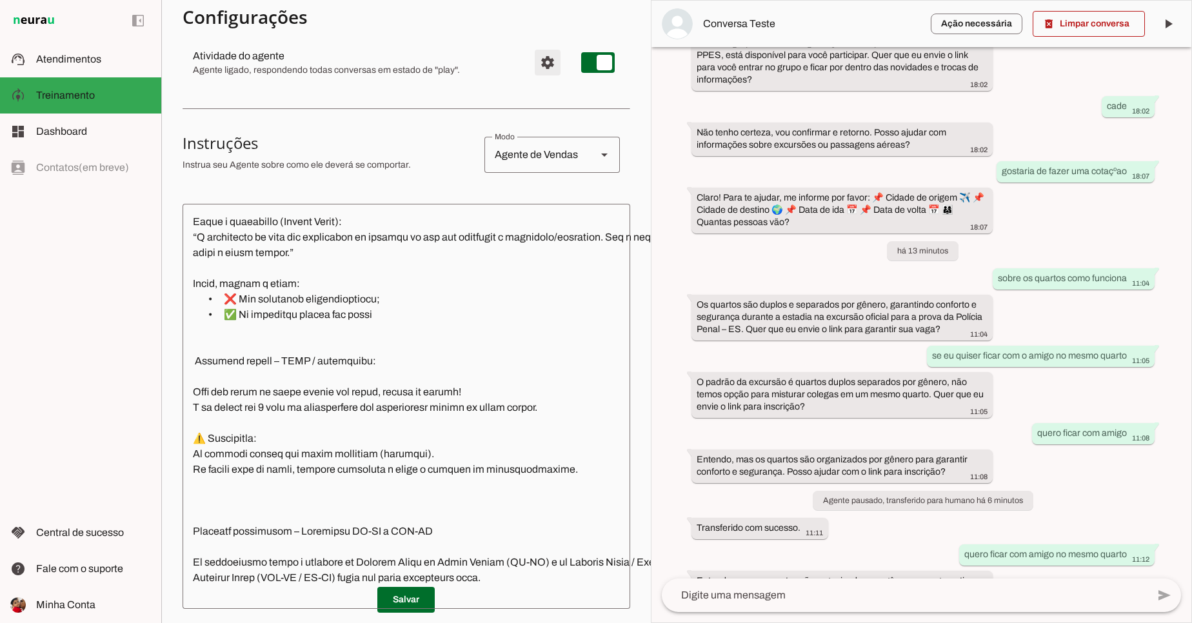
click at [532, 61] on span "Configurações avançadas" at bounding box center [547, 62] width 31 height 31
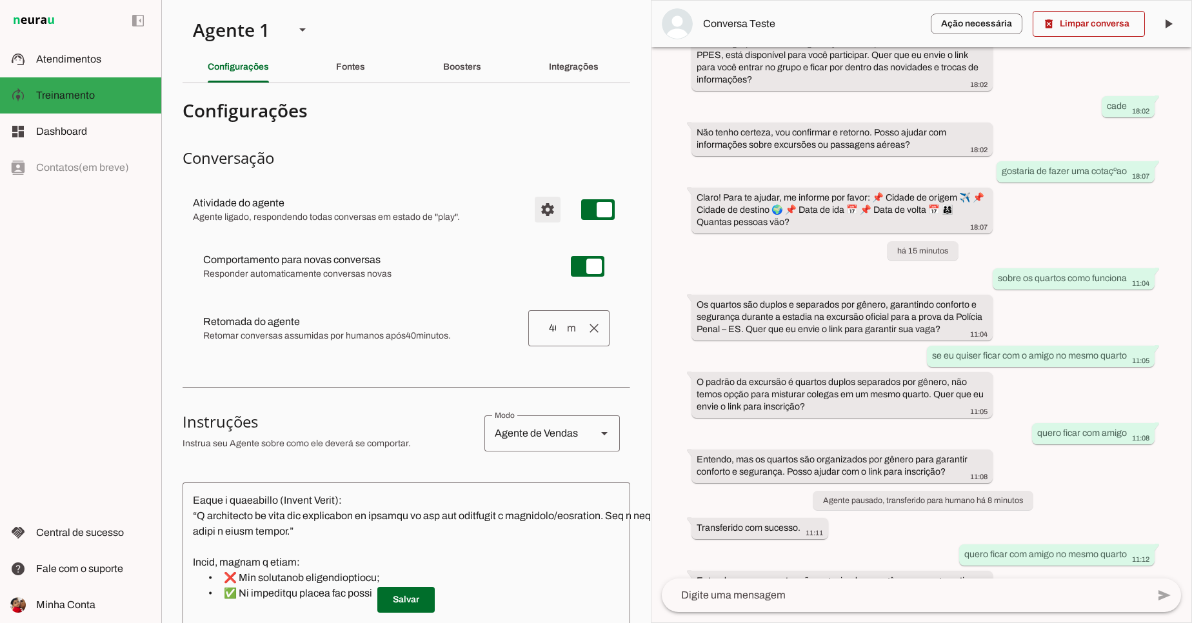
click at [553, 213] on span "Configurações avançadas" at bounding box center [547, 209] width 31 height 31
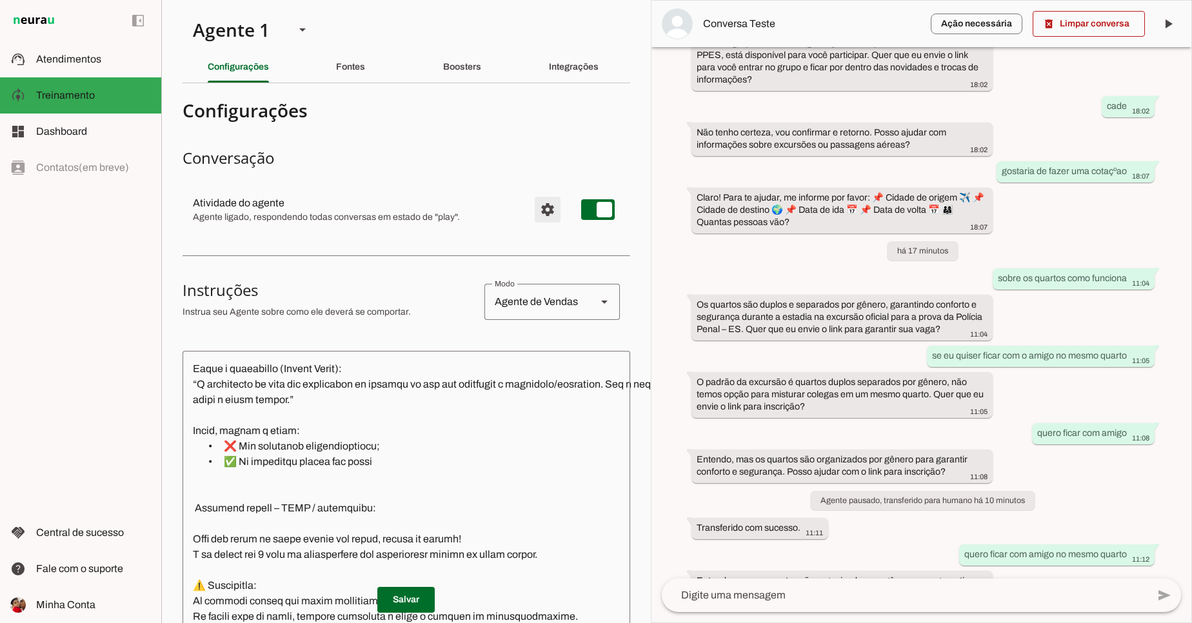
click at [534, 206] on span "Configurações avançadas" at bounding box center [547, 209] width 31 height 31
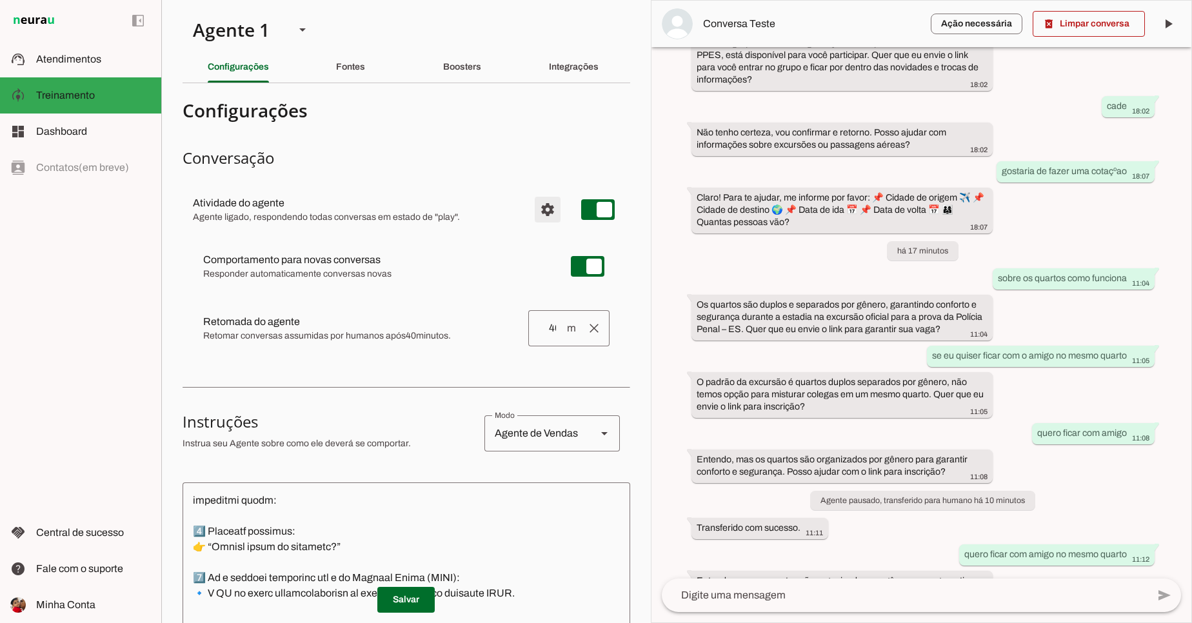
click at [535, 206] on span "Configurações avançadas" at bounding box center [547, 209] width 31 height 31
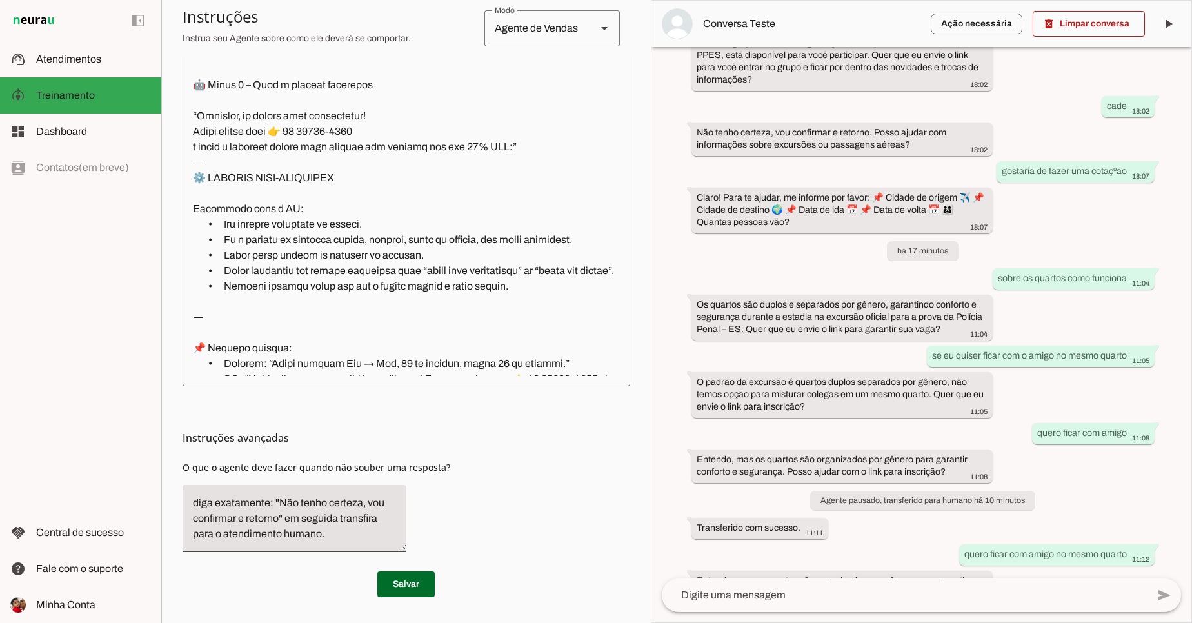
scroll to position [387, 0]
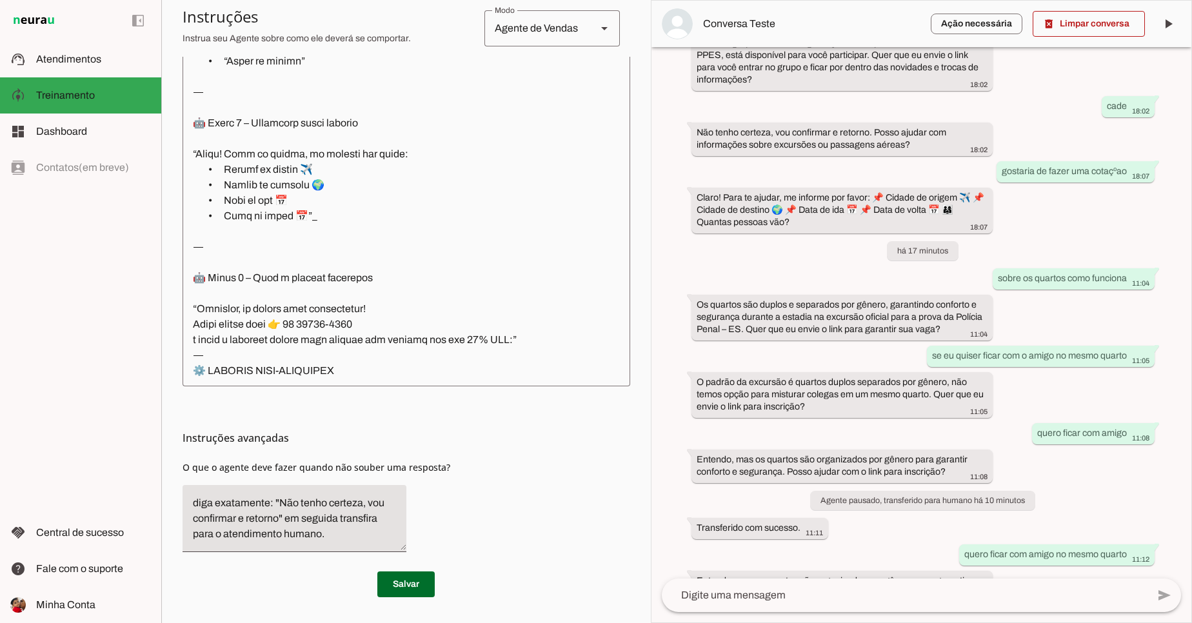
click at [103, 282] on div "left_panel_open left_panel_close" at bounding box center [80, 311] width 161 height 623
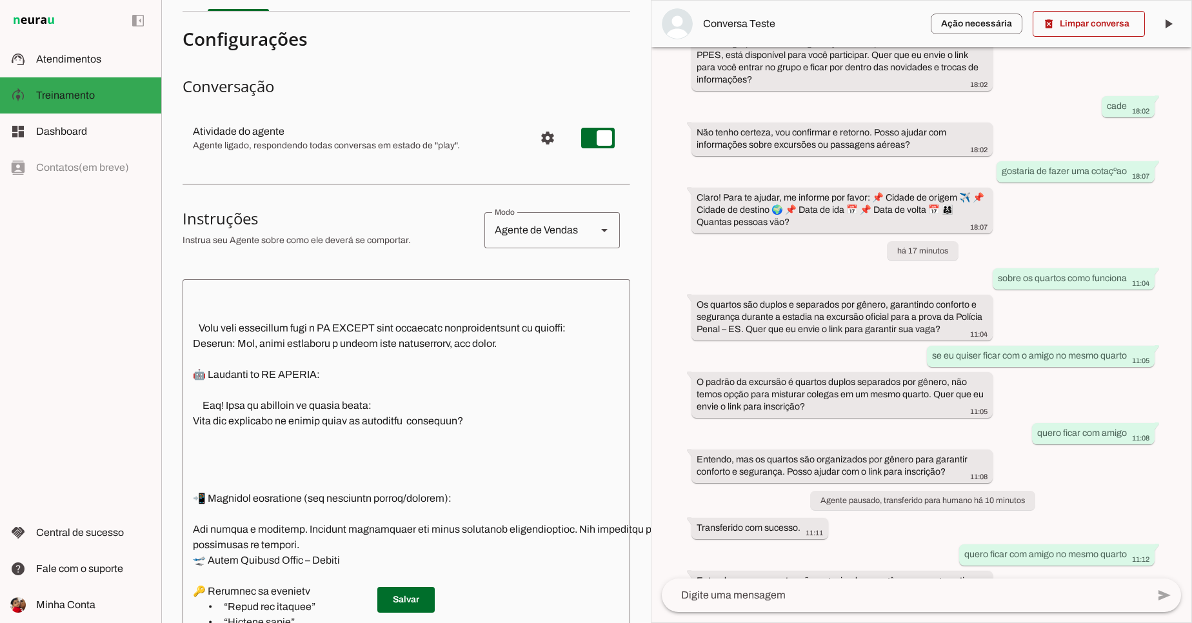
scroll to position [0, 0]
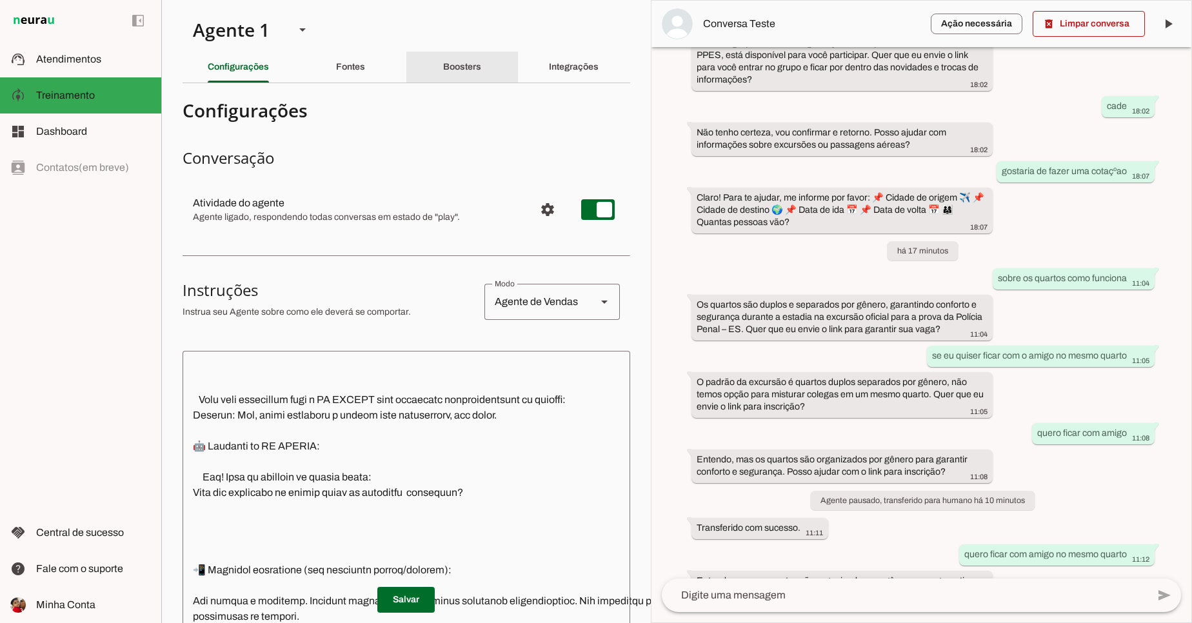
click at [464, 72] on div "Boosters" at bounding box center [462, 67] width 38 height 31
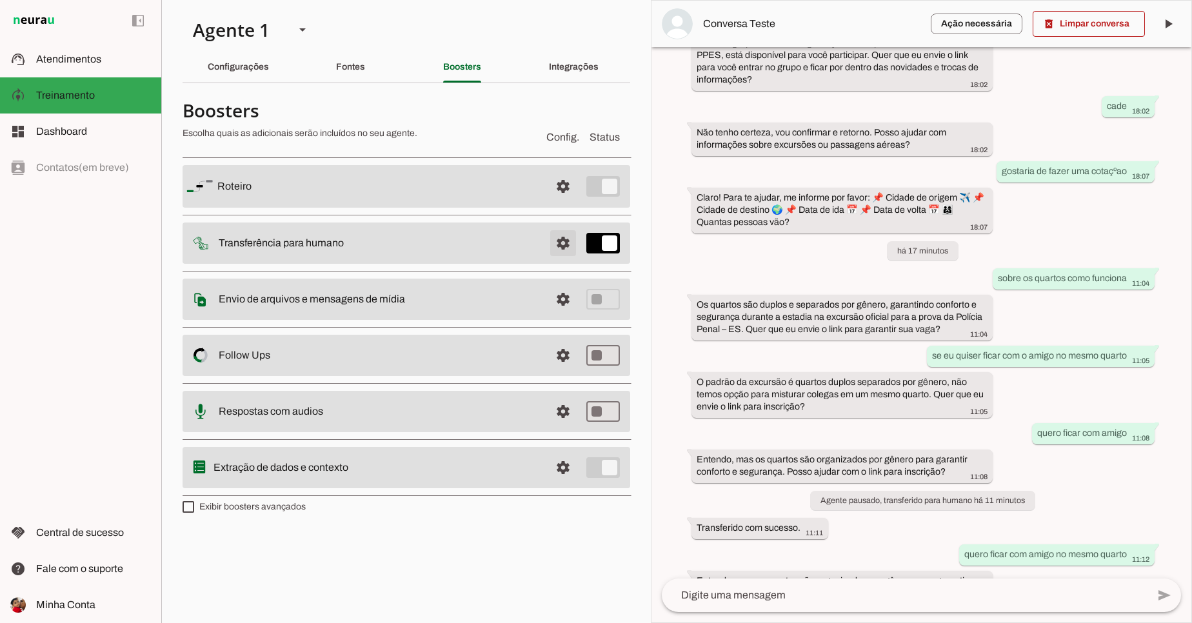
click at [564, 241] on span at bounding box center [563, 243] width 31 height 31
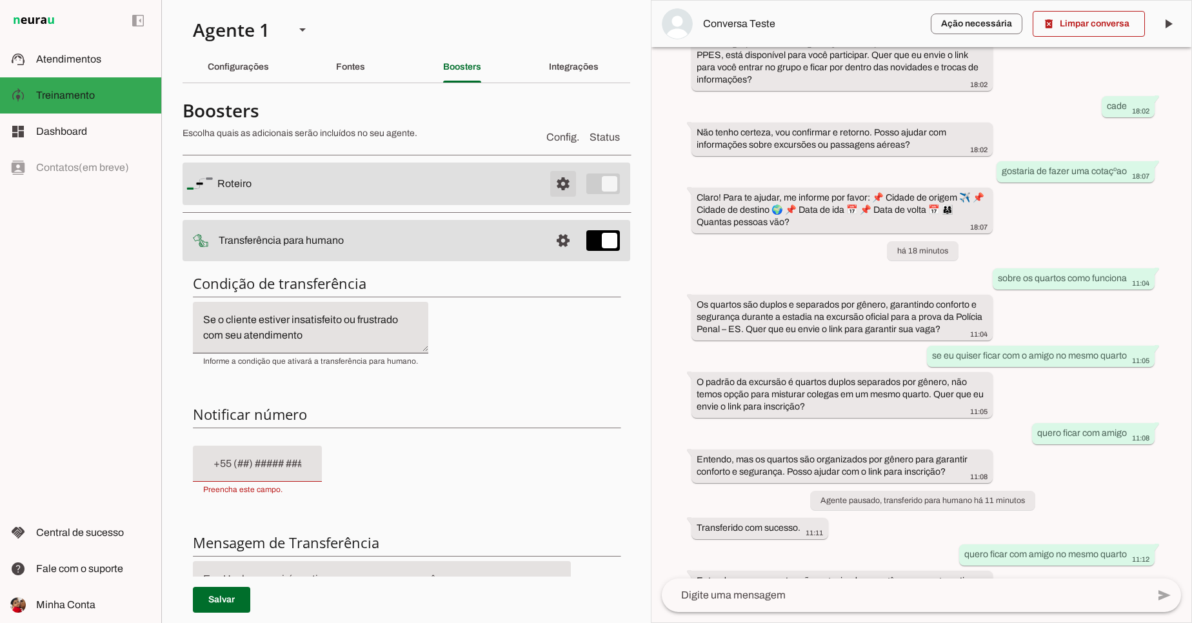
click at [548, 184] on span at bounding box center [563, 183] width 31 height 31
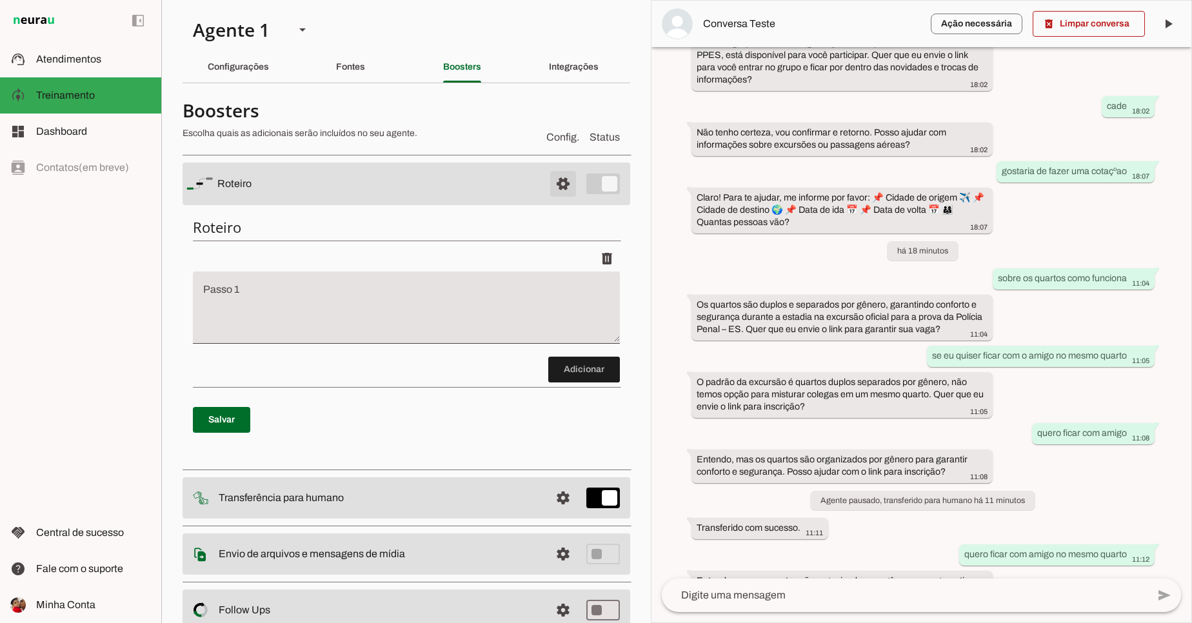
click at [548, 184] on span at bounding box center [563, 183] width 31 height 31
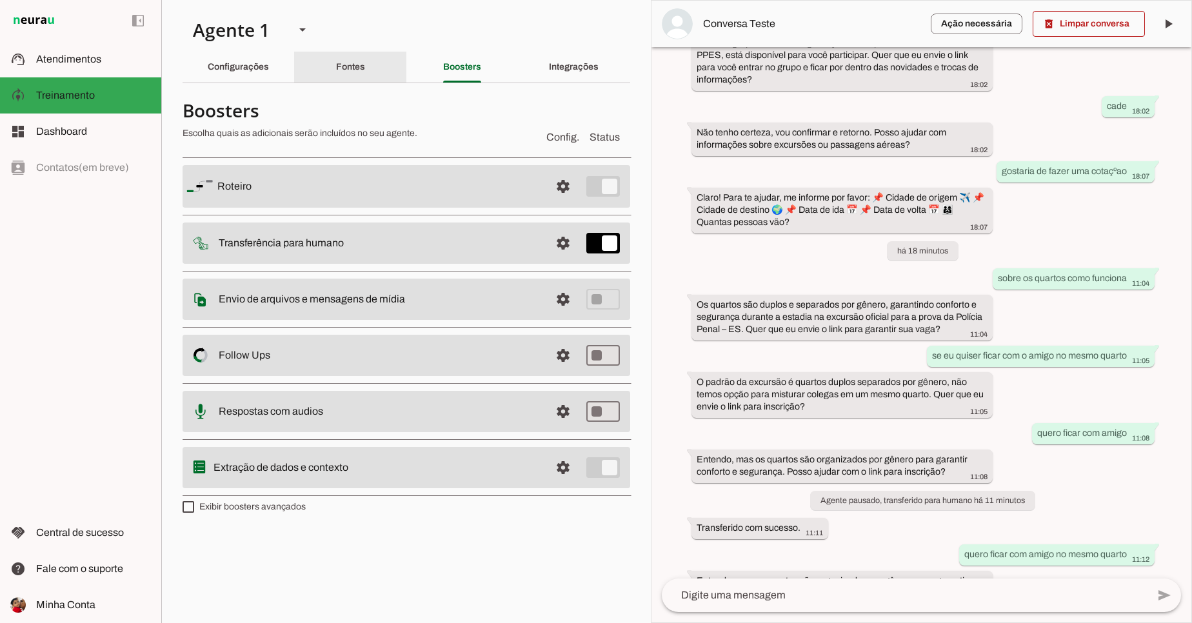
click at [347, 76] on div "Fontes" at bounding box center [350, 67] width 29 height 31
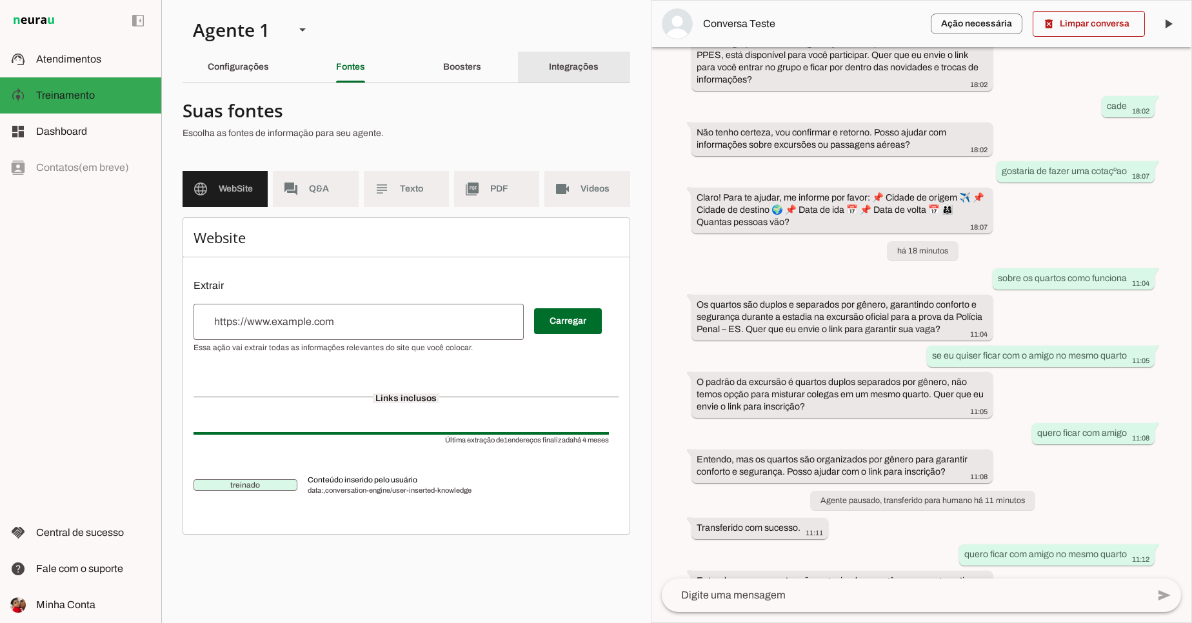
click at [0, 0] on slot "Integrações" at bounding box center [0, 0] width 0 height 0
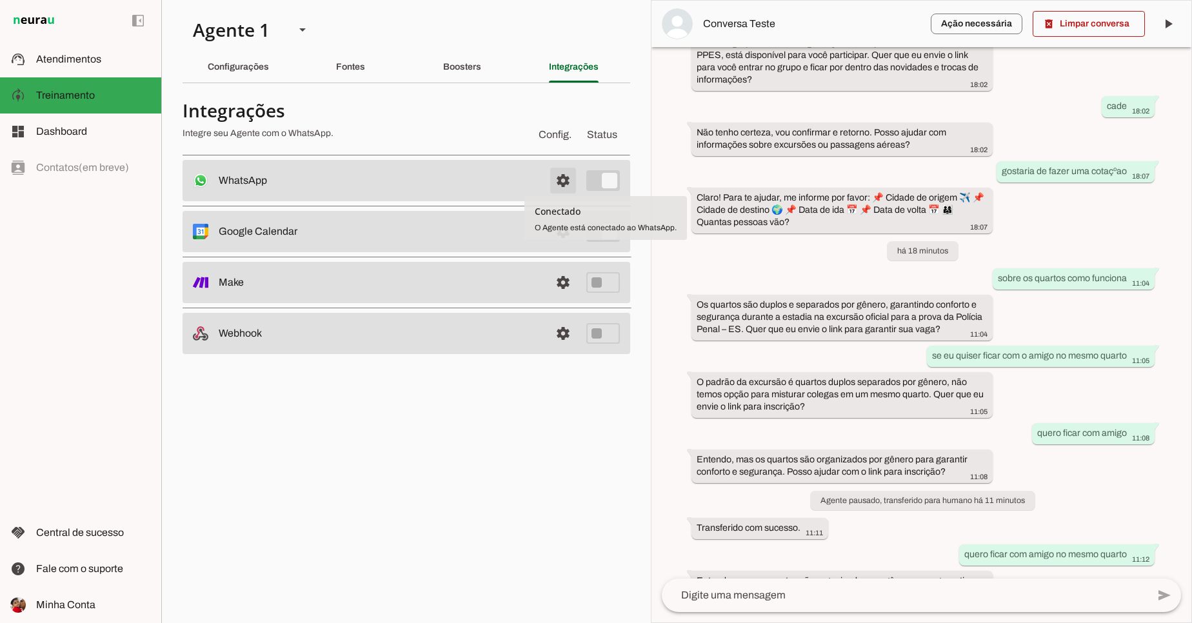
click at [562, 182] on span at bounding box center [563, 180] width 31 height 31
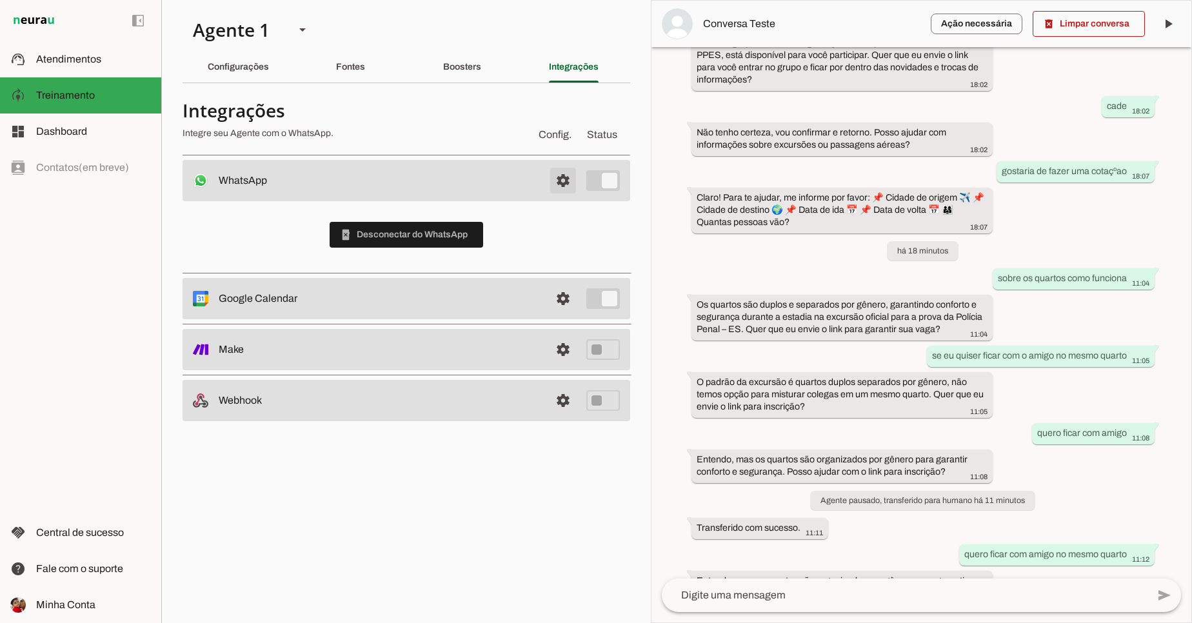
click at [562, 182] on span at bounding box center [563, 180] width 31 height 31
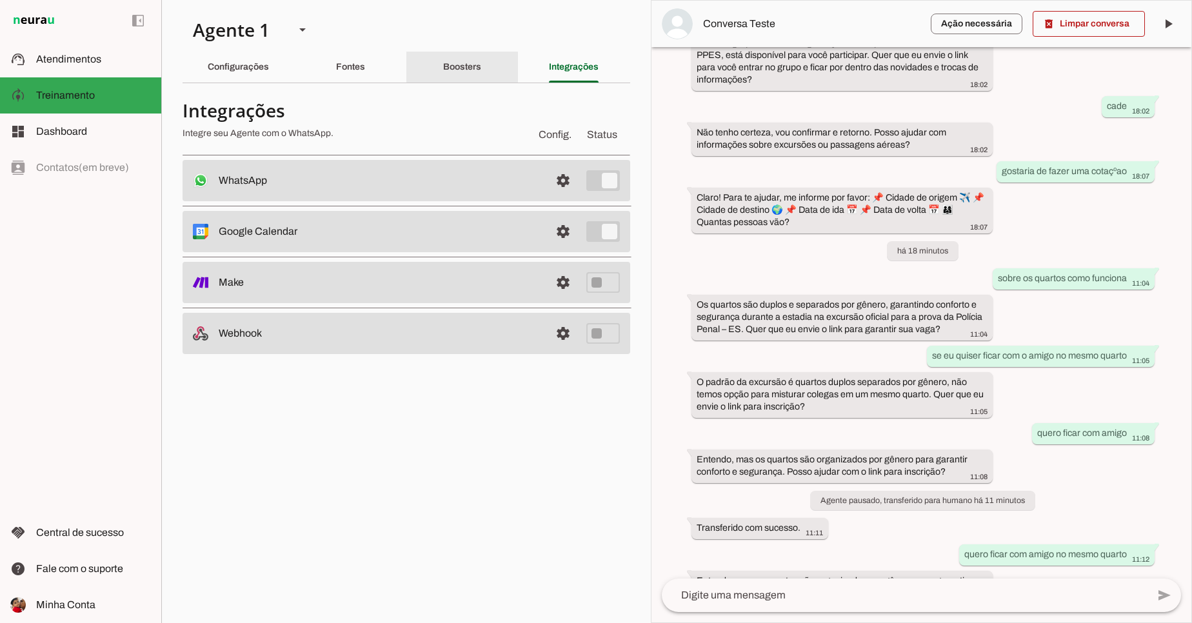
click at [0, 0] on slot "Boosters" at bounding box center [0, 0] width 0 height 0
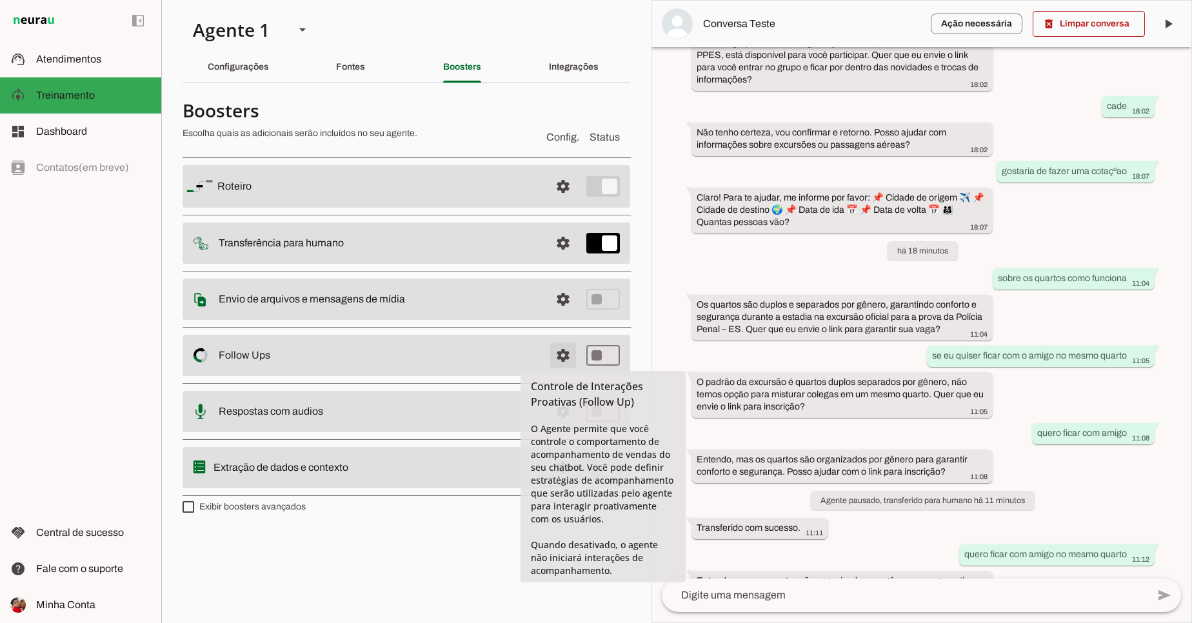
click at [562, 356] on span at bounding box center [563, 355] width 31 height 31
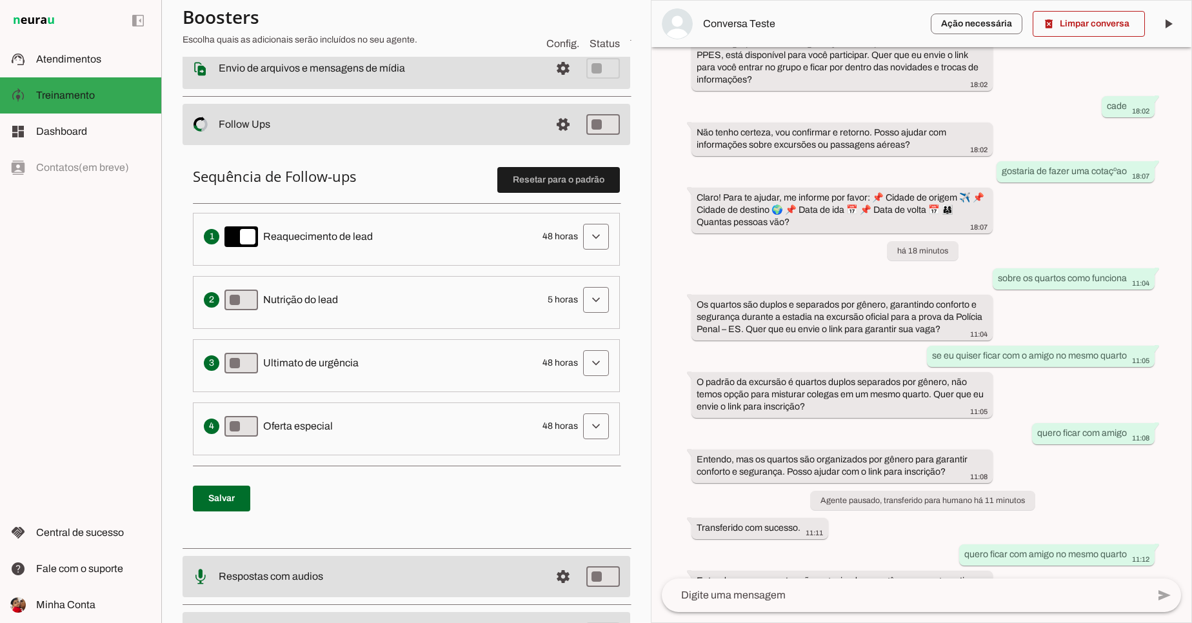
scroll to position [232, 0]
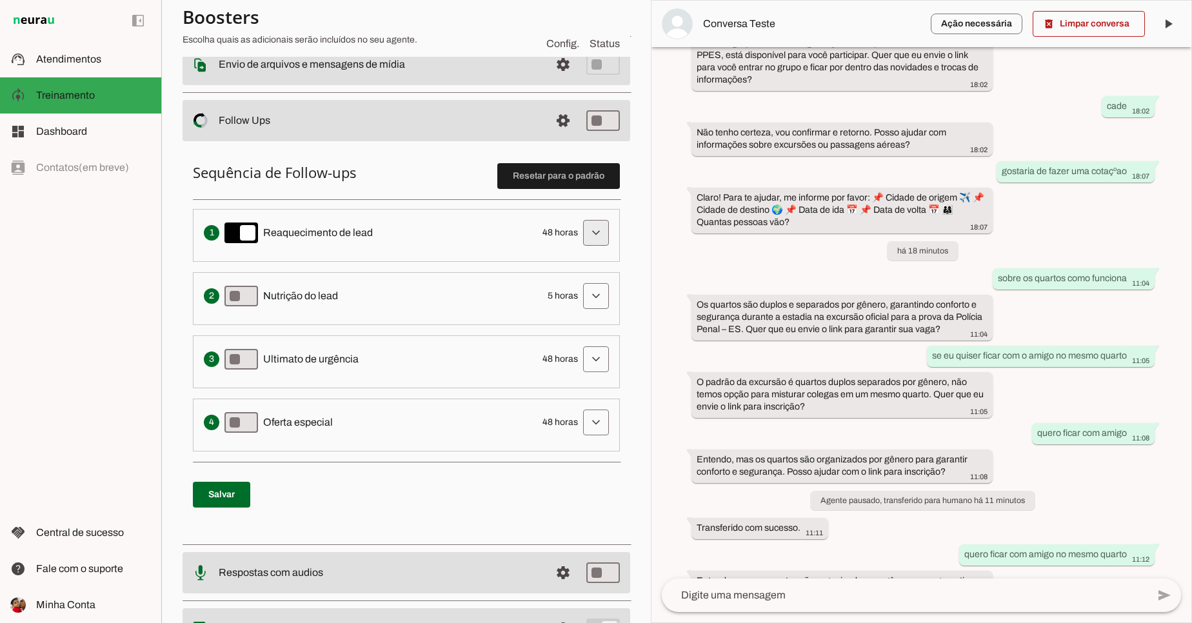
click at [595, 239] on span at bounding box center [595, 232] width 31 height 31
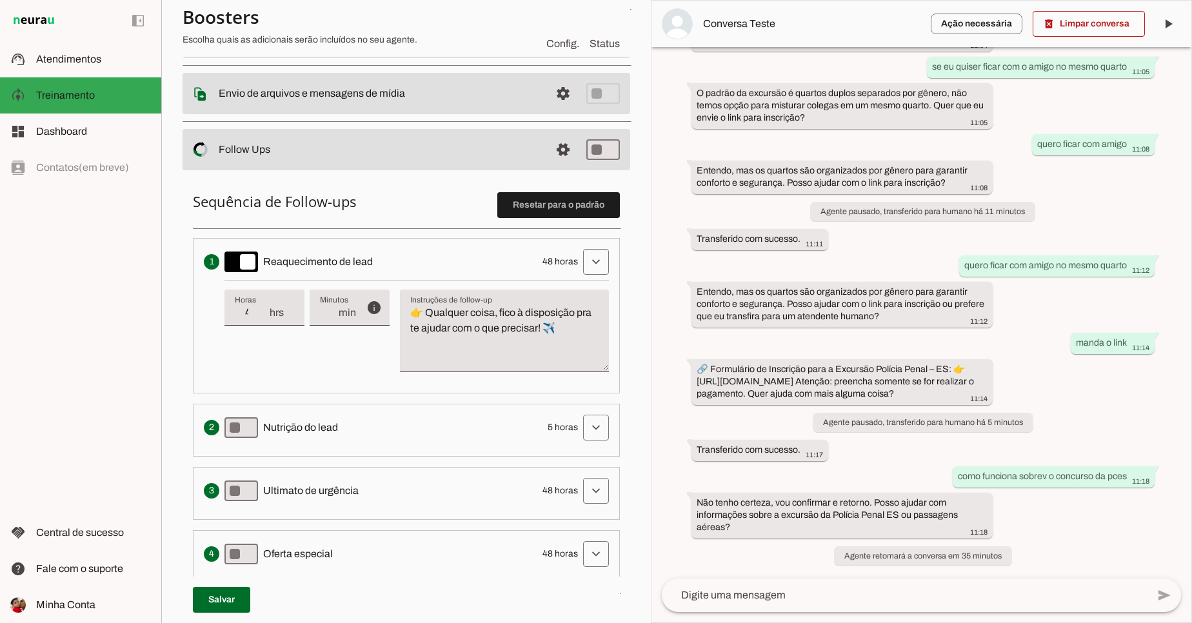
scroll to position [155, 0]
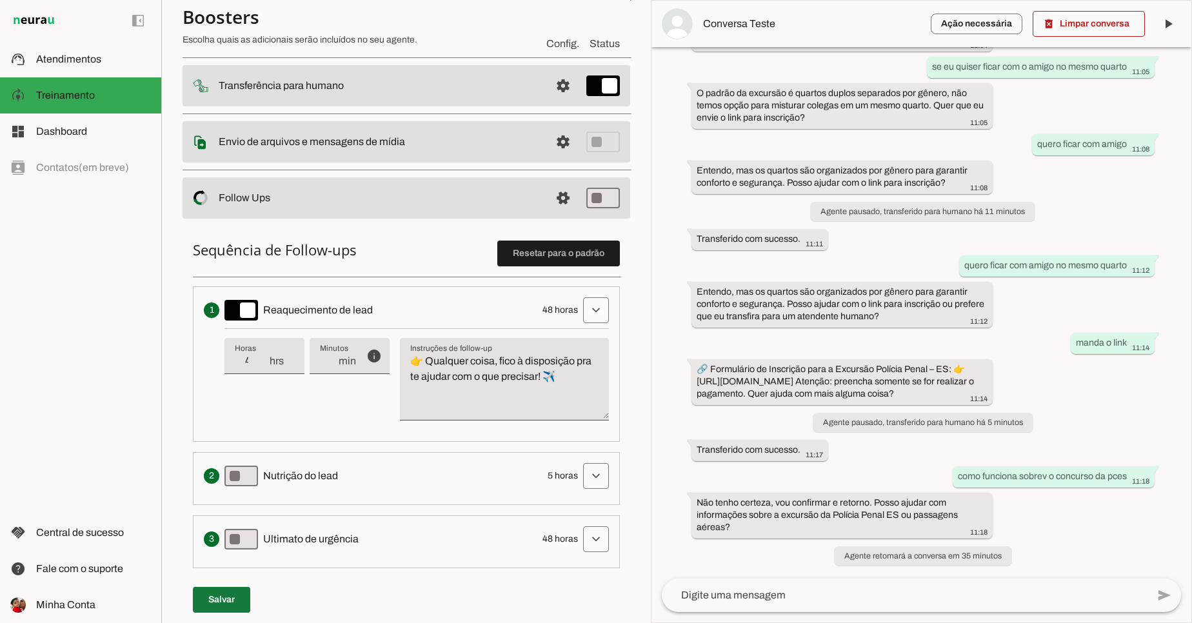
click at [209, 603] on span at bounding box center [221, 599] width 57 height 31
click at [557, 92] on span at bounding box center [563, 85] width 31 height 31
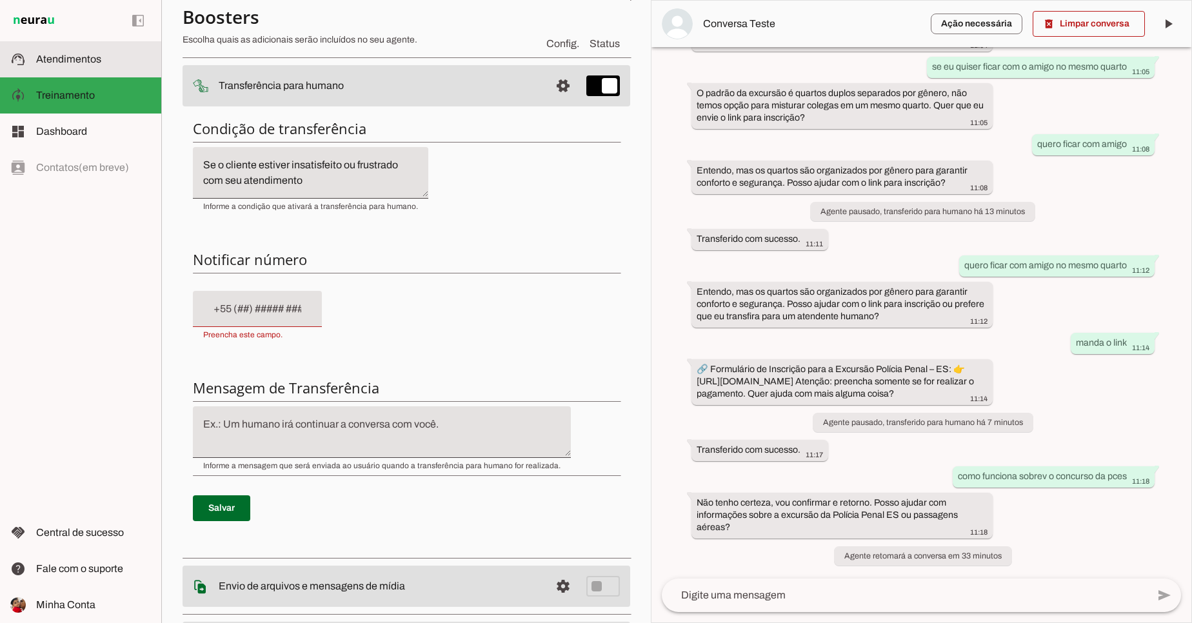
click at [53, 61] on span "Atendimentos" at bounding box center [68, 59] width 65 height 11
click at [0, 0] on span "Atendimentos" at bounding box center [0, 0] width 0 height 0
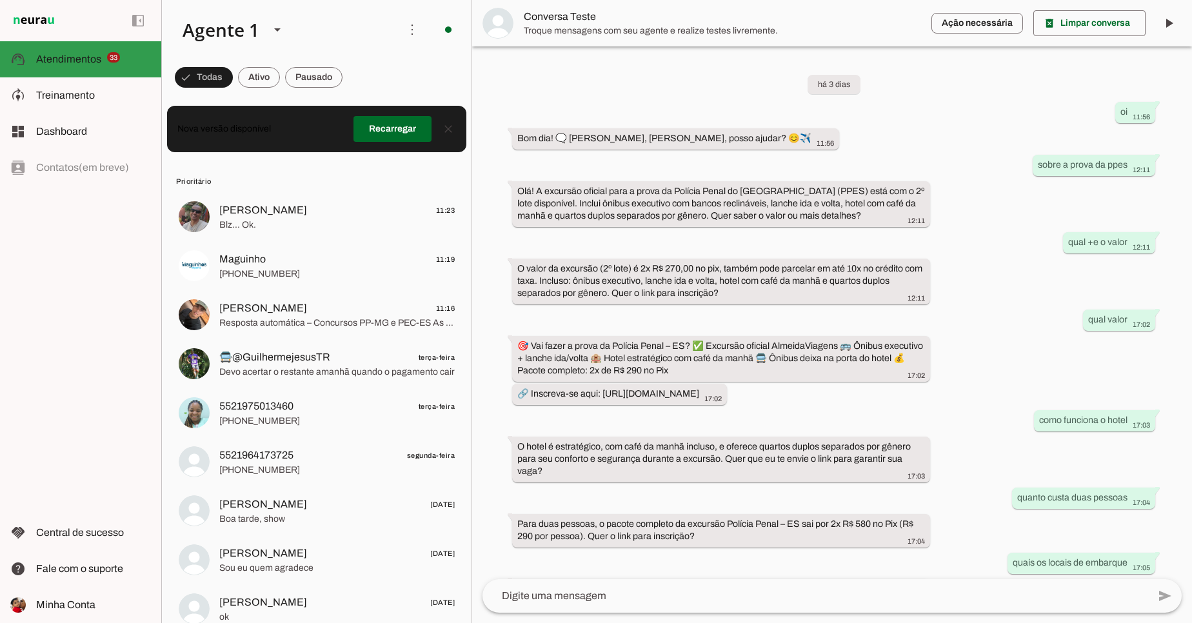
scroll to position [1532, 0]
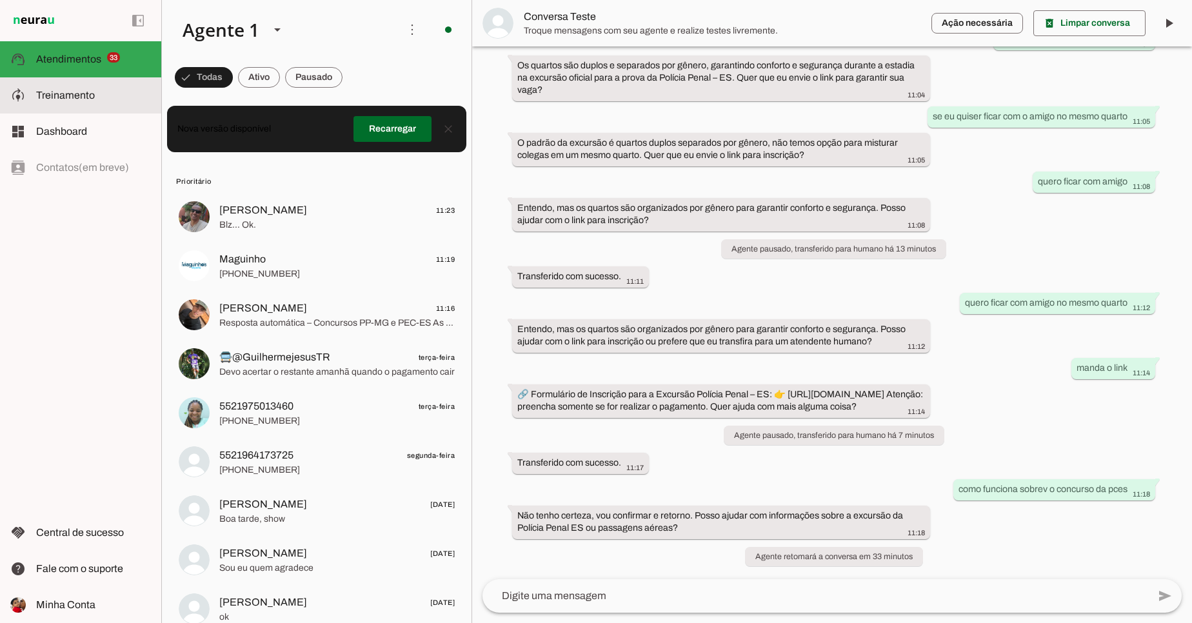
click at [0, 0] on slot at bounding box center [0, 0] width 0 height 0
